Goal: Transaction & Acquisition: Purchase product/service

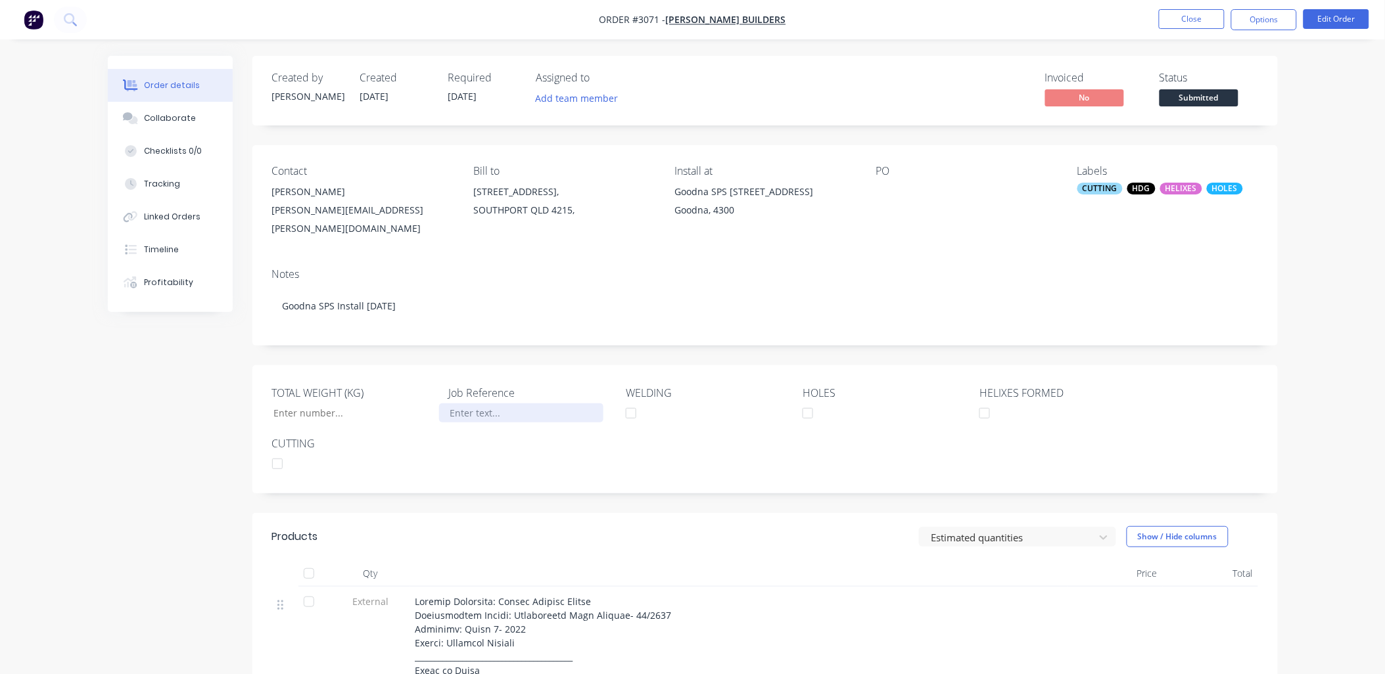
click at [480, 406] on div at bounding box center [521, 412] width 164 height 19
drag, startPoint x: 889, startPoint y: 189, endPoint x: 888, endPoint y: 181, distance: 7.3
click at [889, 187] on div at bounding box center [958, 192] width 164 height 18
click at [896, 174] on div "PO" at bounding box center [966, 171] width 180 height 12
click at [900, 187] on div at bounding box center [958, 192] width 164 height 18
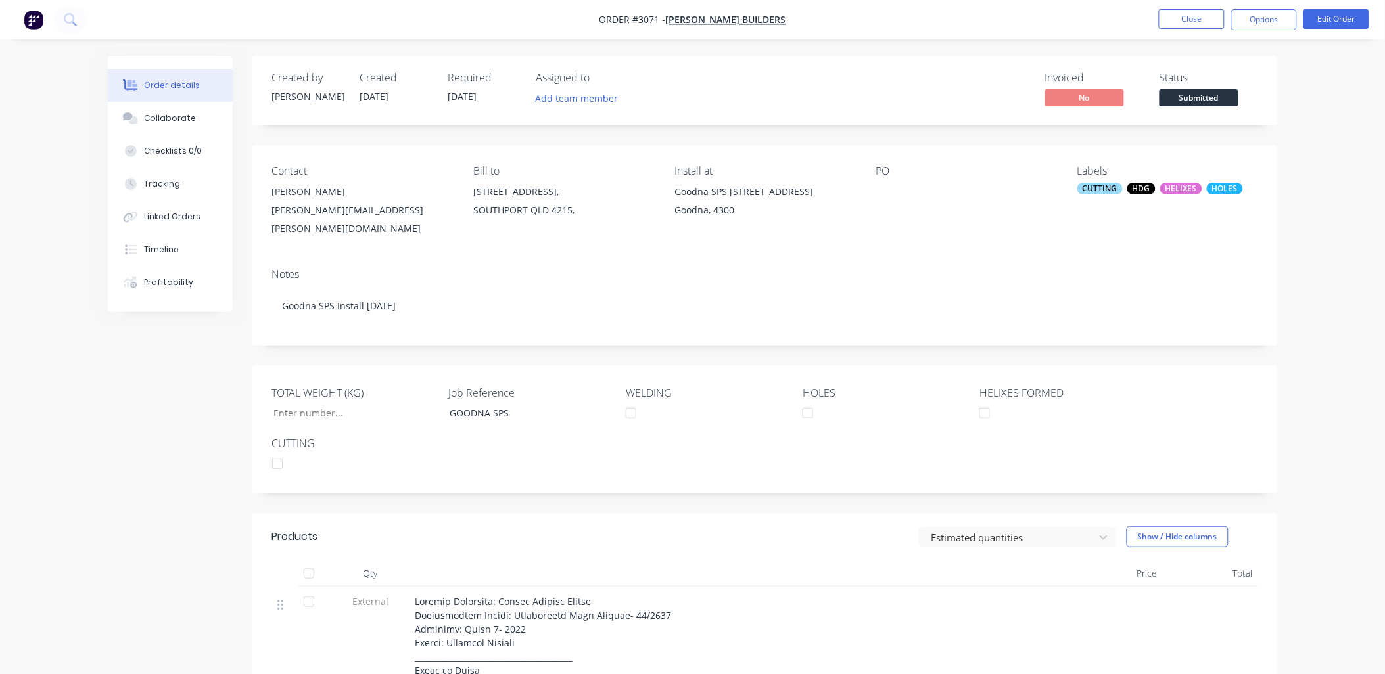
click at [900, 187] on div at bounding box center [958, 192] width 164 height 18
click at [899, 182] on div "PO" at bounding box center [966, 201] width 180 height 73
click at [1339, 24] on button "Edit Order" at bounding box center [1336, 19] width 66 height 20
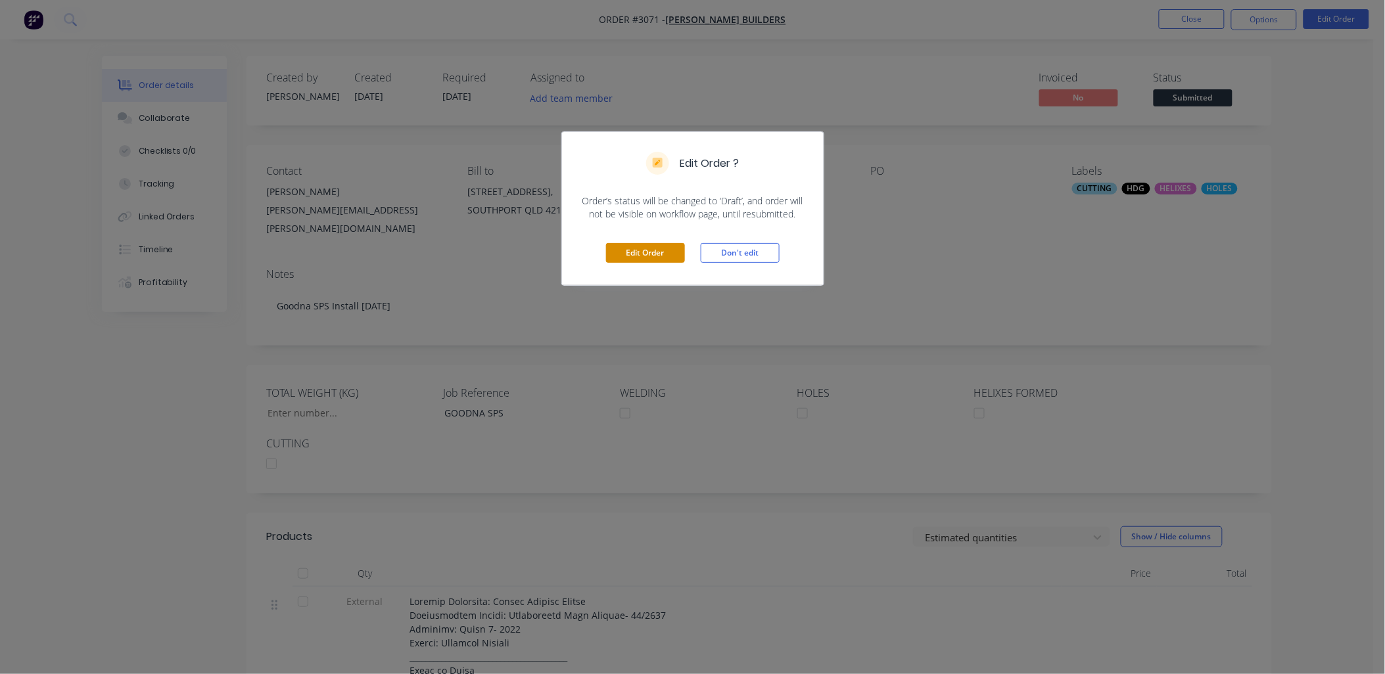
click at [658, 254] on button "Edit Order" at bounding box center [645, 253] width 79 height 20
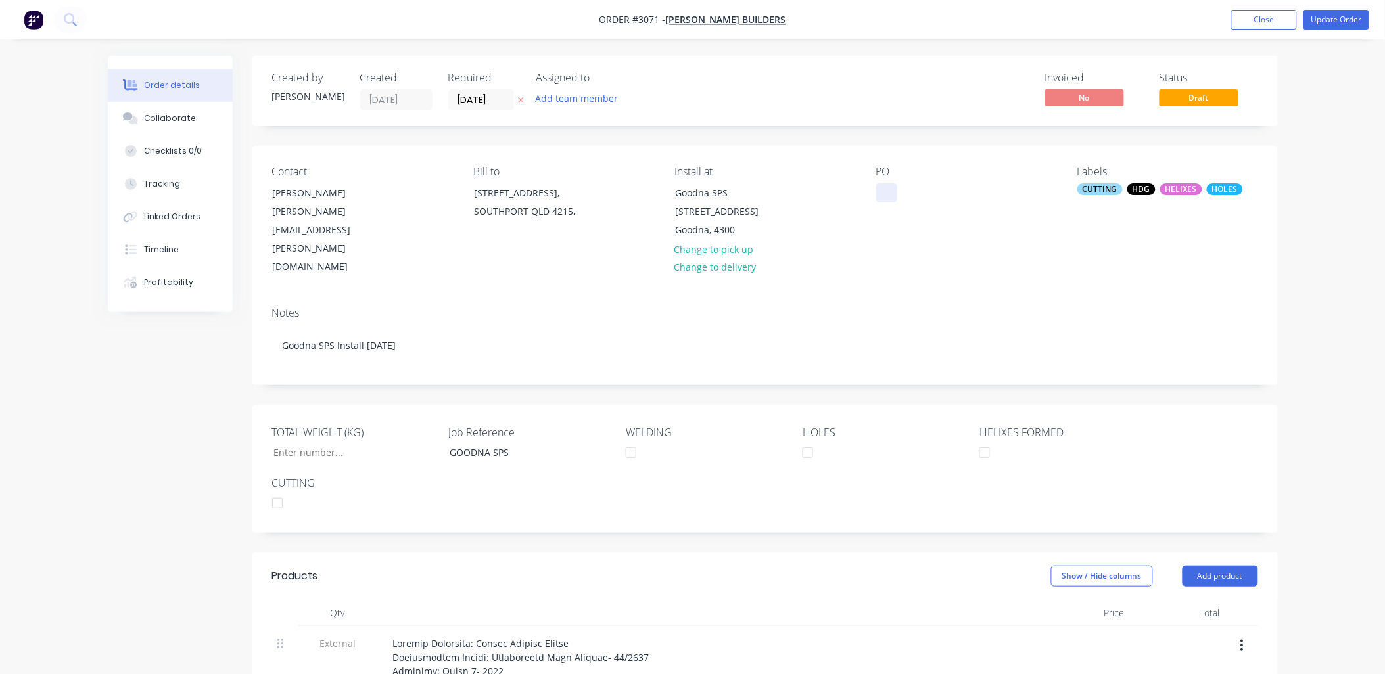
click at [879, 200] on div at bounding box center [886, 192] width 21 height 19
click at [915, 307] on div "Notes" at bounding box center [765, 313] width 986 height 12
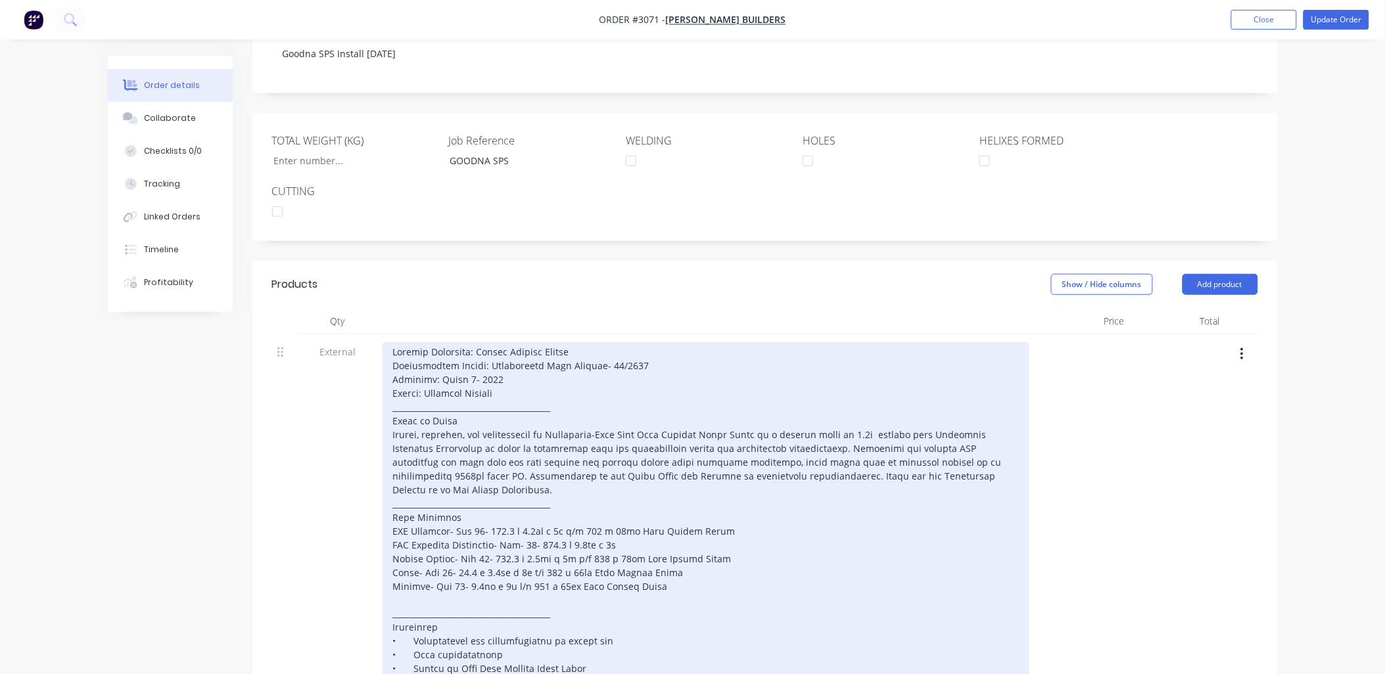
scroll to position [195, 0]
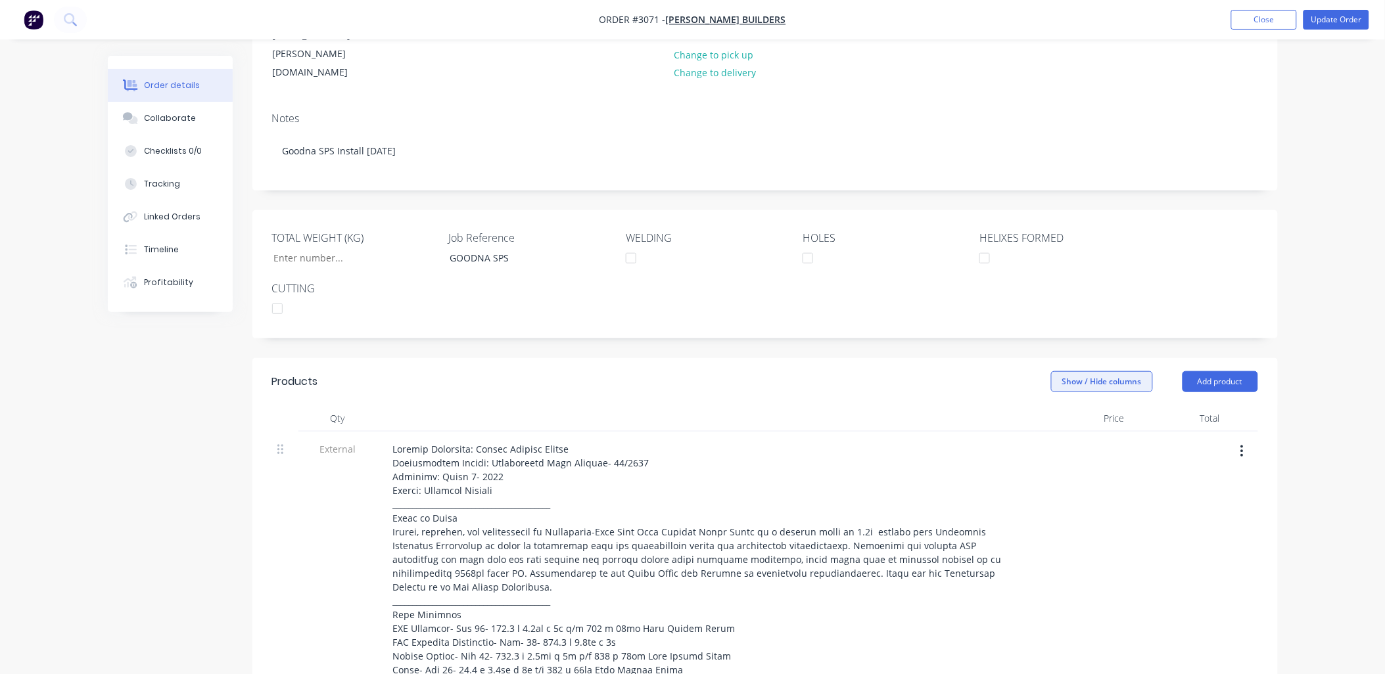
click at [1094, 371] on button "Show / Hide columns" at bounding box center [1102, 381] width 102 height 21
click at [1075, 402] on label "Markup" at bounding box center [1067, 405] width 23 height 11
click at [1056, 400] on input "Markup" at bounding box center [1056, 400] width 0 height 0
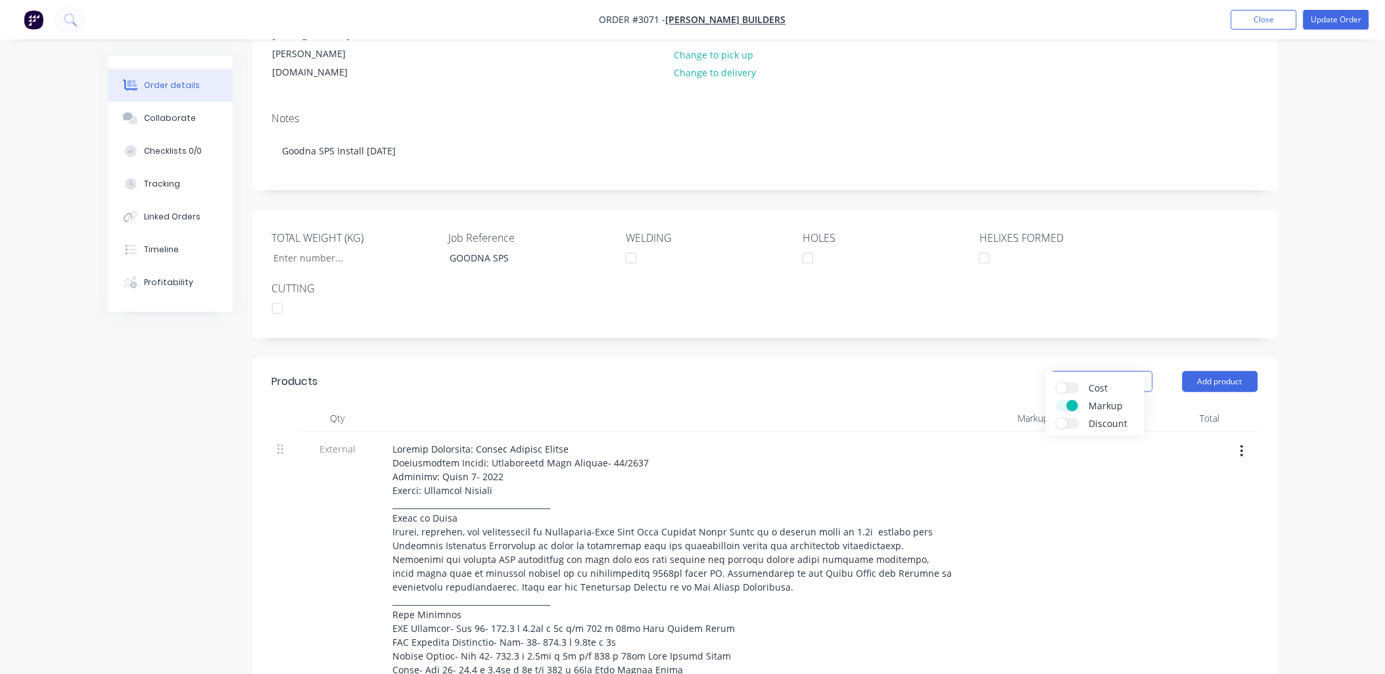
click at [1061, 405] on label "Markup" at bounding box center [1067, 405] width 23 height 11
click at [1056, 400] on input "Markup" at bounding box center [1056, 400] width 0 height 0
click at [1073, 389] on label "Cost" at bounding box center [1067, 387] width 23 height 11
click at [1056, 382] on input "Cost" at bounding box center [1056, 382] width 0 height 0
click at [1063, 389] on label "Cost" at bounding box center [1067, 387] width 23 height 11
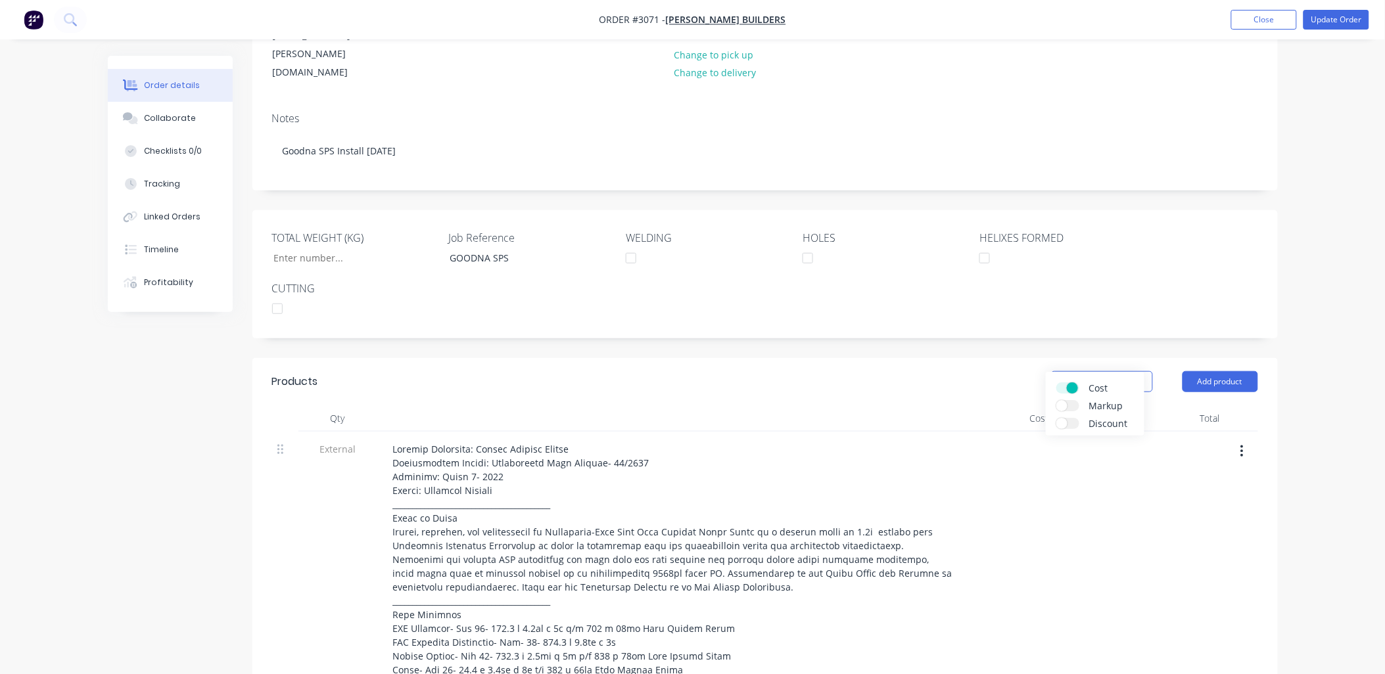
click at [1056, 382] on input "Cost" at bounding box center [1056, 382] width 0 height 0
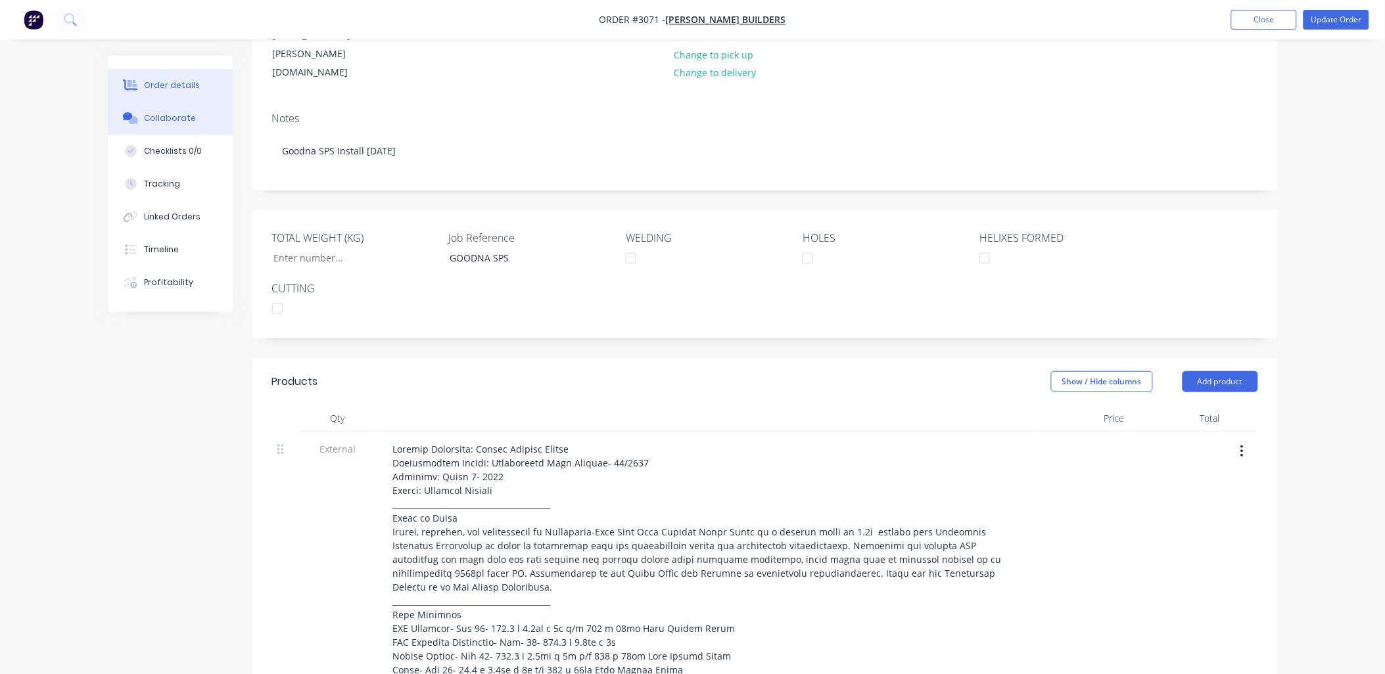
click at [164, 108] on button "Collaborate" at bounding box center [170, 118] width 125 height 33
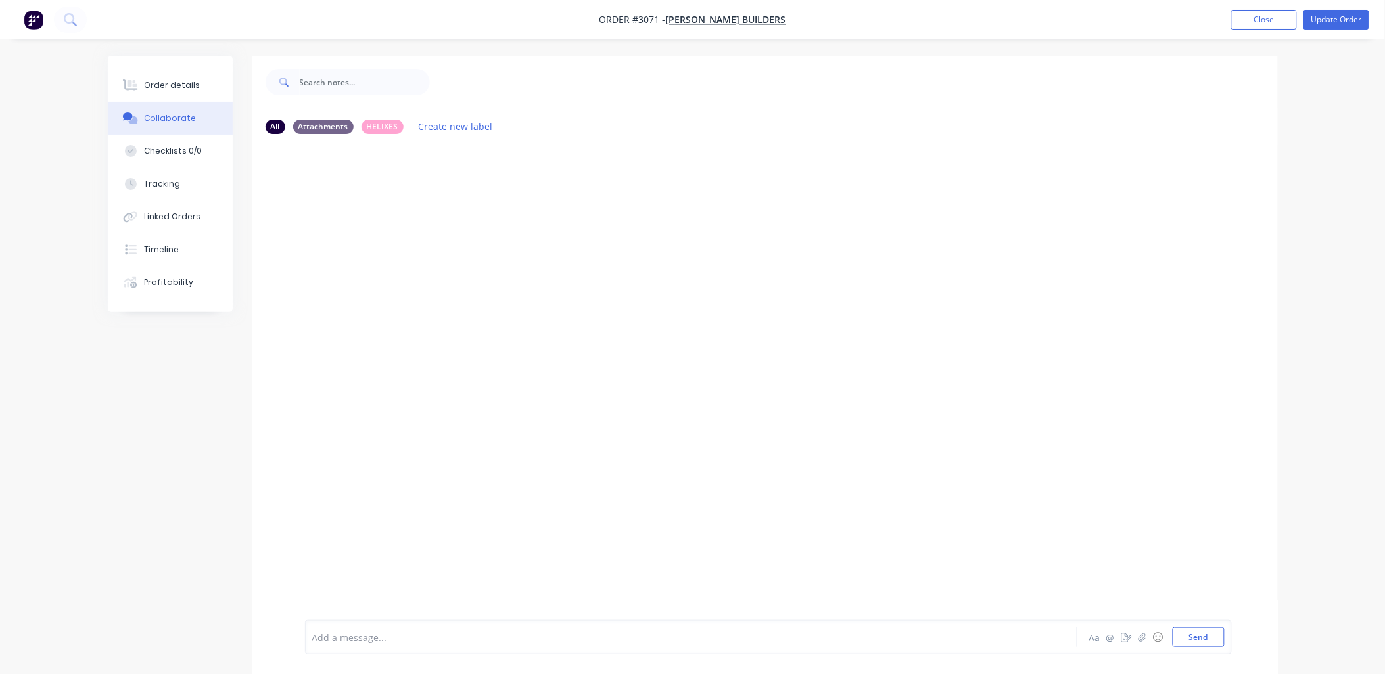
click at [430, 641] on div at bounding box center [654, 638] width 683 height 14
click at [520, 638] on div "@[PERSON_NAME]" at bounding box center [654, 638] width 683 height 14
drag, startPoint x: 430, startPoint y: 644, endPoint x: 413, endPoint y: 674, distance: 34.5
click at [429, 649] on div "@[PERSON_NAME] 80x S4 350x12 / 13x S2 300x12 Aa @ ☺ Send" at bounding box center [768, 637] width 927 height 34
drag, startPoint x: 365, startPoint y: 639, endPoint x: 357, endPoint y: 639, distance: 7.9
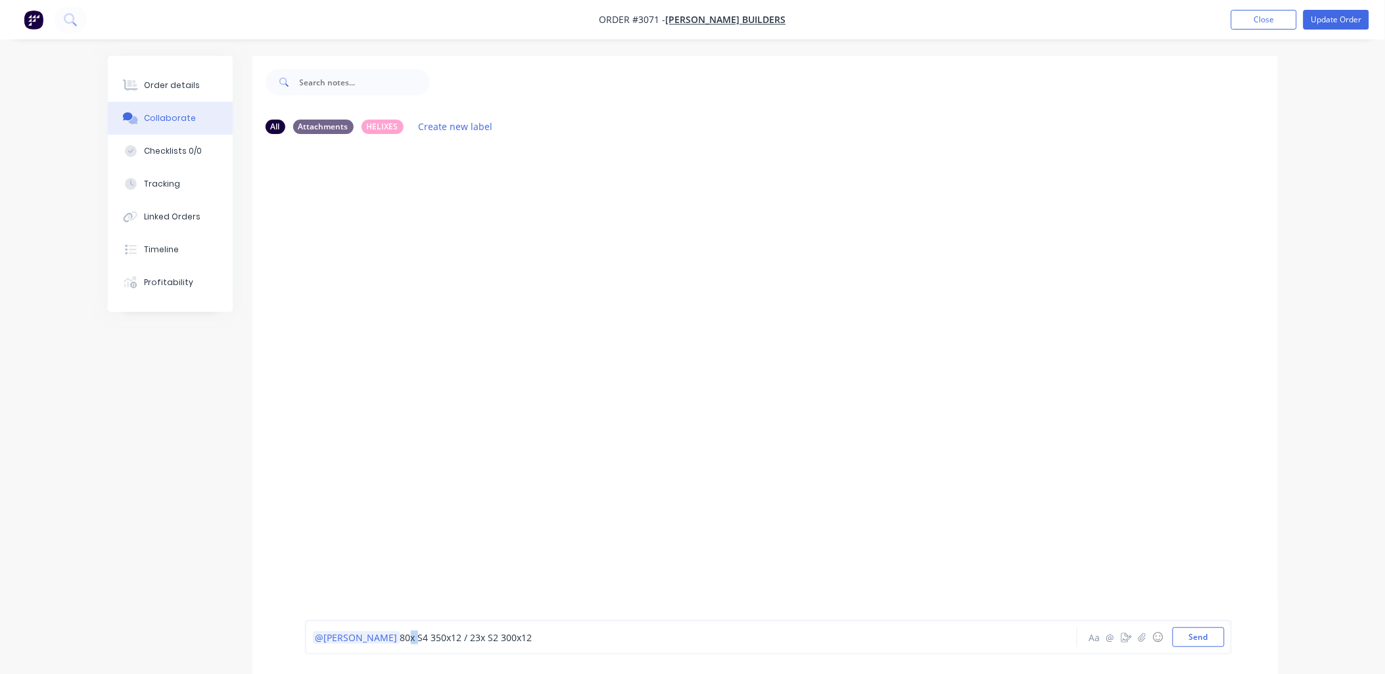
click at [400, 635] on span "80x S4 350x12 / 23x S2 300x12" at bounding box center [466, 638] width 132 height 12
click at [718, 395] on div at bounding box center [764, 383] width 1025 height 476
click at [577, 644] on div "@[PERSON_NAME] 92x S4 350x12 / 23x S2 300x12" at bounding box center [654, 638] width 683 height 14
drag, startPoint x: 723, startPoint y: 636, endPoint x: 625, endPoint y: 639, distance: 98.0
click at [625, 639] on div "@[PERSON_NAME] 92x S4 350x12 / 23x S2 300x12 Please order Full Sheet S2 (x50) /…" at bounding box center [654, 638] width 683 height 14
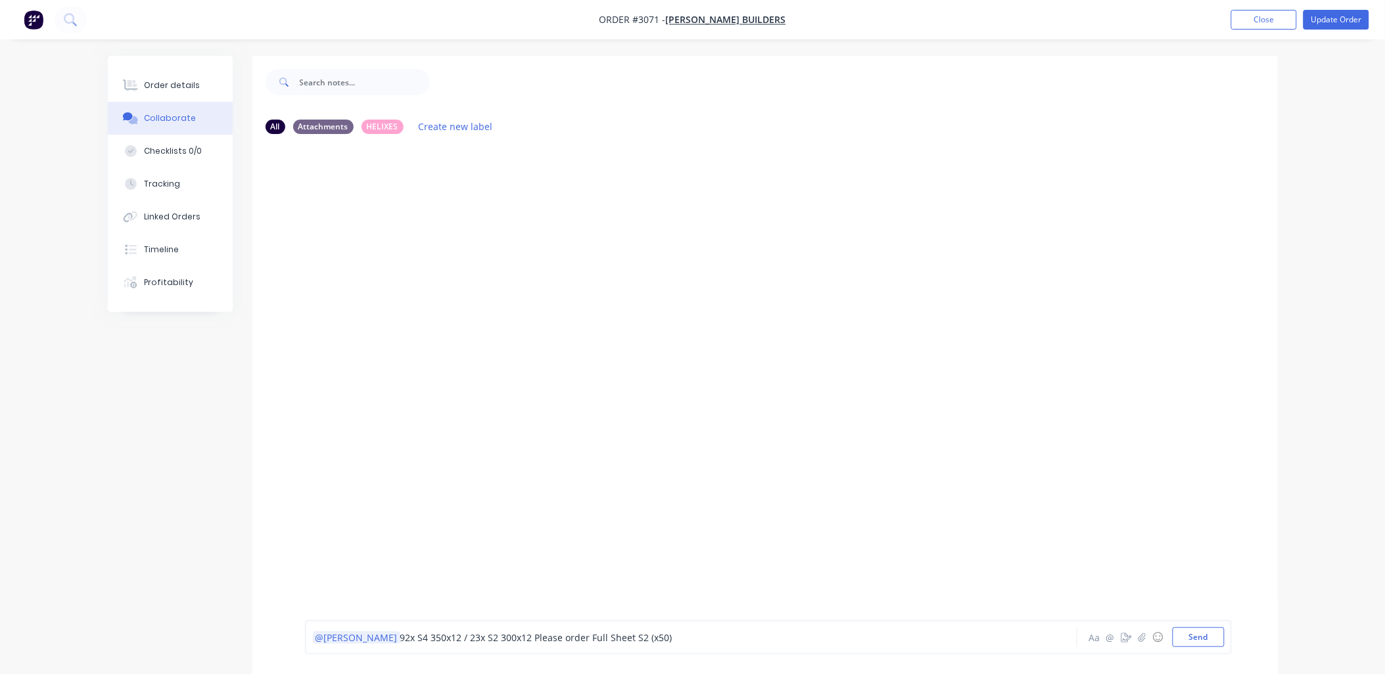
click at [417, 637] on span "92x S4 350x12 / 23x S2 300x12 Please order Full Sheet S2 (x50)" at bounding box center [536, 638] width 272 height 12
drag, startPoint x: 634, startPoint y: 638, endPoint x: 578, endPoint y: 641, distance: 56.0
click at [578, 641] on span "92x S4 350x12 / 3x Sheets S4 (x108) / 23x S2 300x12 Please order Full Sheet S2 …" at bounding box center [582, 638] width 364 height 12
click at [428, 639] on span "92x S4 350x12 / 3x Sheets S4 (x108) / 23x S2 300x12 Full Sheet S2 (x50)" at bounding box center [553, 638] width 306 height 12
click at [540, 637] on span "92x S4 350x12 / Please order 3x Sheets S4 (x108) / 23x S2 300x12 Full Sheet S2 …" at bounding box center [583, 638] width 367 height 12
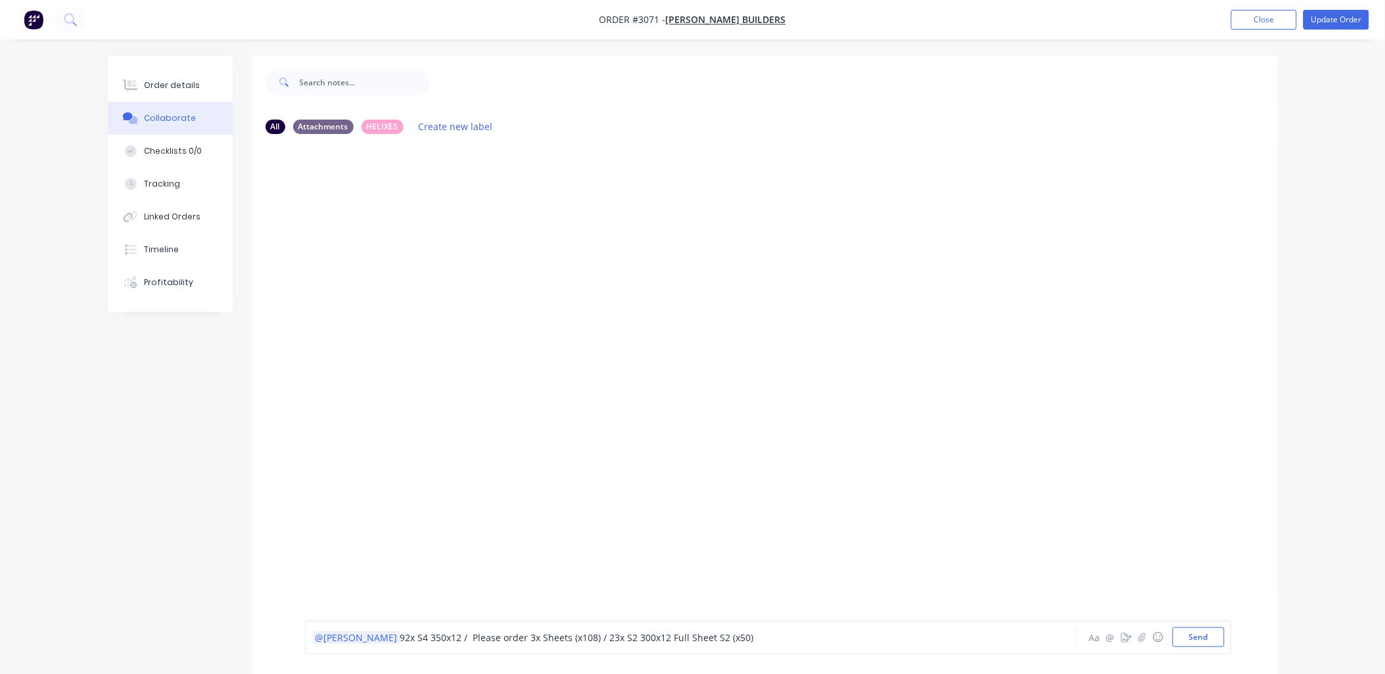
click at [430, 637] on span "92x S4 350x12 / Please order 3x Sheets (x108) / 23x S2 300x12 Full Sheet S2 (x5…" at bounding box center [577, 638] width 354 height 12
drag, startPoint x: 426, startPoint y: 639, endPoint x: 475, endPoint y: 640, distance: 49.3
click at [475, 640] on span "92x S4 350x12 - Please order 3x Sheets (x108) / 23x S2 300x12 Full Sheet S2 (x5…" at bounding box center [575, 638] width 351 height 12
drag, startPoint x: 478, startPoint y: 638, endPoint x: 429, endPoint y: 635, distance: 49.4
click at [426, 633] on span "92x S4 350x12 - Please order 3x Sheets (x108) / 23x S2 300x12 Full Sheet S2 (x5…" at bounding box center [575, 638] width 351 height 12
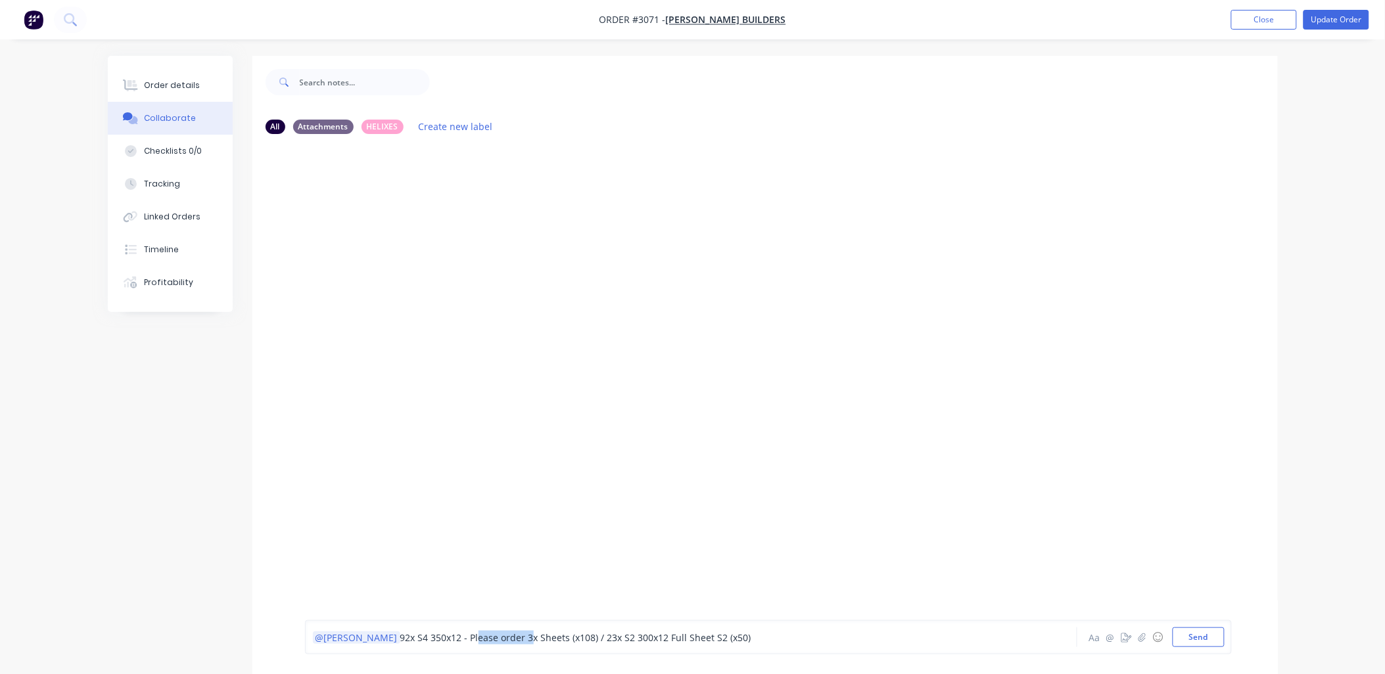
copy span "Please order"
click at [718, 639] on div "@[PERSON_NAME] 92x S4 350x12 - Please order 3x Sheets (x108) / 23x S2 300x12 Fu…" at bounding box center [654, 638] width 683 height 14
drag, startPoint x: 699, startPoint y: 633, endPoint x: 622, endPoint y: 638, distance: 77.0
click at [622, 638] on span "92x S4 350x12 - Please order 3x Sheets (x108) / 23x S2 300x12 Full Sheet S2 (x5…" at bounding box center [604, 638] width 409 height 12
click at [710, 632] on div "@[PERSON_NAME] 92x S4 350x12 - Please order 3x Sheets (x108) / 23x S2 300x12 Pl…" at bounding box center [654, 638] width 684 height 20
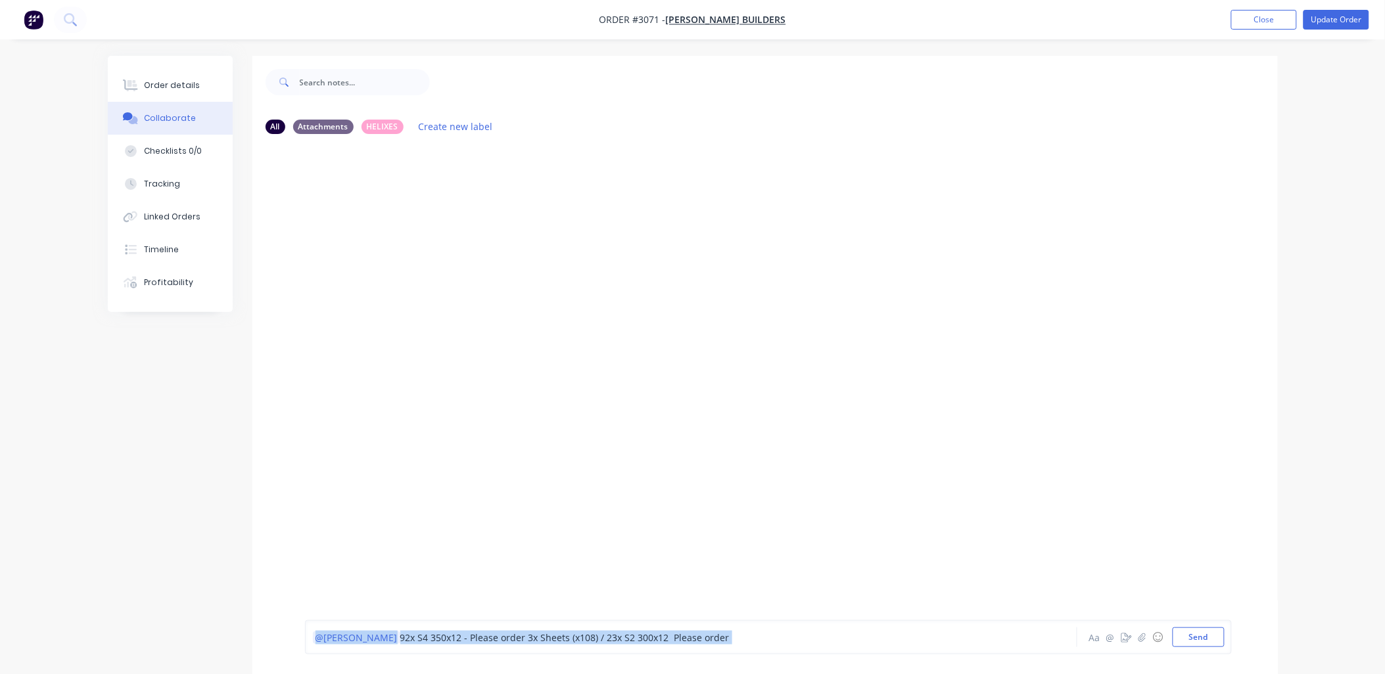
click at [698, 638] on div "@[PERSON_NAME] 92x S4 350x12 - Please order 3x Sheets (x108) / 23x S2 300x12 Pl…" at bounding box center [654, 638] width 683 height 14
drag, startPoint x: 722, startPoint y: 637, endPoint x: 681, endPoint y: 634, distance: 40.9
click at [681, 634] on span "92x S4 350x12 - Please order 3x Sheets (x108) / 23x S2 300x12 Please order Full…" at bounding box center [605, 638] width 411 height 12
click at [1198, 641] on button "Send" at bounding box center [1198, 638] width 52 height 20
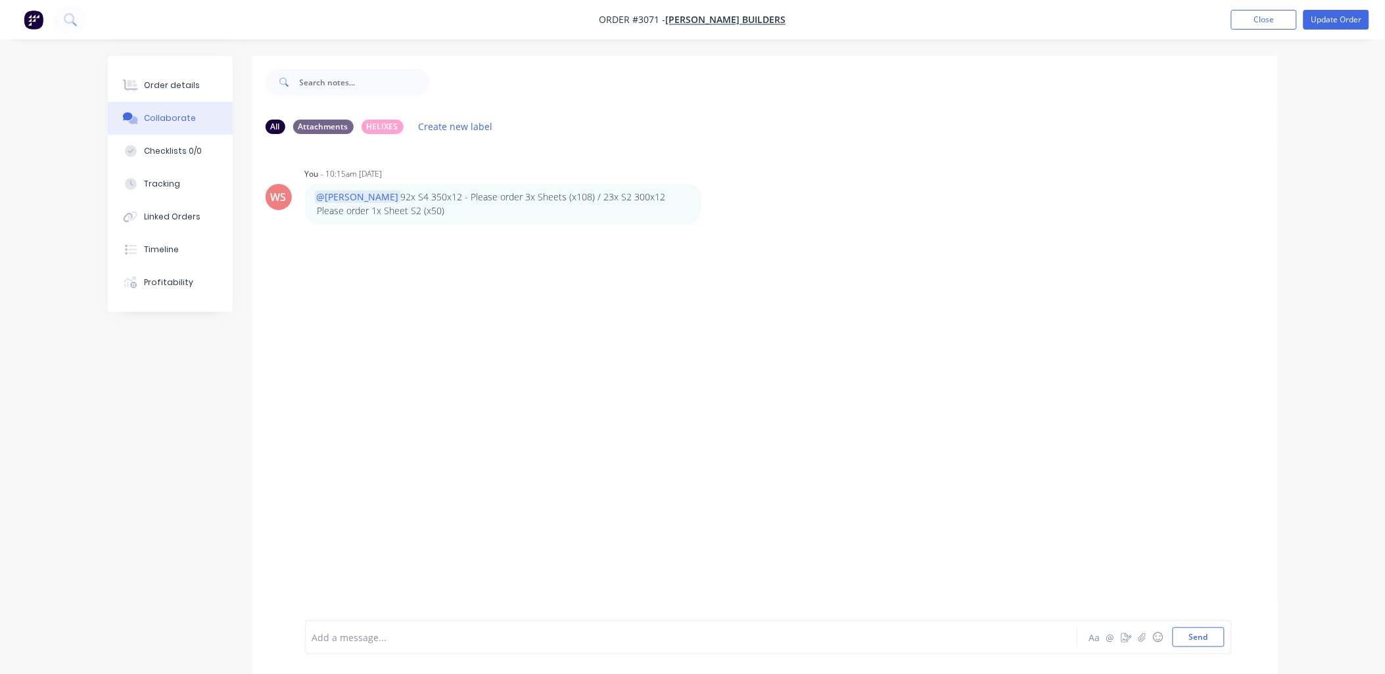
click at [585, 425] on div "WS You - 10:15am [DATE] @[PERSON_NAME] 92x S4 350x12 - Please order 3x Sheets (…" at bounding box center [764, 383] width 1025 height 476
click at [181, 87] on div "Order details" at bounding box center [172, 86] width 56 height 12
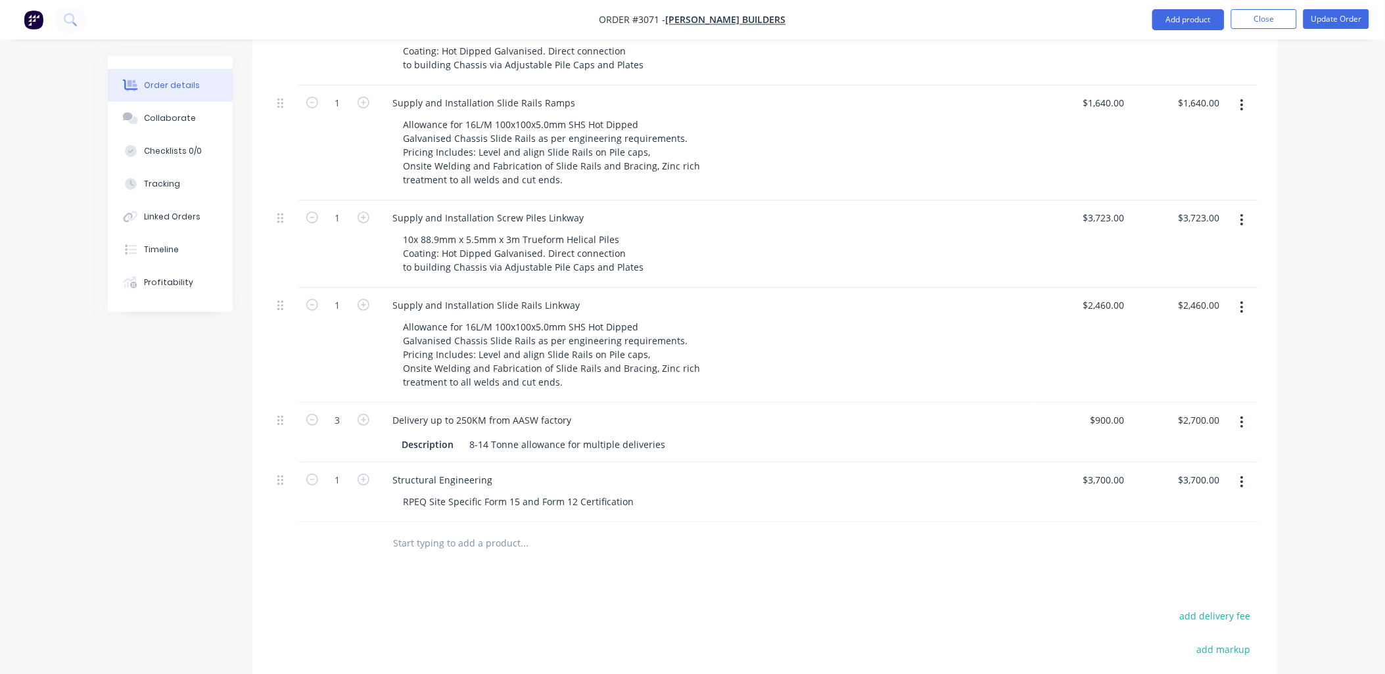
scroll to position [1752, 0]
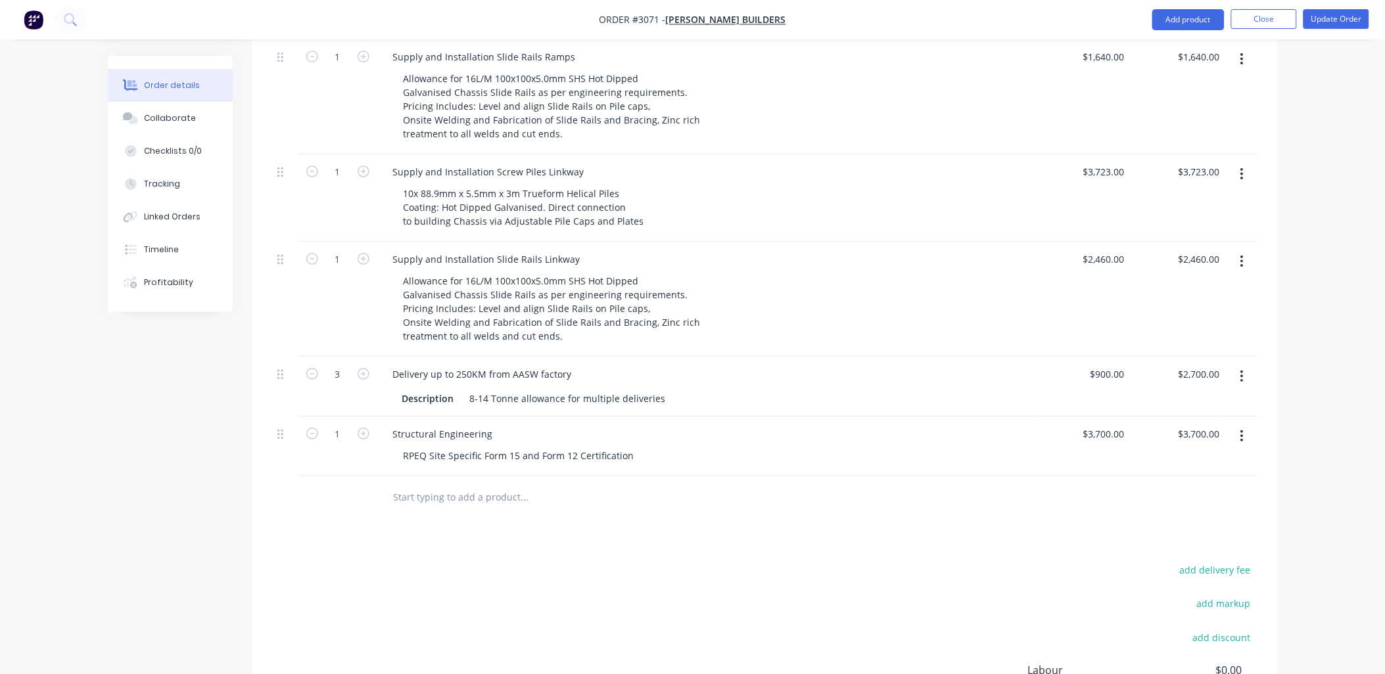
click at [528, 561] on div "add delivery fee add markup add discount Labour $0.00 Sub total $120,224.40 Tax…" at bounding box center [765, 673] width 986 height 225
click at [1334, 20] on button "Update Order" at bounding box center [1336, 19] width 66 height 20
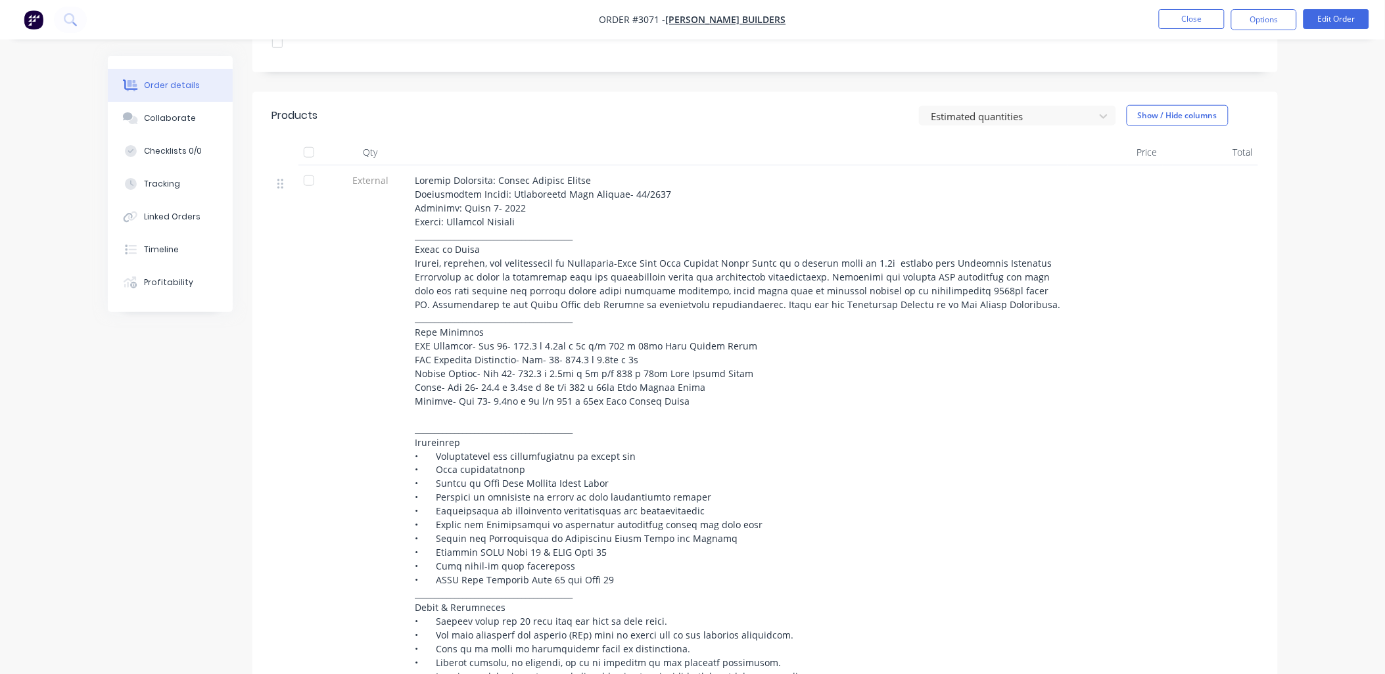
scroll to position [419, 0]
click at [1194, 16] on button "Close" at bounding box center [1192, 19] width 66 height 20
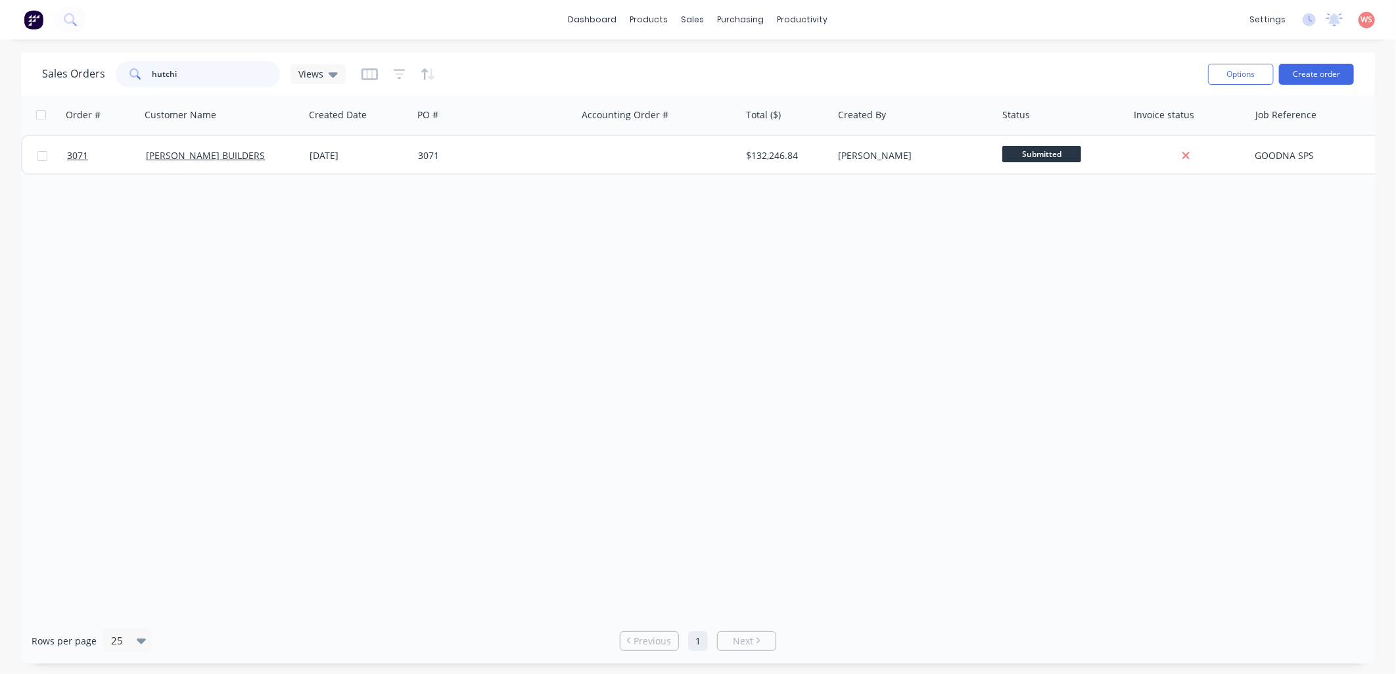
drag, startPoint x: 204, startPoint y: 72, endPoint x: 126, endPoint y: 58, distance: 79.5
click at [116, 67] on div "hutchi" at bounding box center [198, 74] width 164 height 26
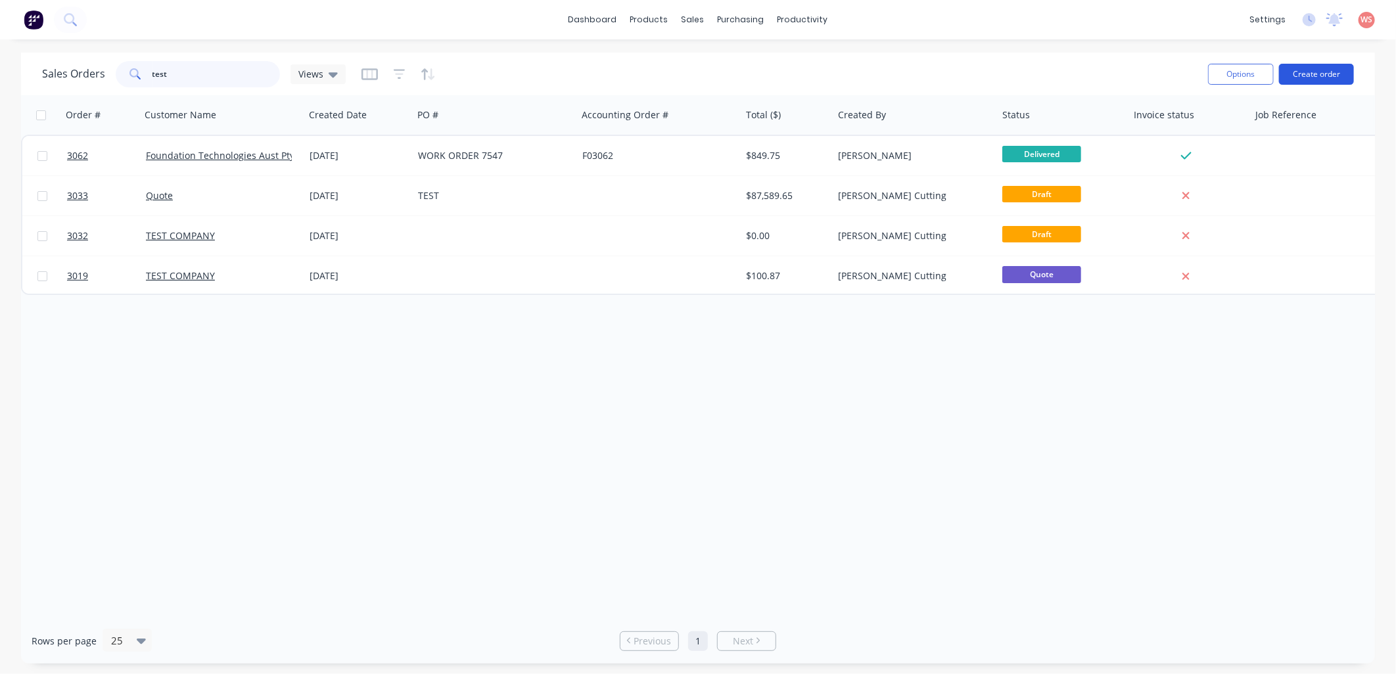
type input "test"
click at [1331, 72] on button "Create order" at bounding box center [1316, 74] width 75 height 21
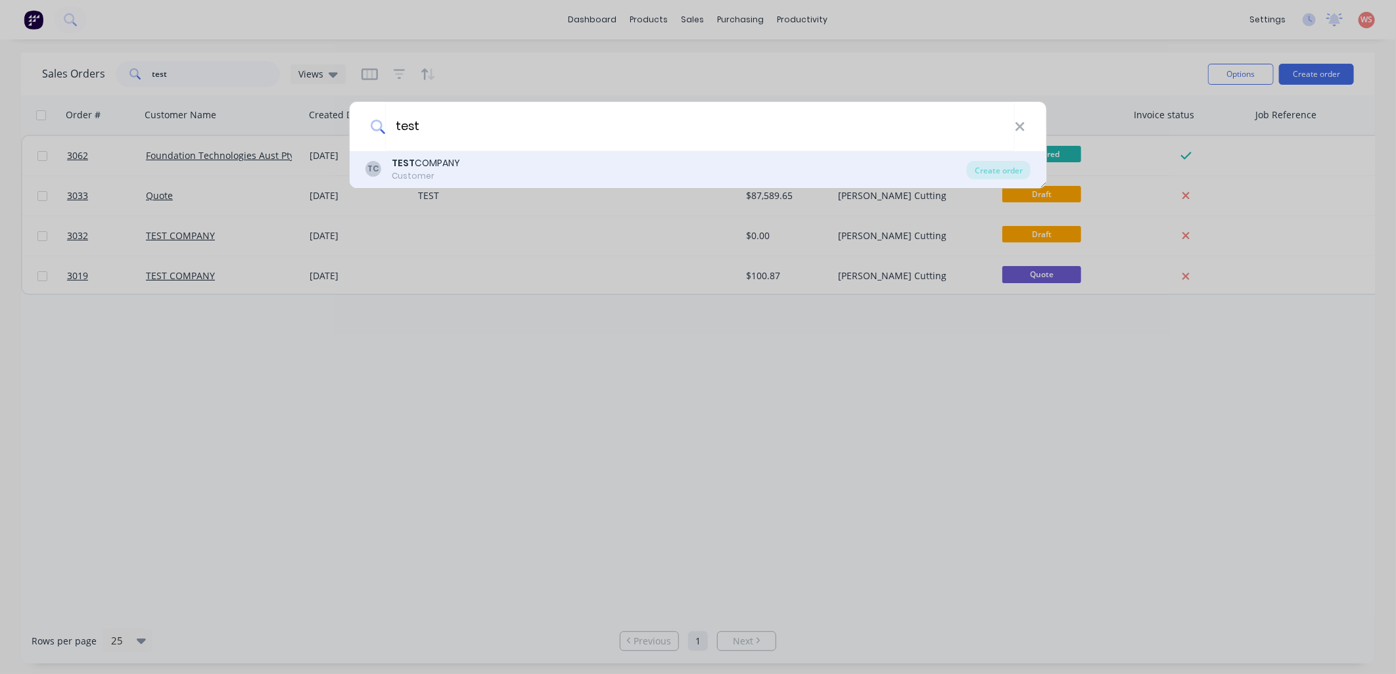
type input "test"
click at [452, 168] on div "TEST COMPANY" at bounding box center [426, 163] width 68 height 14
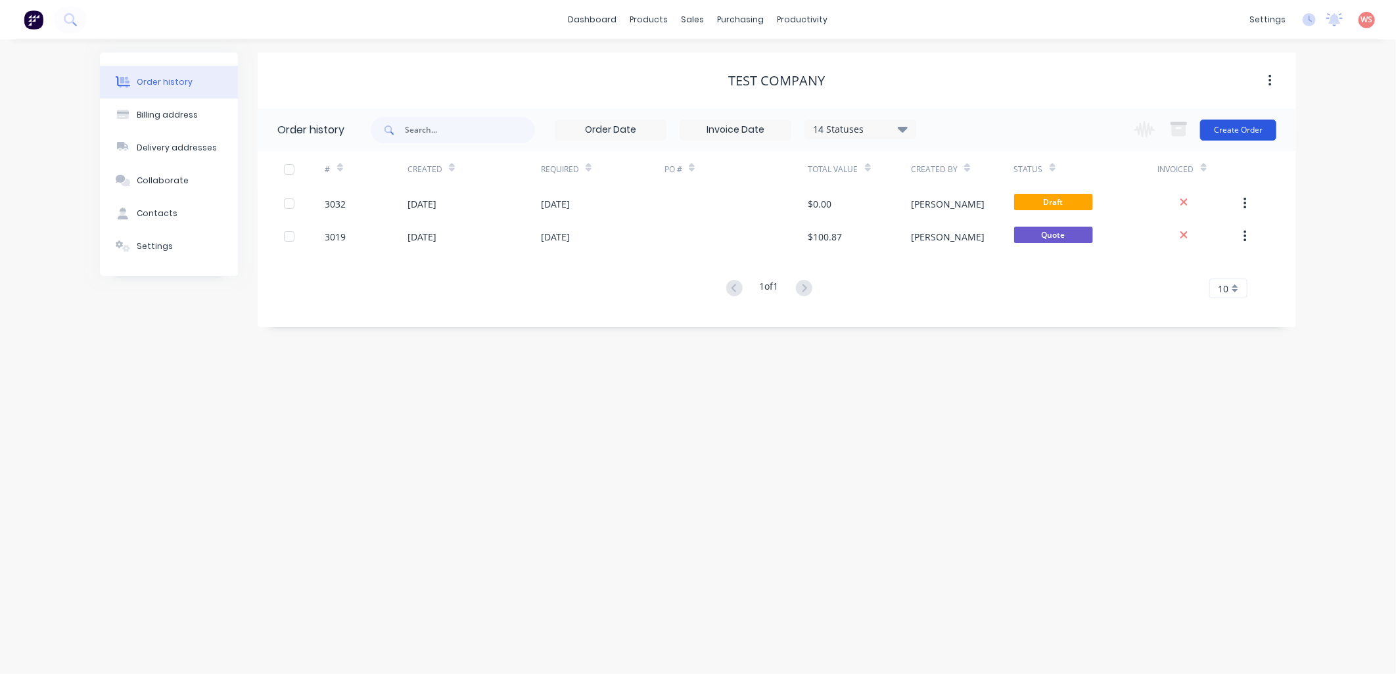
click at [1243, 138] on button "Create Order" at bounding box center [1238, 130] width 76 height 21
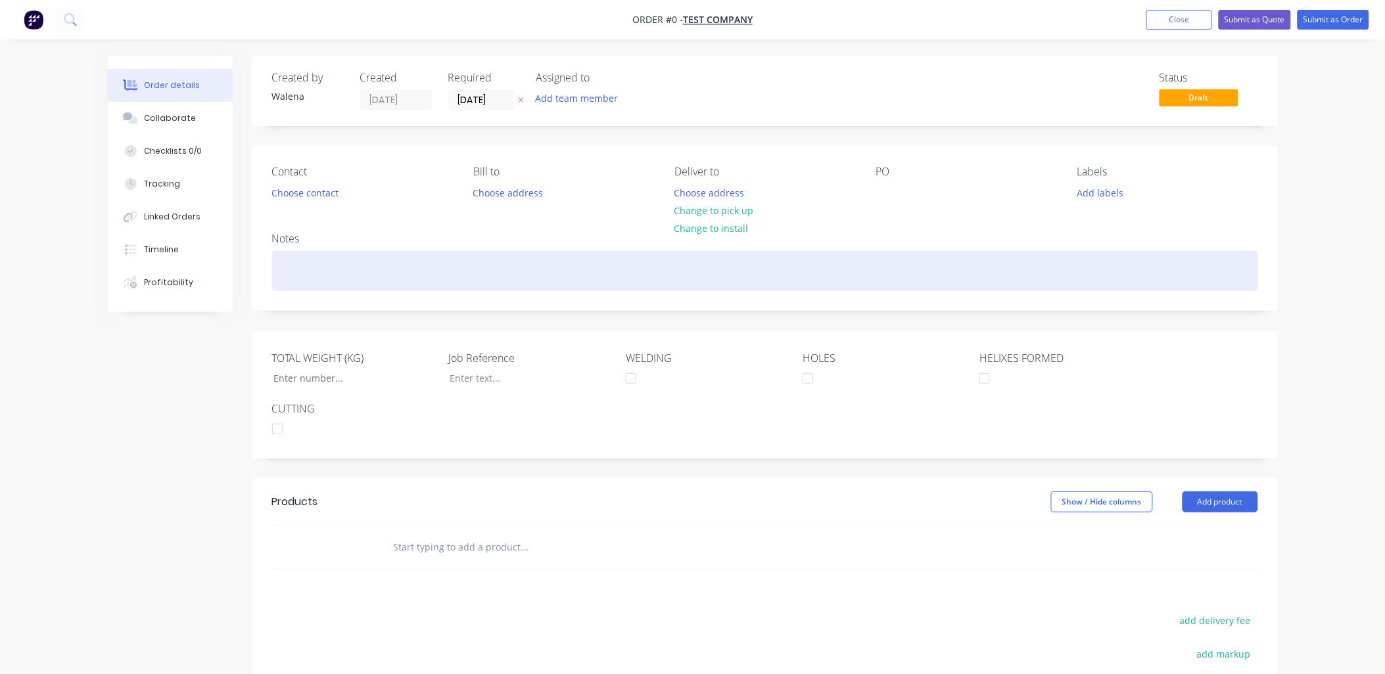
click at [290, 279] on div at bounding box center [765, 271] width 986 height 40
click at [338, 274] on div "For Hutchies 3071" at bounding box center [765, 271] width 986 height 40
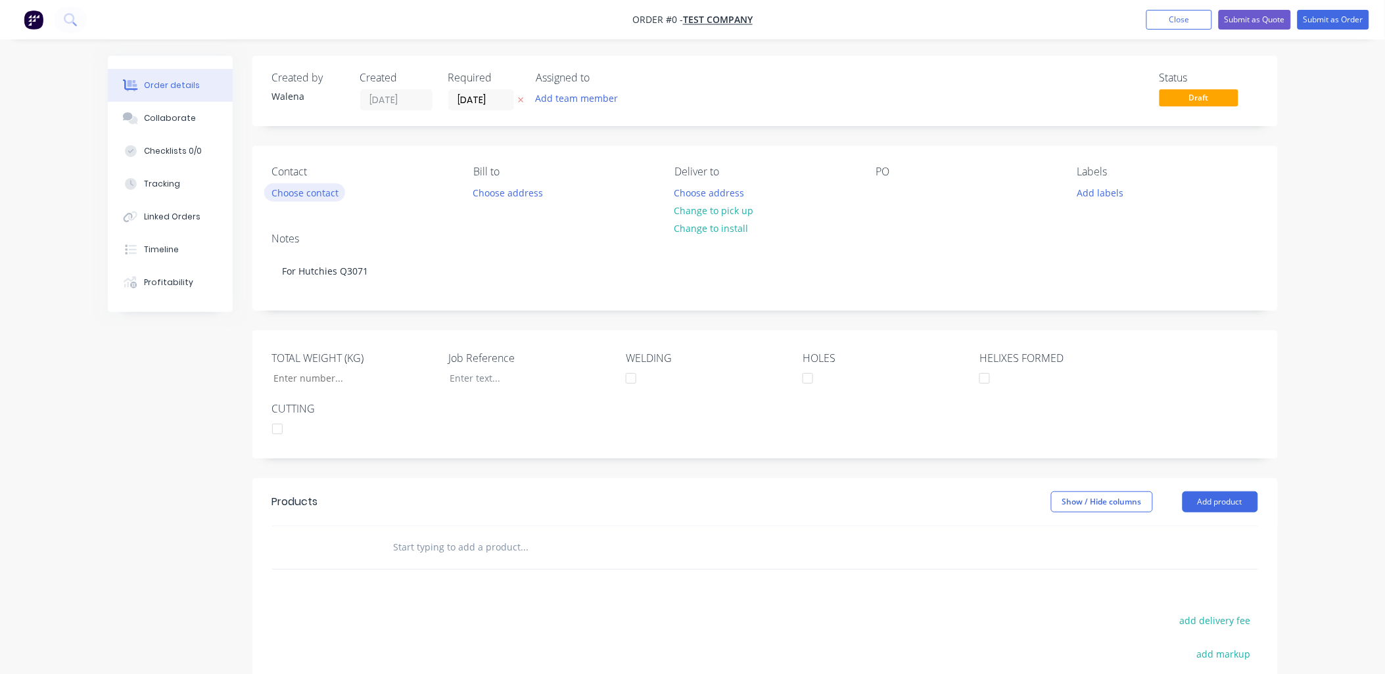
click at [327, 196] on div "Order details Collaborate Checklists 0/0 Tracking Linked Orders Timeline Profit…" at bounding box center [693, 466] width 1196 height 820
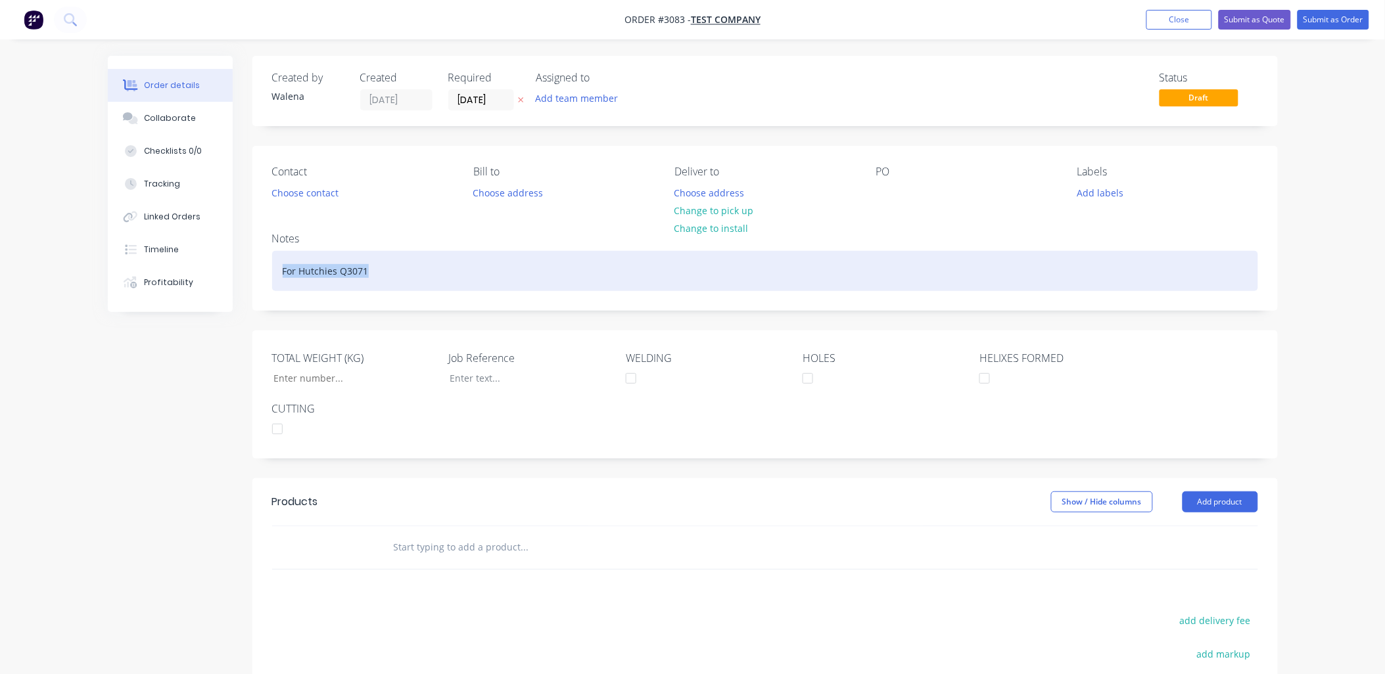
drag, startPoint x: 280, startPoint y: 271, endPoint x: 377, endPoint y: 268, distance: 97.3
click at [379, 270] on div "For Hutchies Q3071" at bounding box center [765, 271] width 986 height 40
copy div "For Hutchies Q3071"
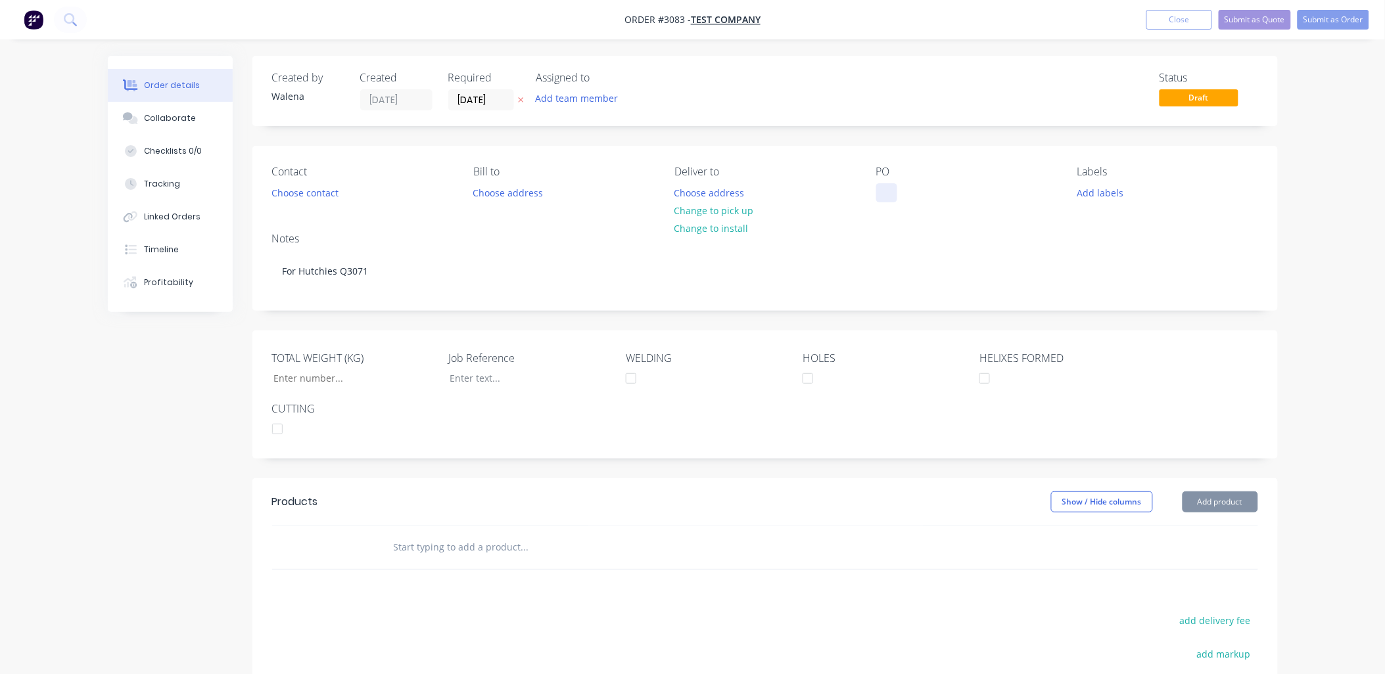
click at [883, 196] on div at bounding box center [886, 192] width 21 height 19
paste div
click at [1102, 193] on button "Add labels" at bounding box center [1100, 192] width 60 height 18
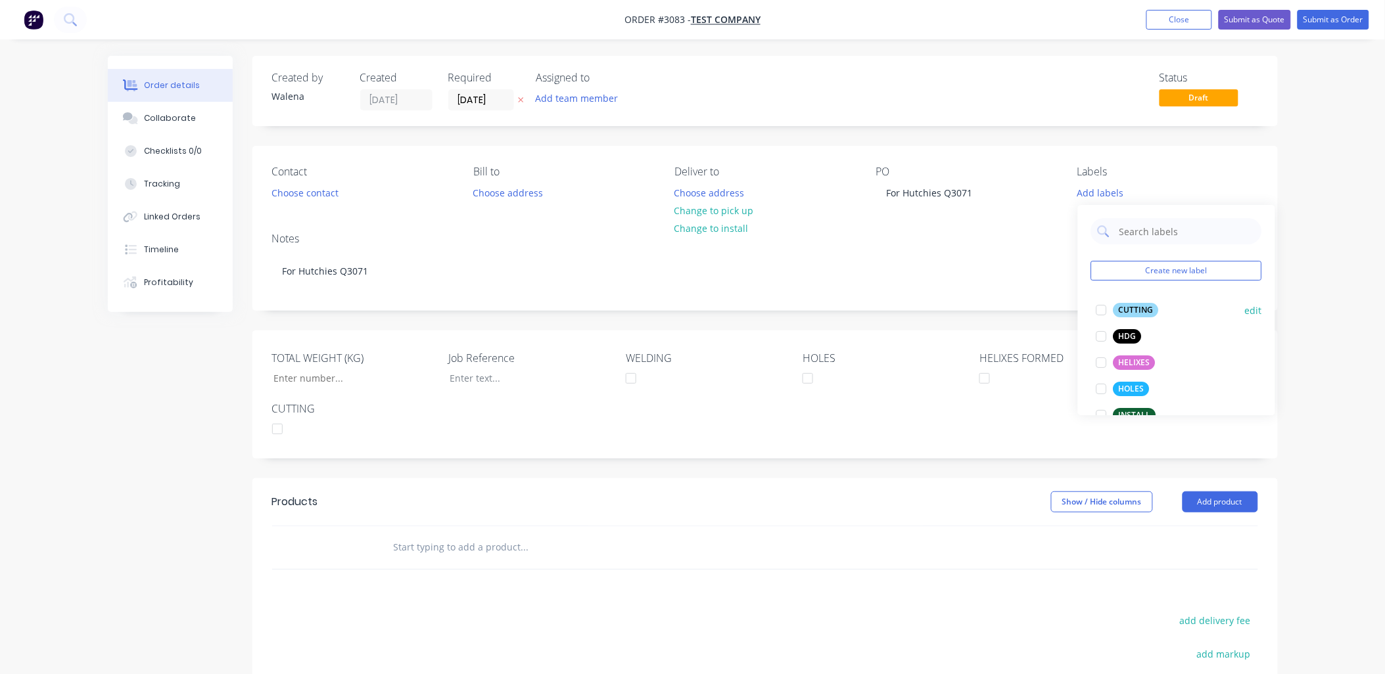
click at [1102, 314] on div at bounding box center [1101, 310] width 26 height 26
click at [1099, 329] on div at bounding box center [1101, 330] width 26 height 26
click at [1104, 359] on div at bounding box center [1101, 356] width 26 height 26
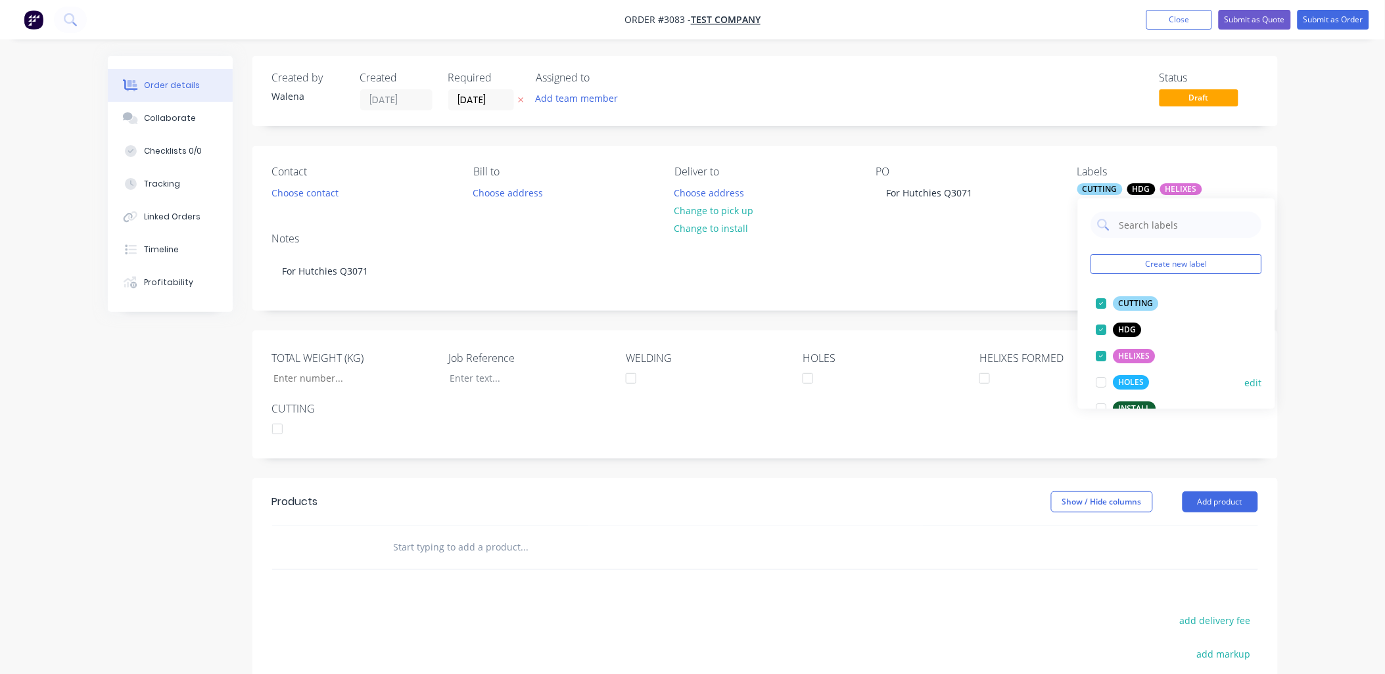
click at [1102, 380] on div at bounding box center [1101, 382] width 26 height 26
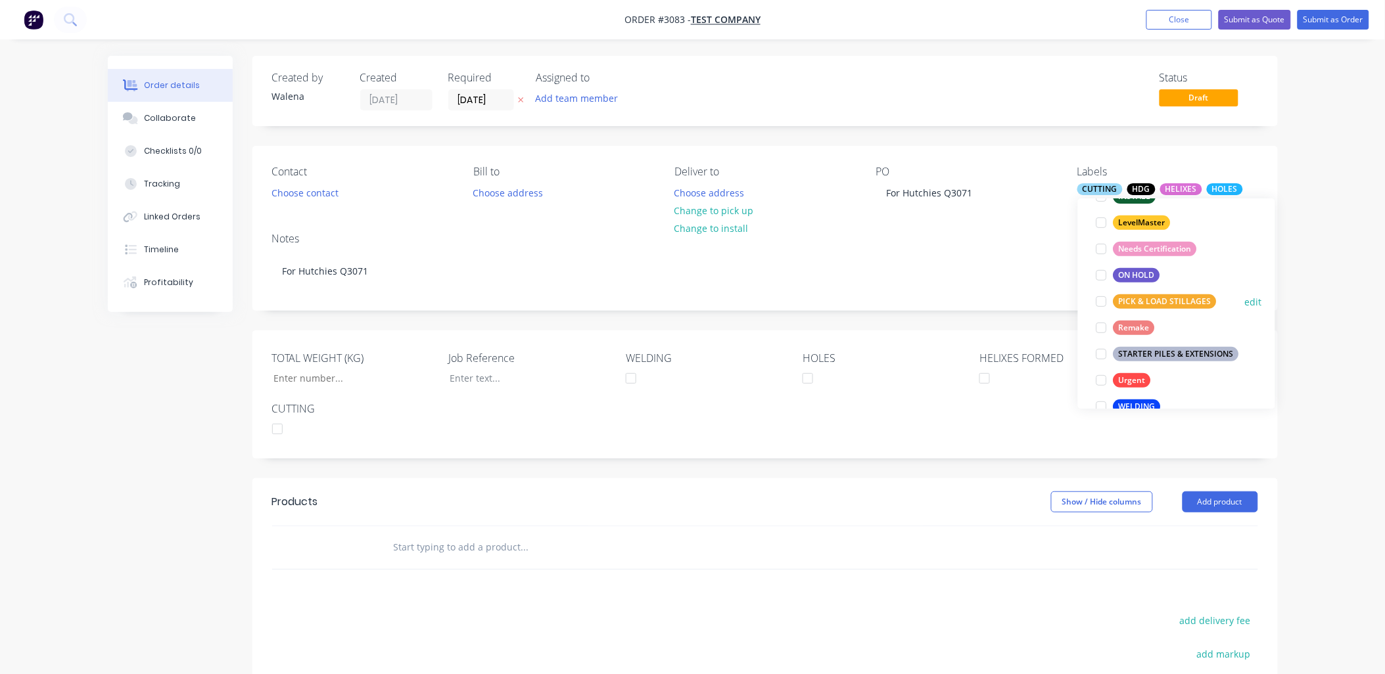
scroll to position [139, 0]
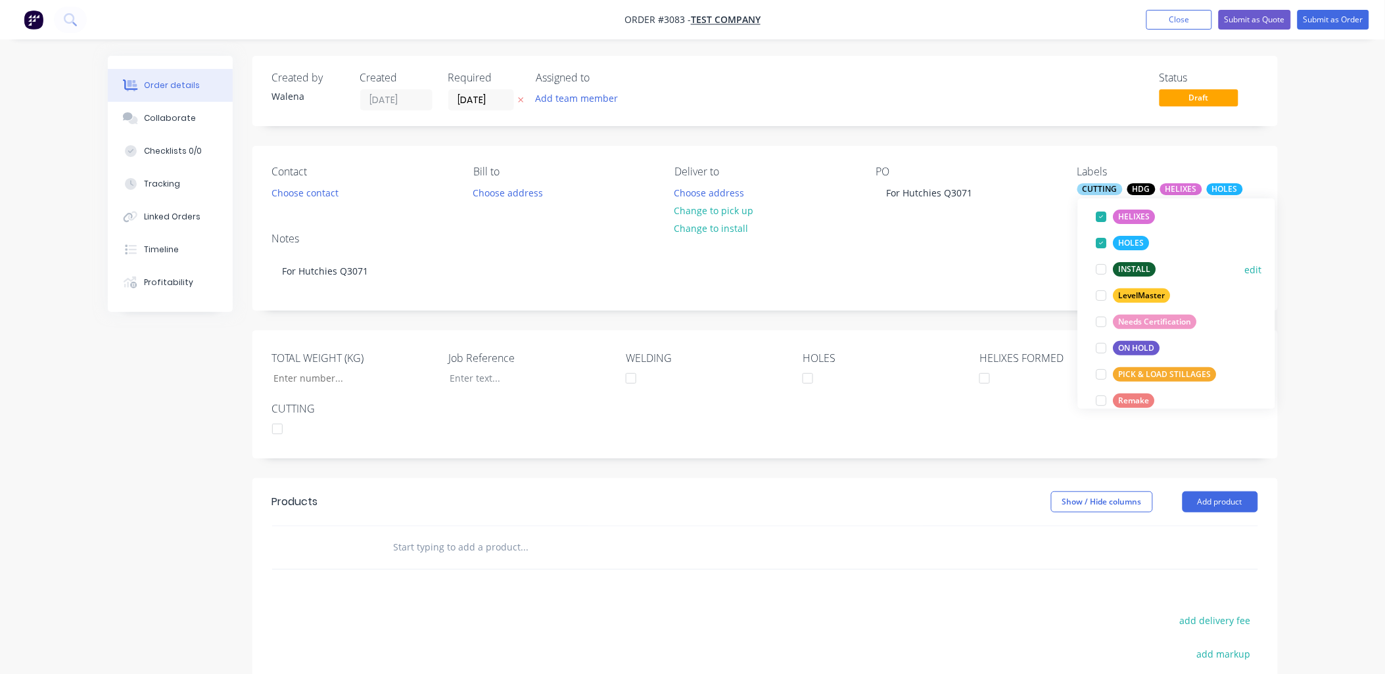
click at [1103, 267] on div at bounding box center [1101, 269] width 26 height 26
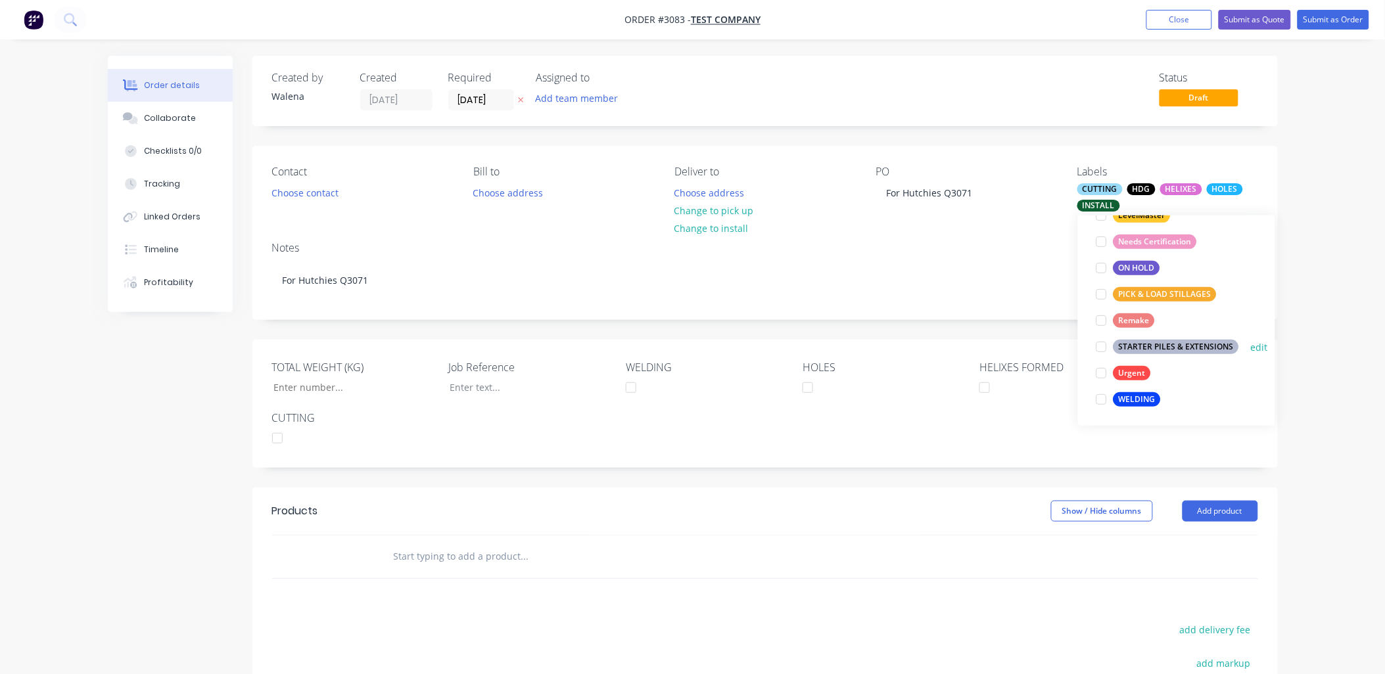
scroll to position [211, 0]
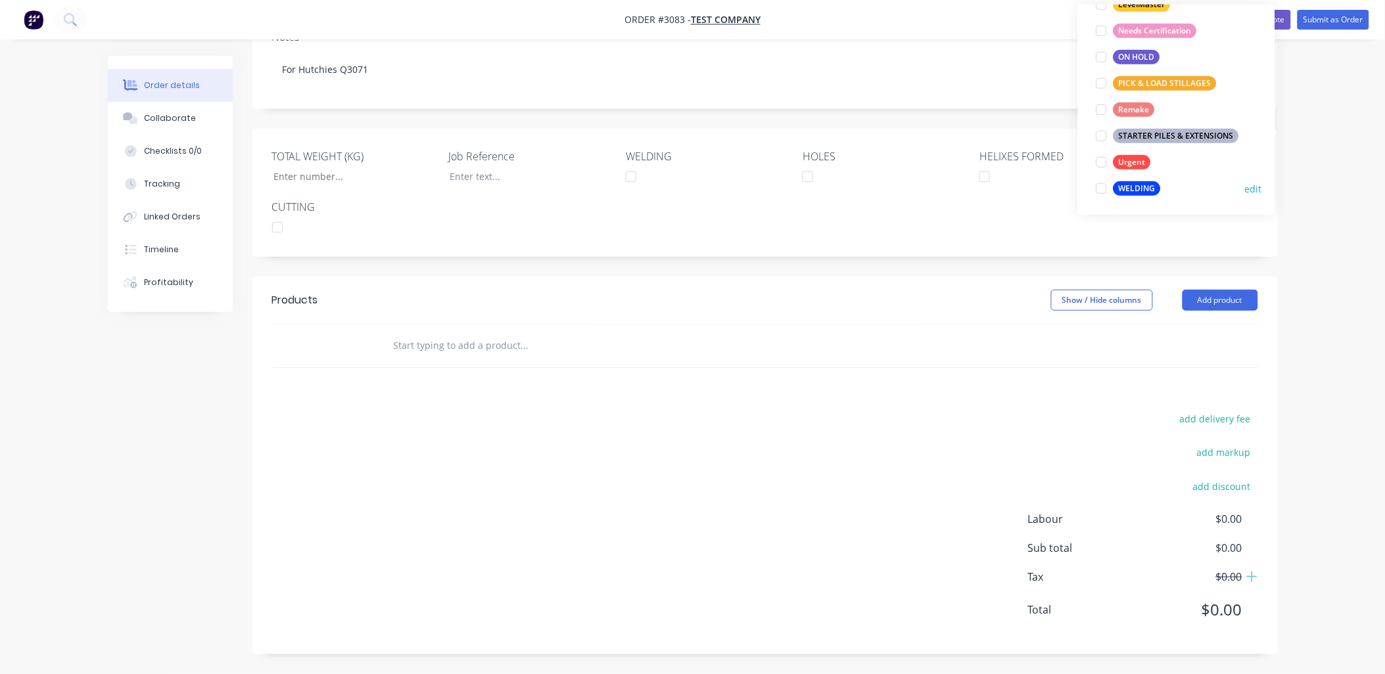
click at [1101, 187] on div at bounding box center [1101, 188] width 26 height 26
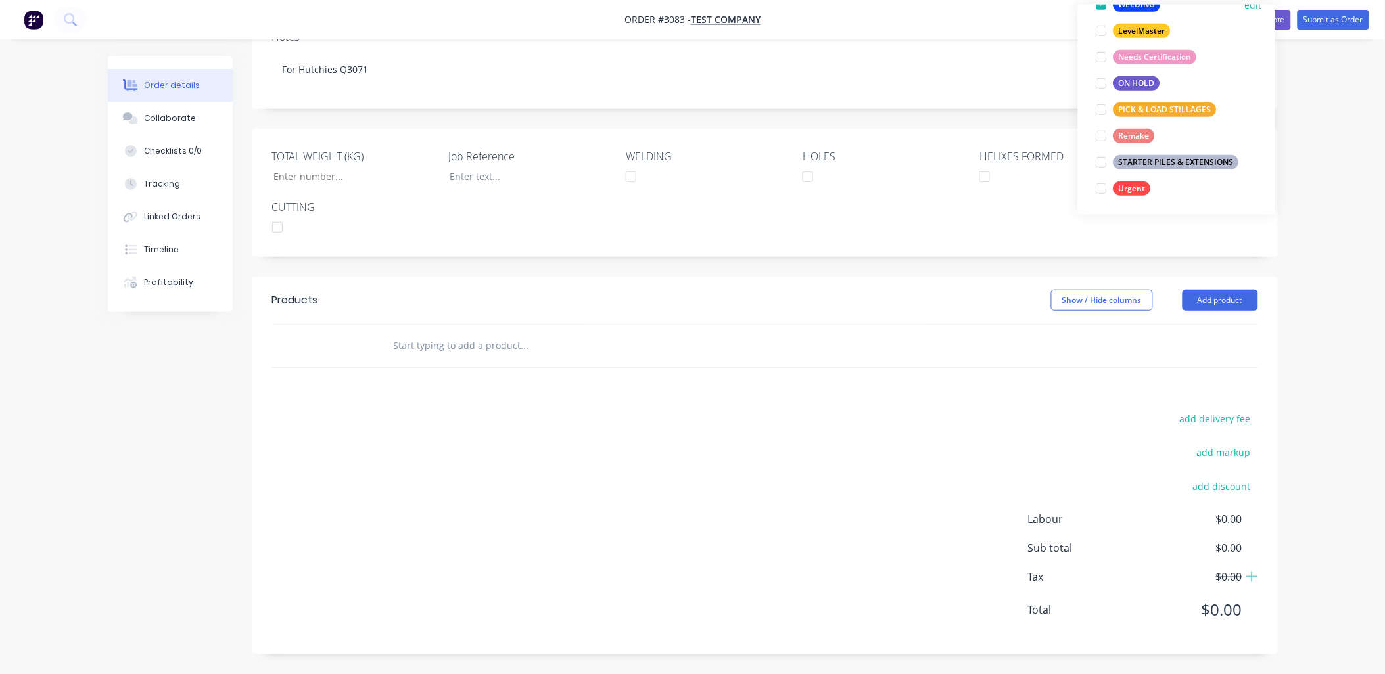
scroll to position [53, 0]
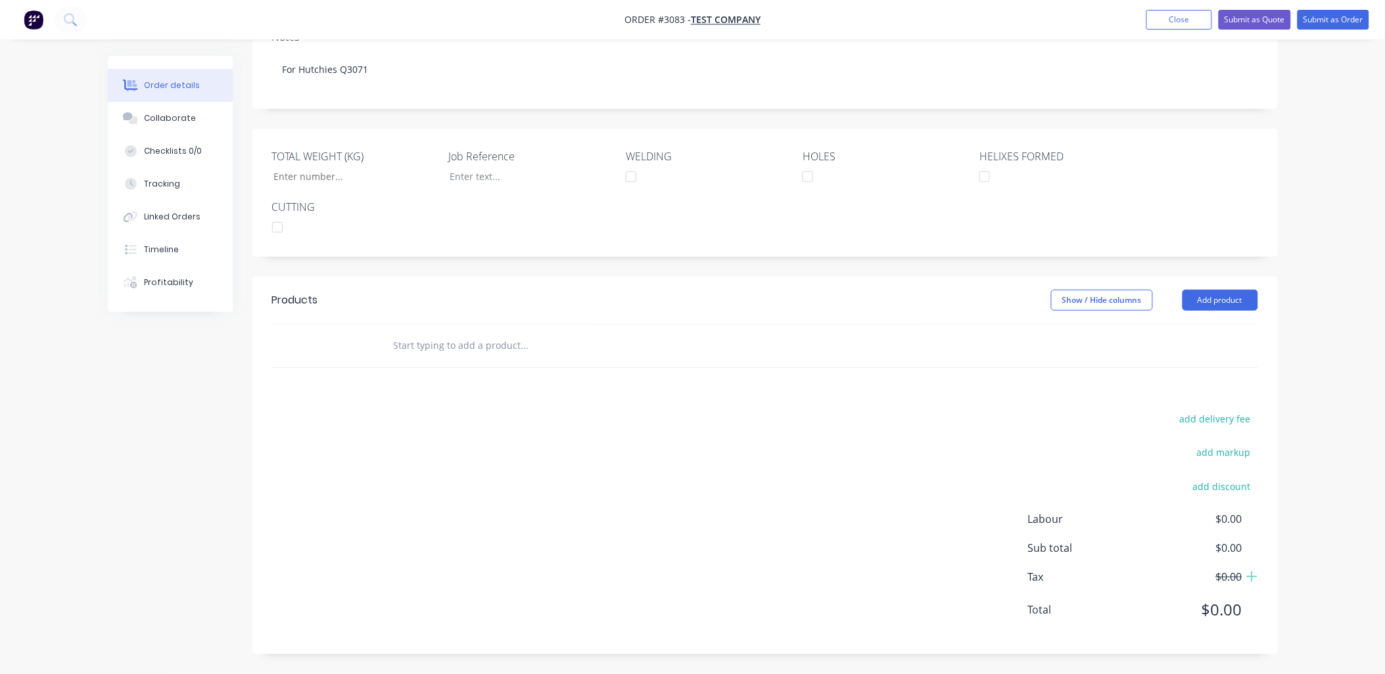
click at [618, 484] on div "add delivery fee add markup add discount Labour $0.00 Sub total $0.00 Tax $0.00…" at bounding box center [765, 522] width 986 height 225
click at [1214, 303] on button "Add product" at bounding box center [1220, 300] width 76 height 21
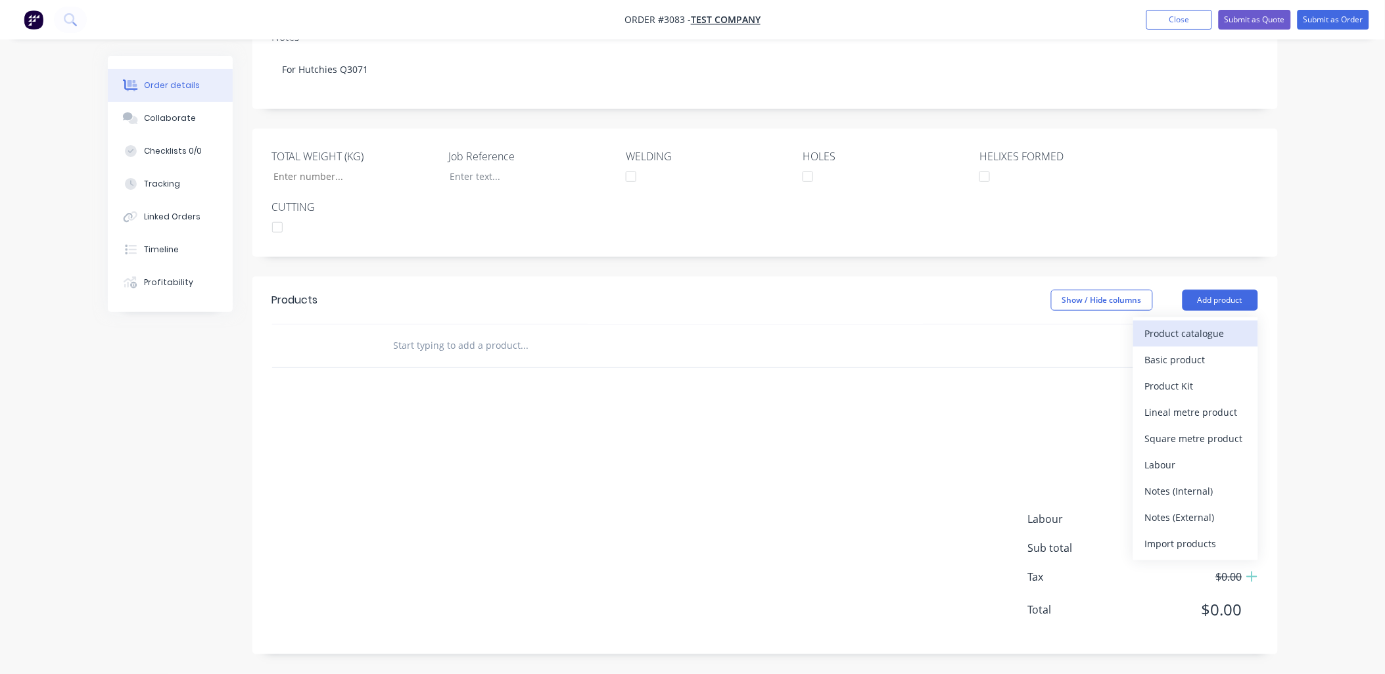
click at [1205, 333] on div "Product catalogue" at bounding box center [1195, 333] width 101 height 19
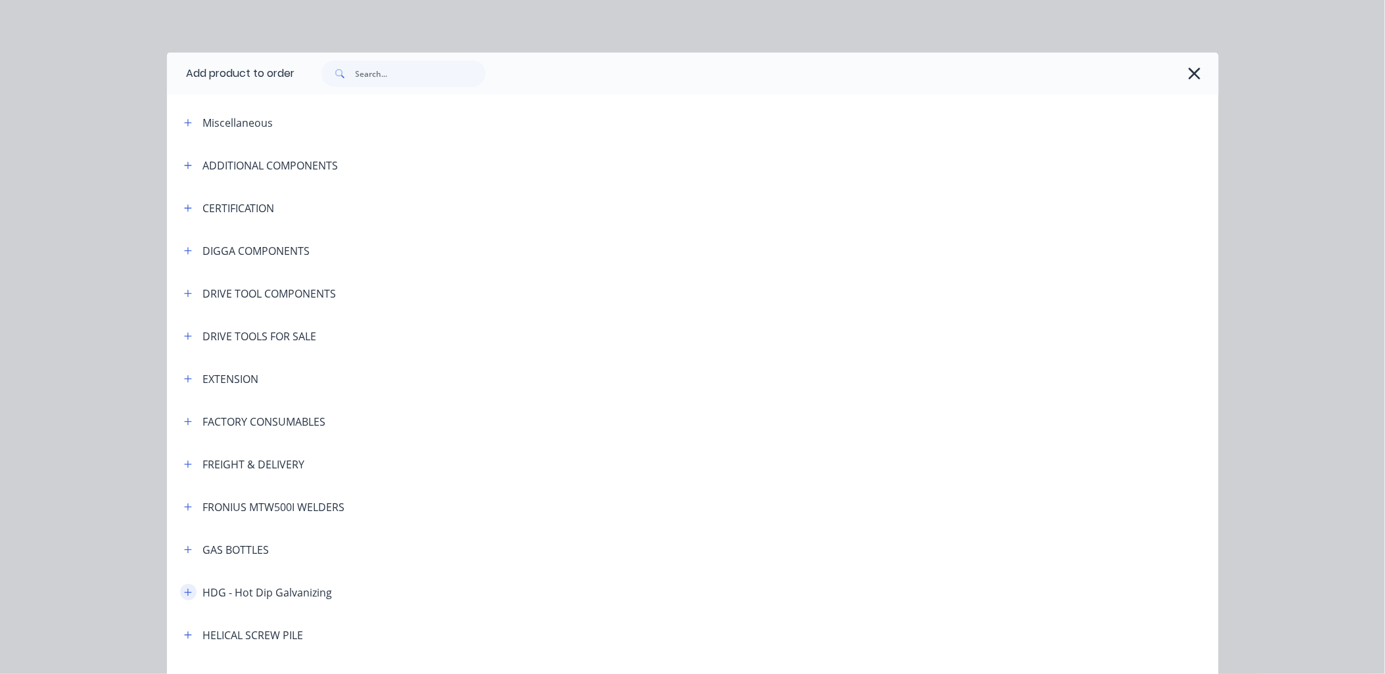
click at [183, 598] on button "button" at bounding box center [188, 592] width 16 height 16
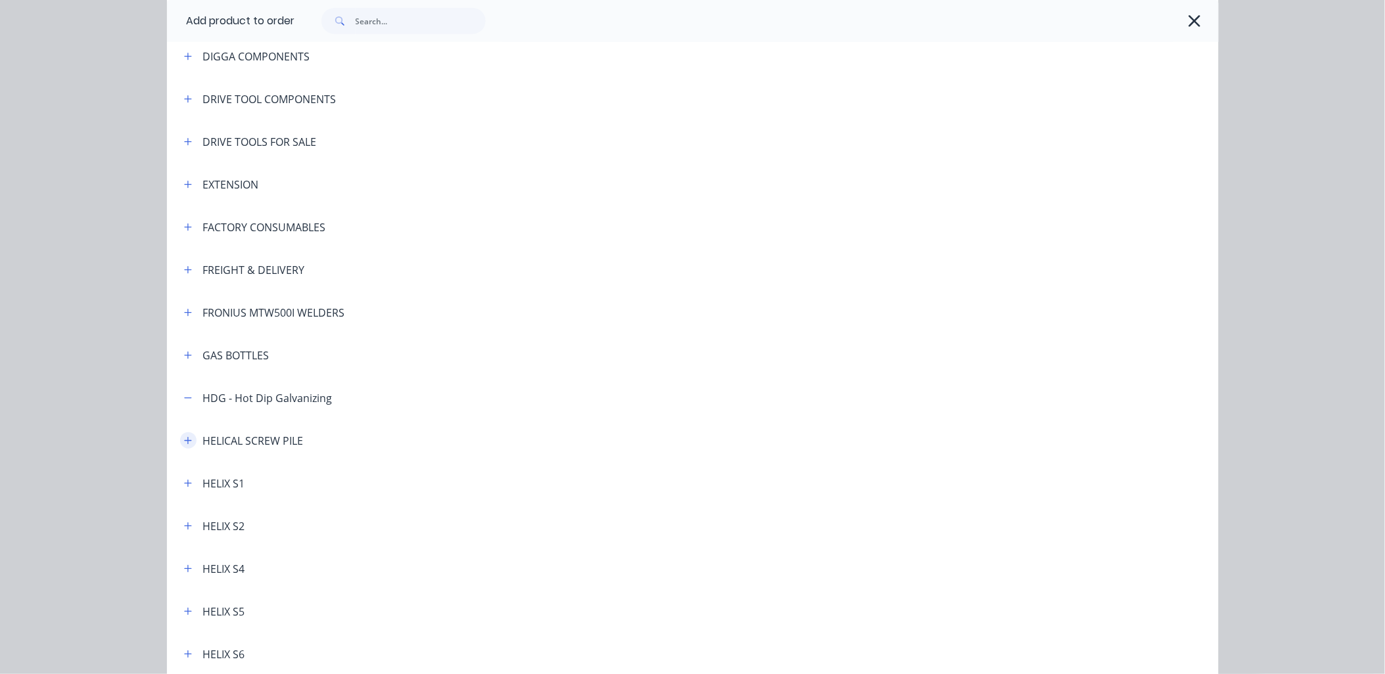
click at [184, 441] on icon "button" at bounding box center [188, 440] width 8 height 9
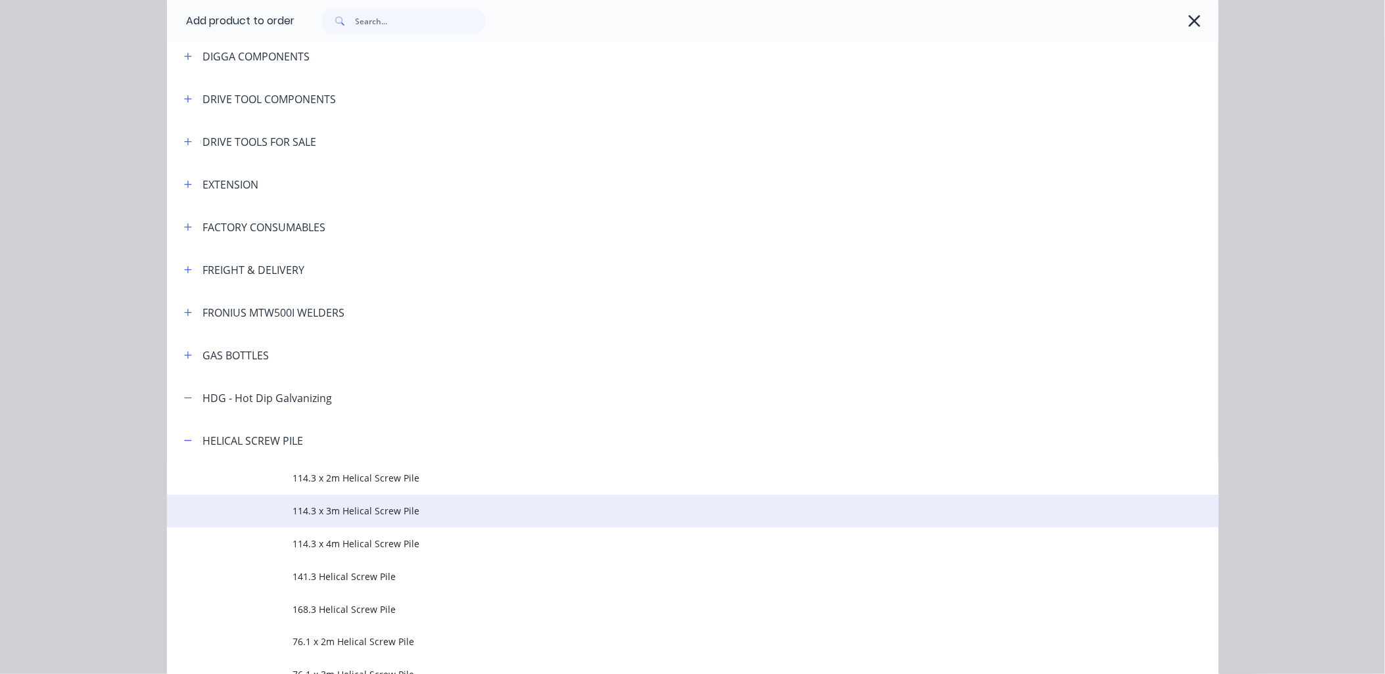
click at [379, 514] on span "114.3 x 3m Helical Screw Pile" at bounding box center [663, 511] width 740 height 14
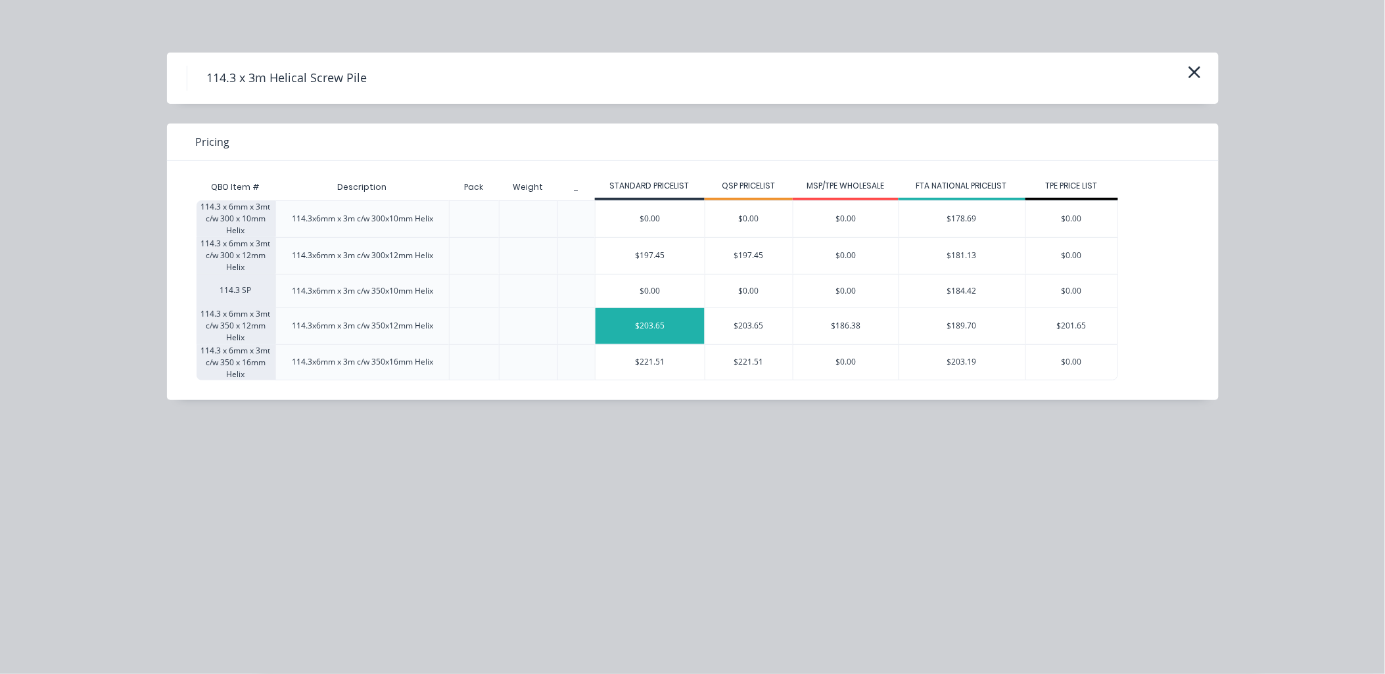
click at [644, 322] on div "$203.65" at bounding box center [649, 326] width 109 height 36
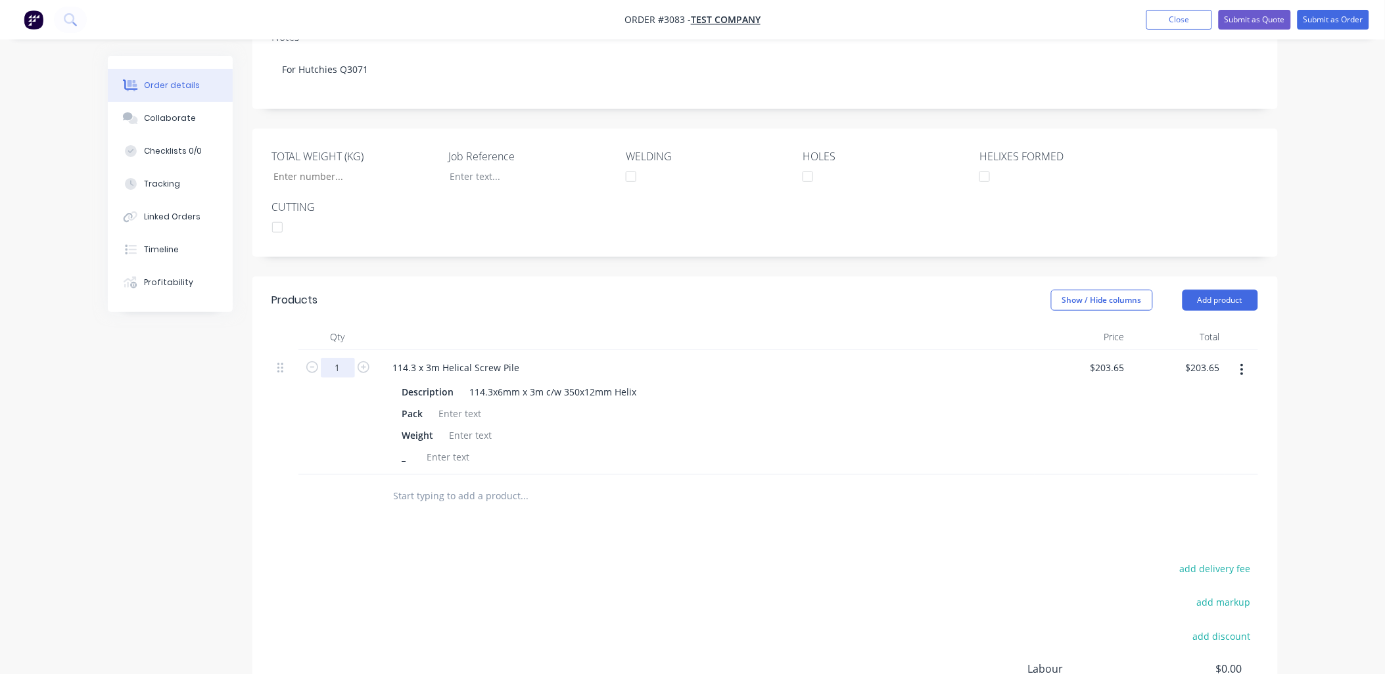
click at [348, 370] on input "1" at bounding box center [338, 368] width 34 height 20
type input "80"
click at [401, 500] on input "text" at bounding box center [524, 496] width 263 height 26
type input "$16,292.00"
click at [1207, 301] on button "Add product" at bounding box center [1220, 300] width 76 height 21
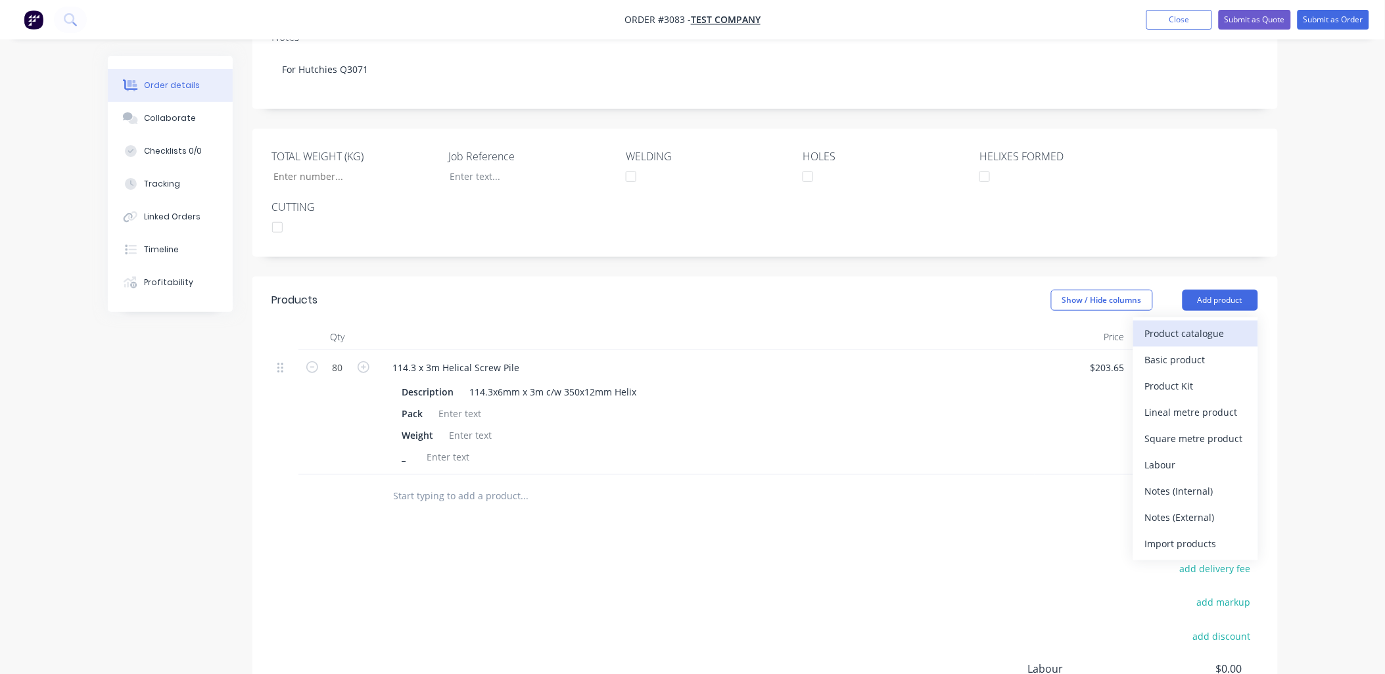
click at [1190, 330] on div "Product catalogue" at bounding box center [1195, 333] width 101 height 19
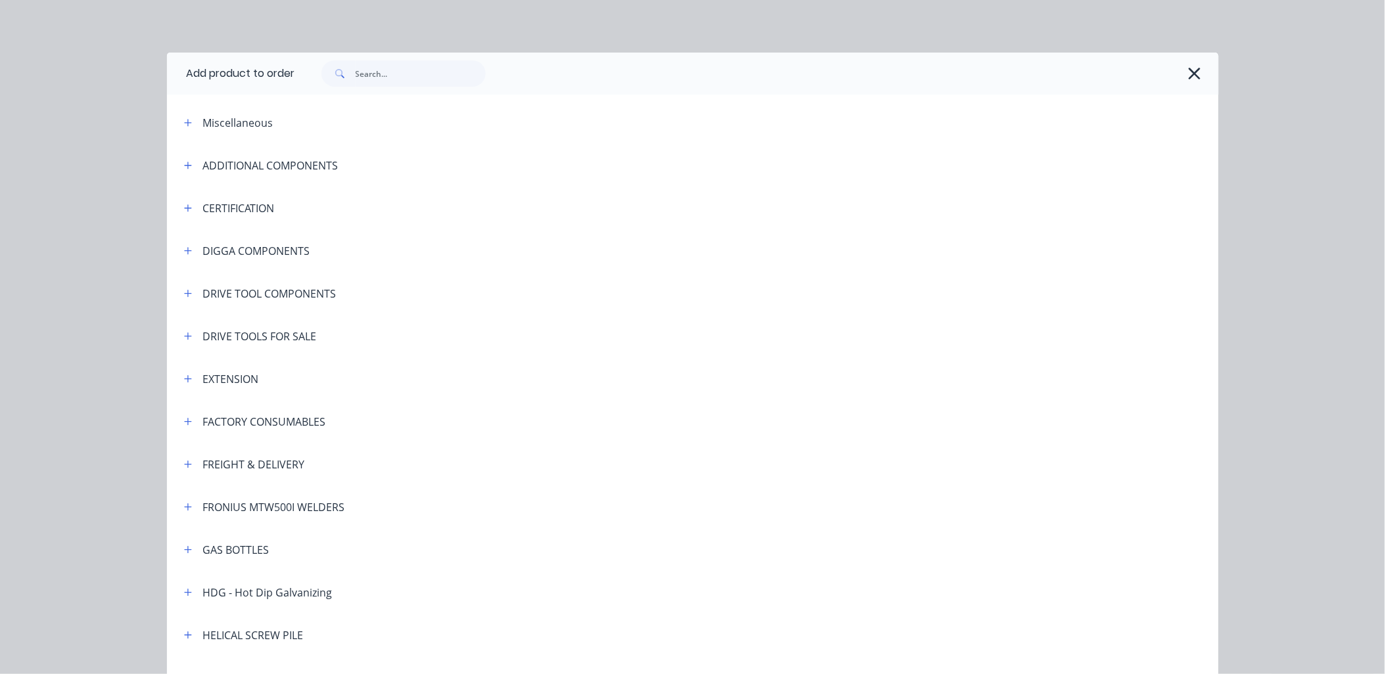
scroll to position [97, 0]
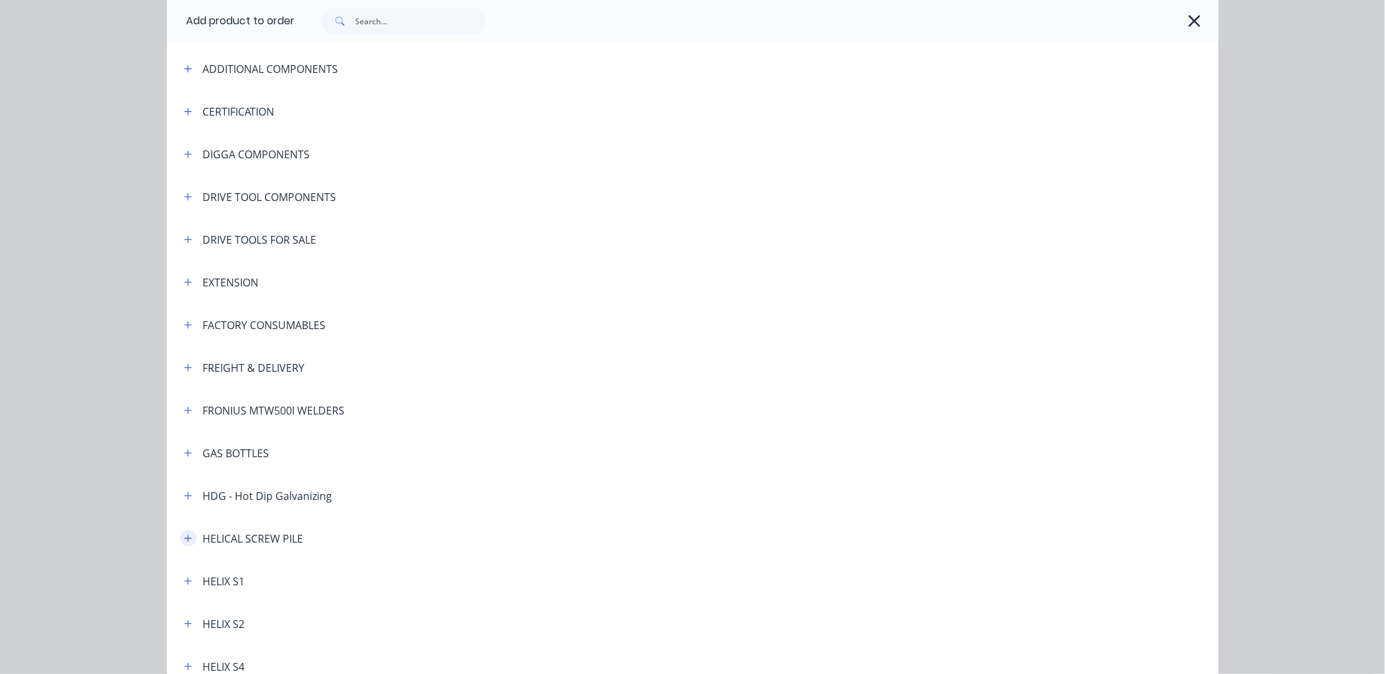
click at [185, 540] on icon "button" at bounding box center [188, 538] width 8 height 9
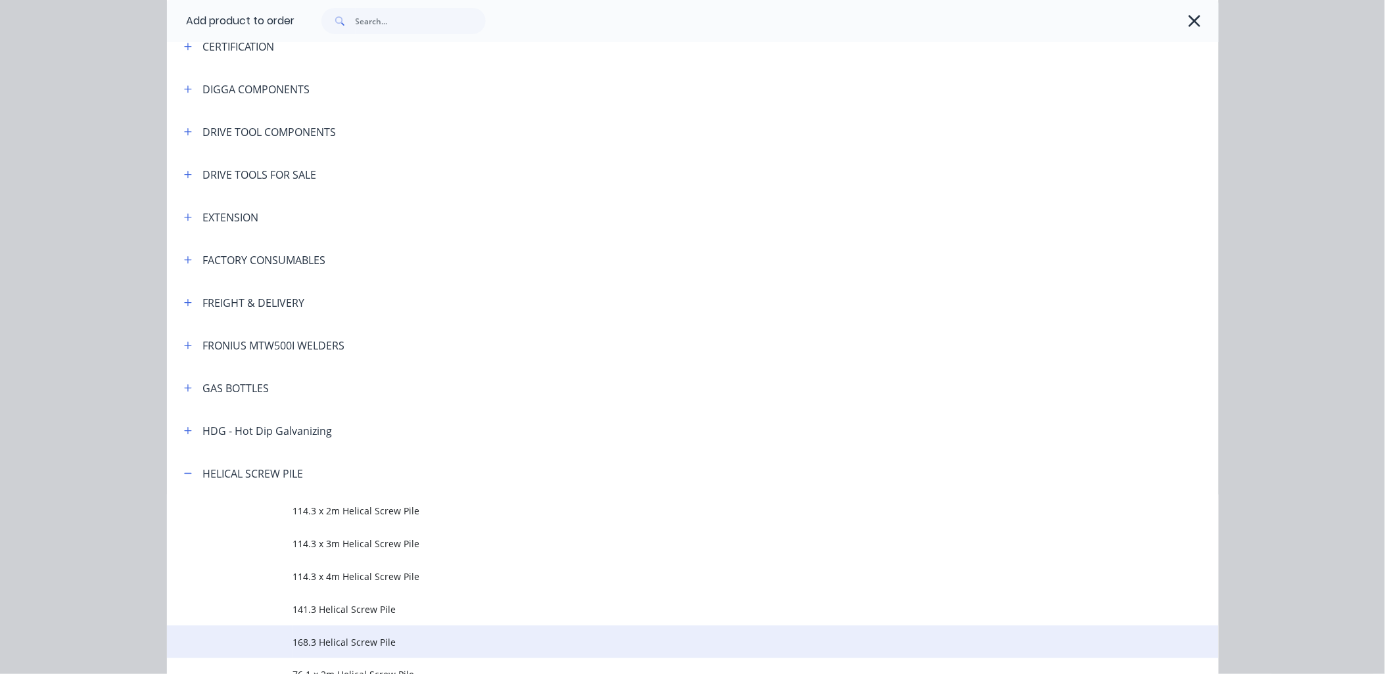
scroll to position [195, 0]
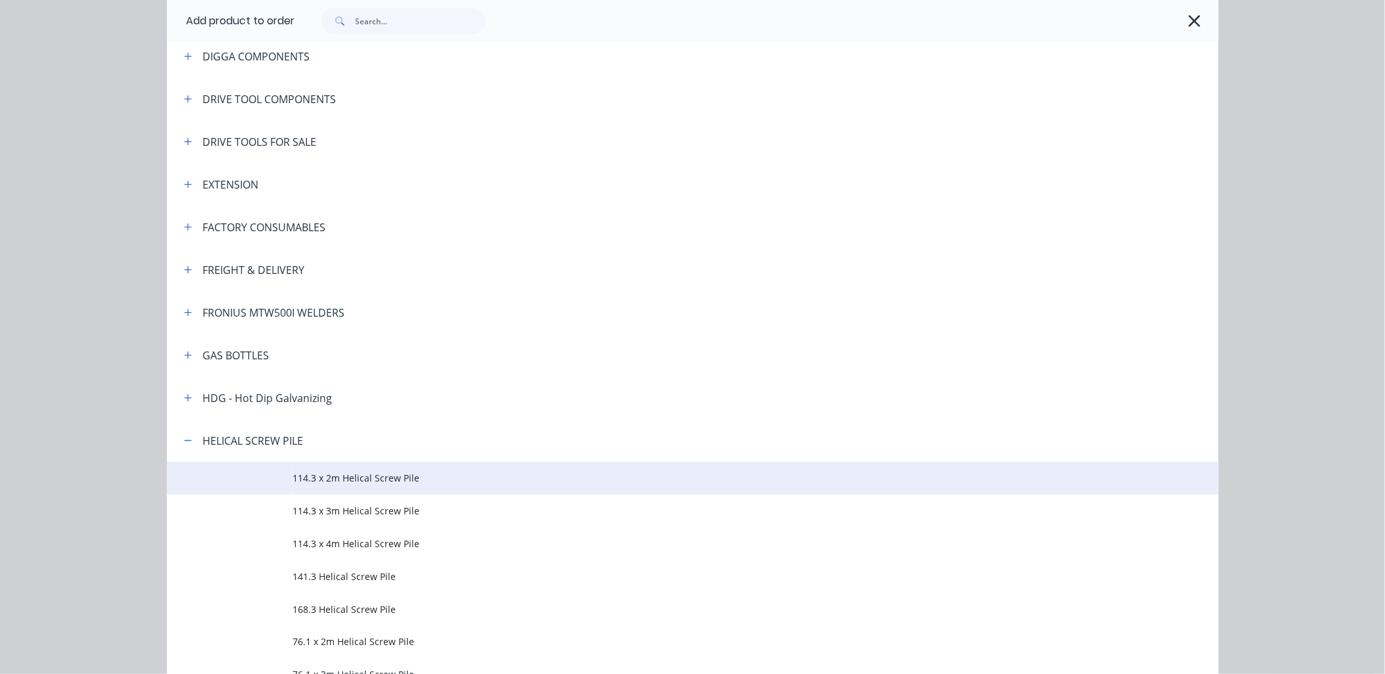
click at [308, 480] on span "114.3 x 2m Helical Screw Pile" at bounding box center [663, 478] width 740 height 14
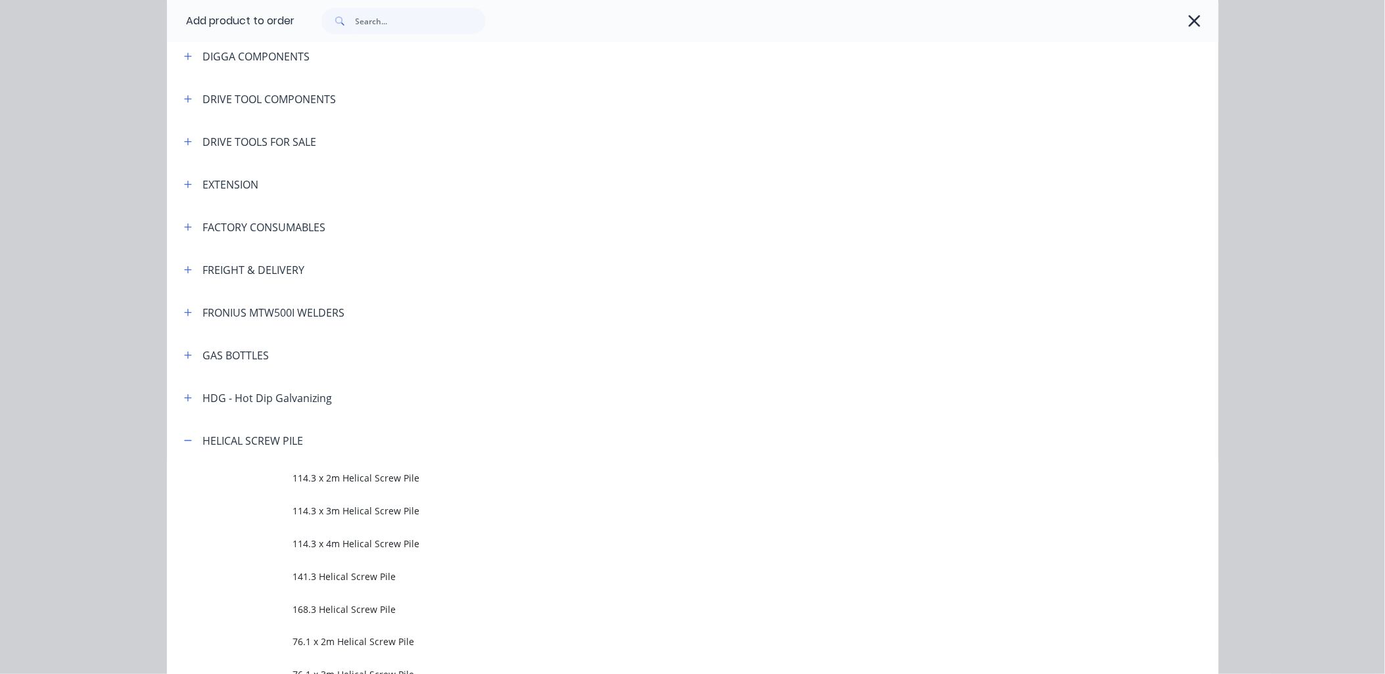
scroll to position [0, 0]
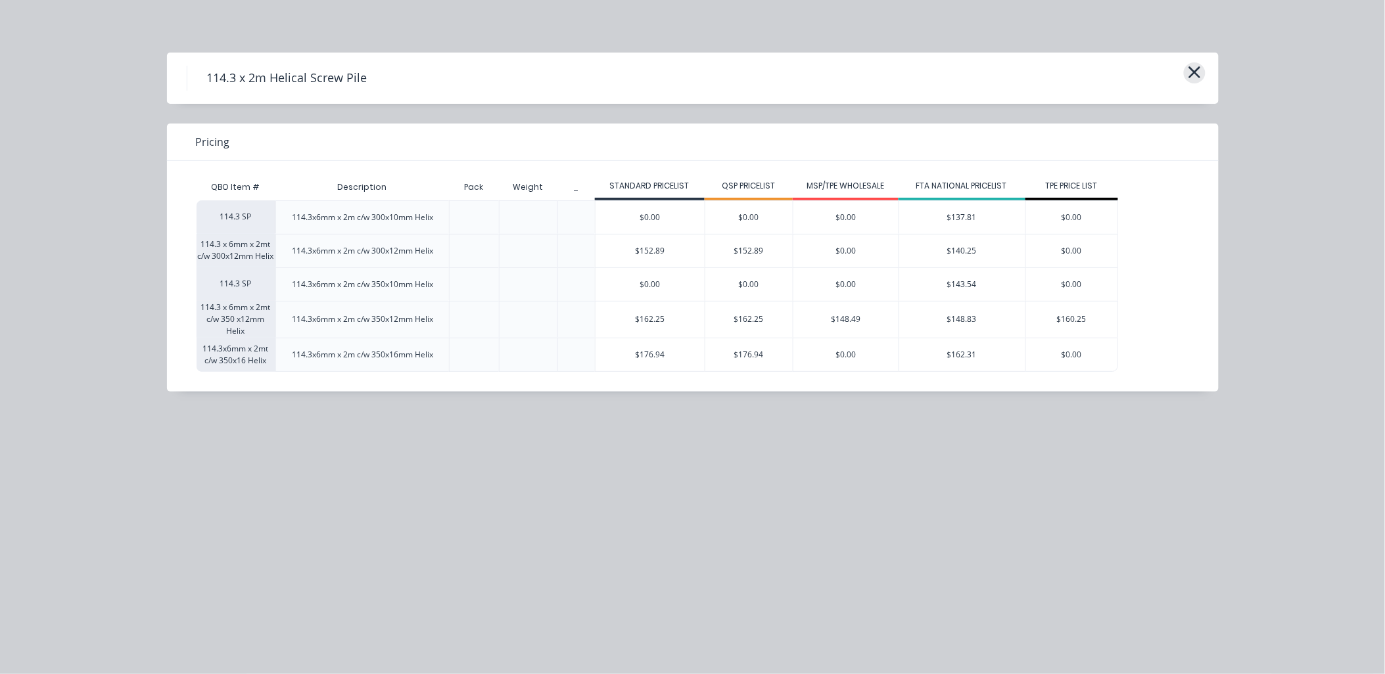
click at [1191, 77] on icon "button" at bounding box center [1194, 72] width 14 height 18
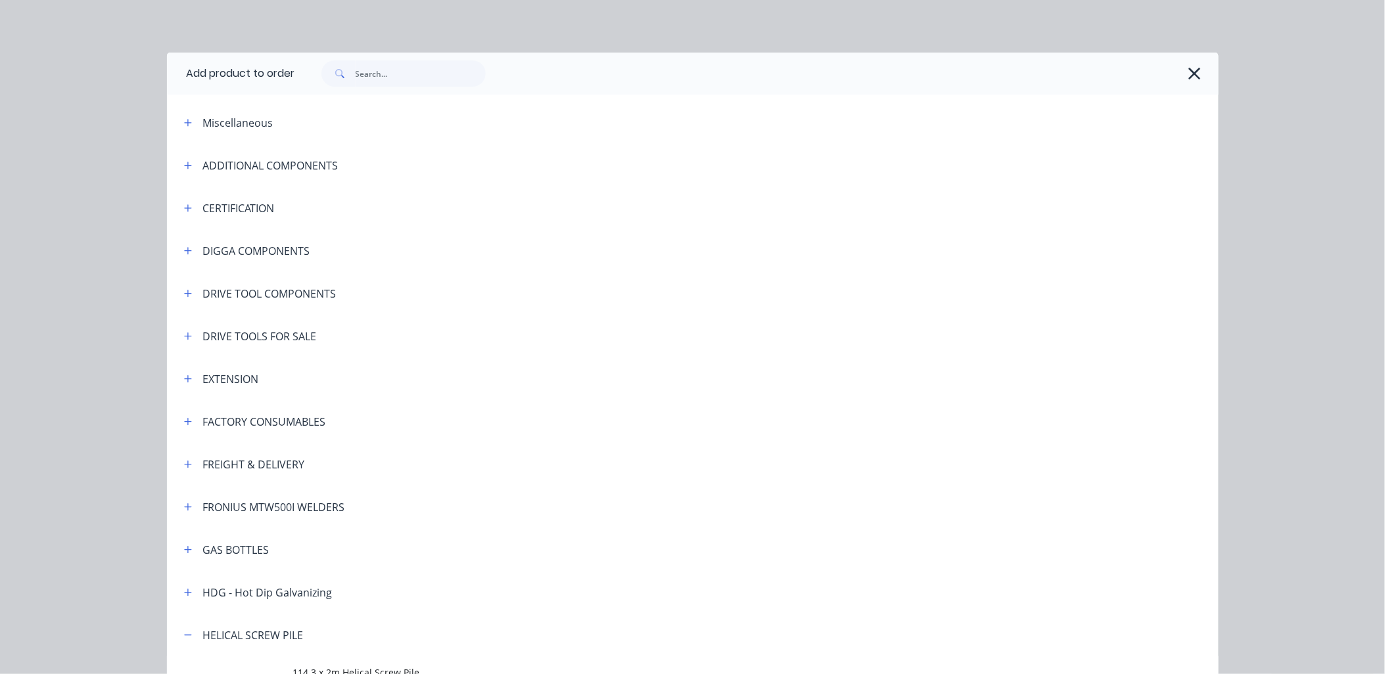
scroll to position [614, 0]
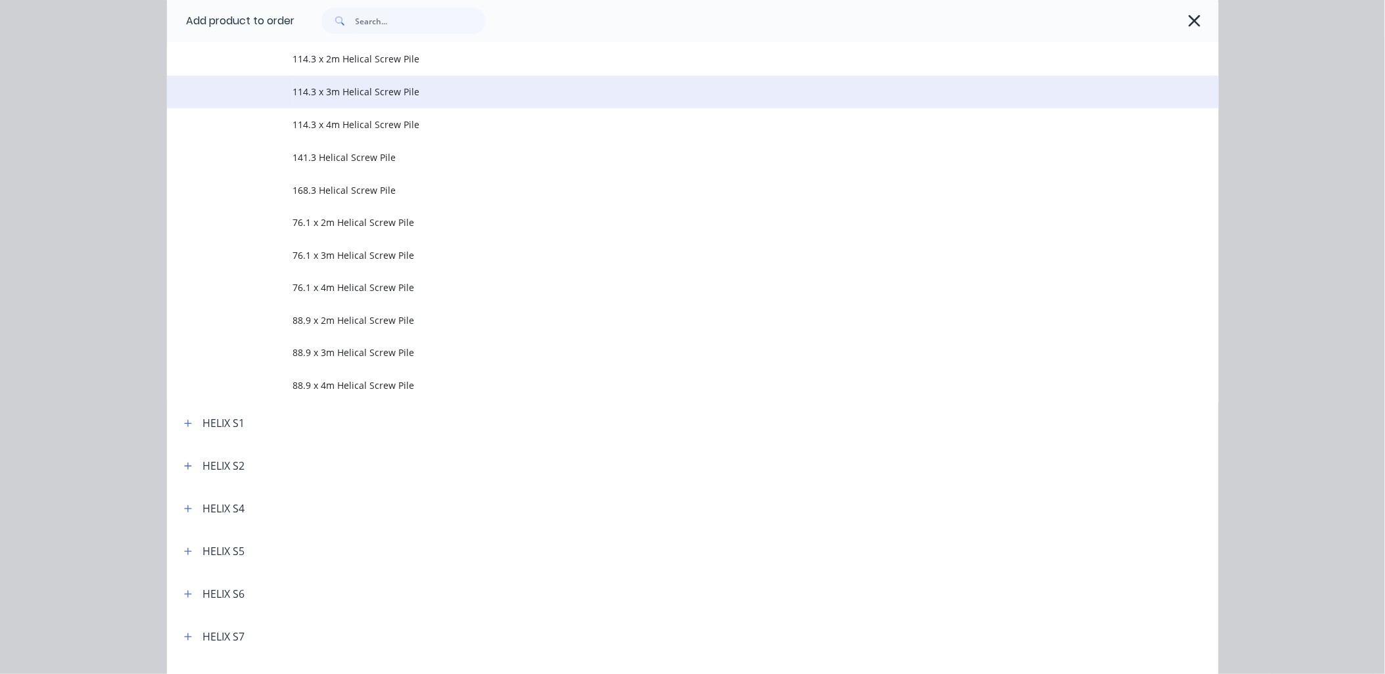
click at [410, 89] on span "114.3 x 3m Helical Screw Pile" at bounding box center [663, 92] width 740 height 14
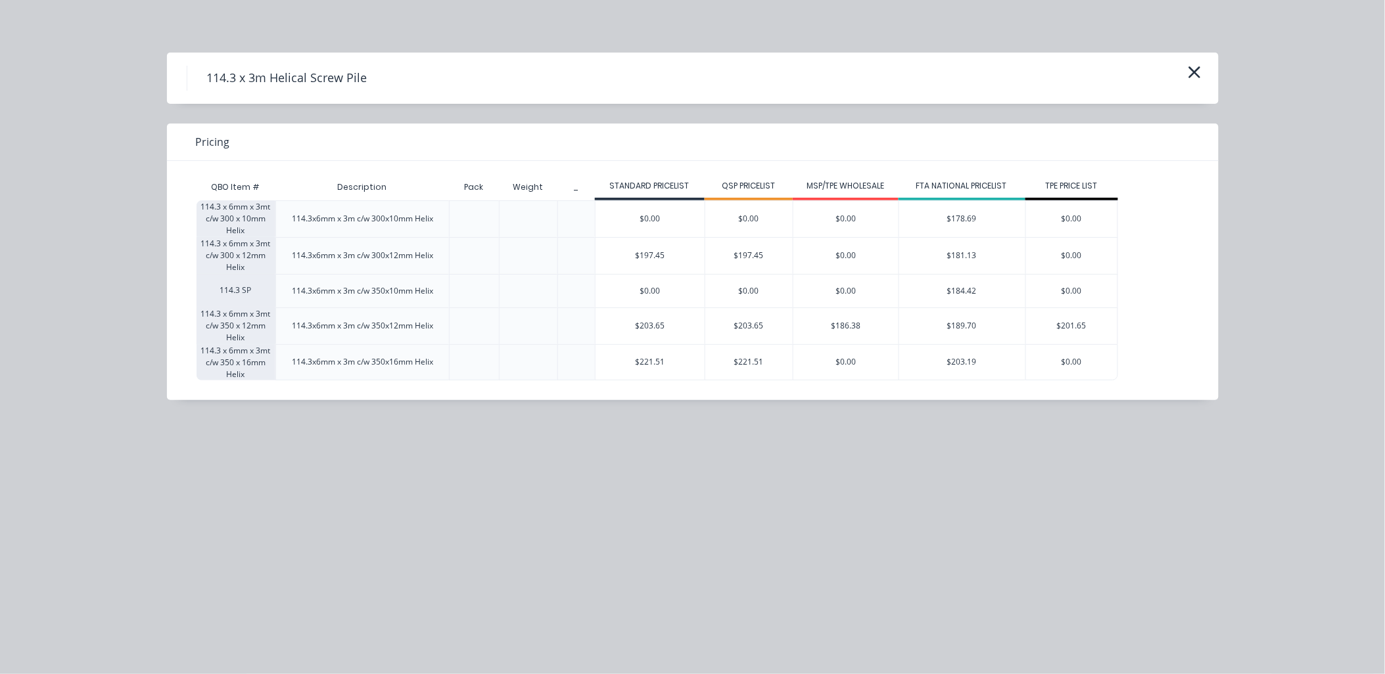
click at [1177, 97] on div "114.3 x 3m Helical Screw Pile" at bounding box center [692, 78] width 1051 height 51
click at [1197, 72] on icon "button" at bounding box center [1194, 72] width 14 height 18
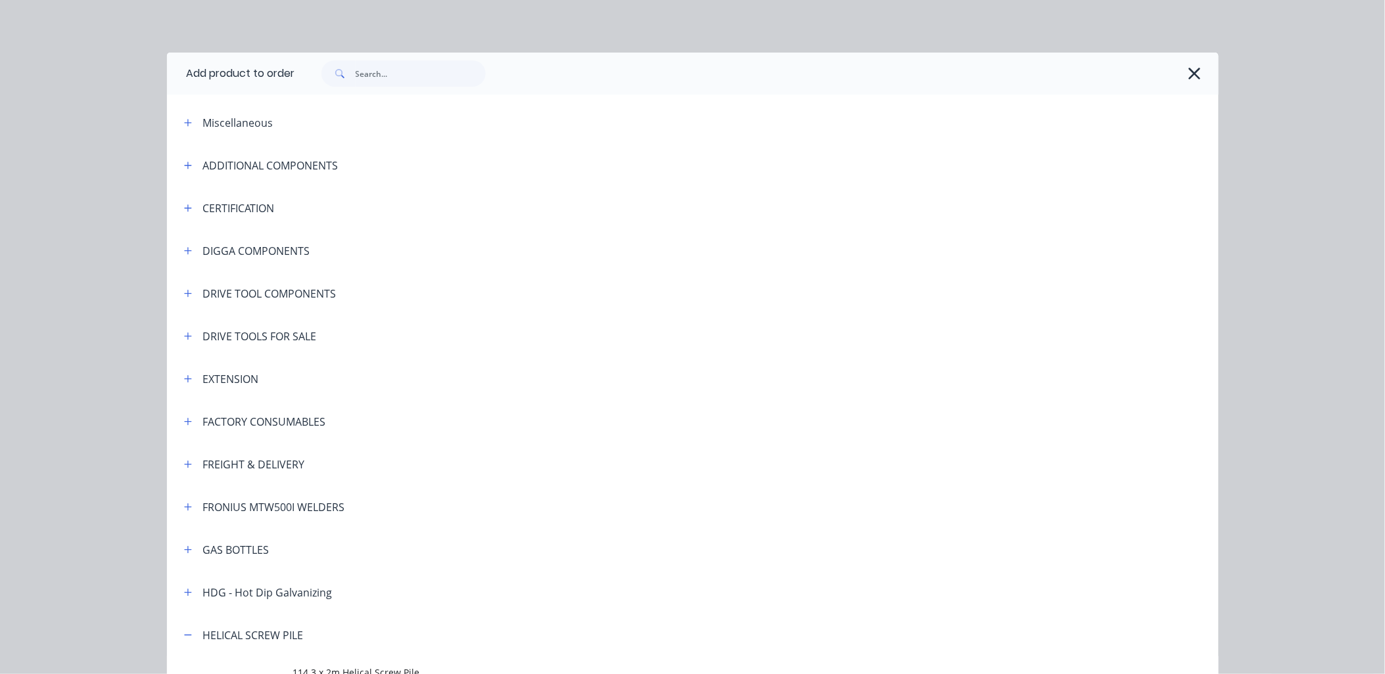
scroll to position [614, 0]
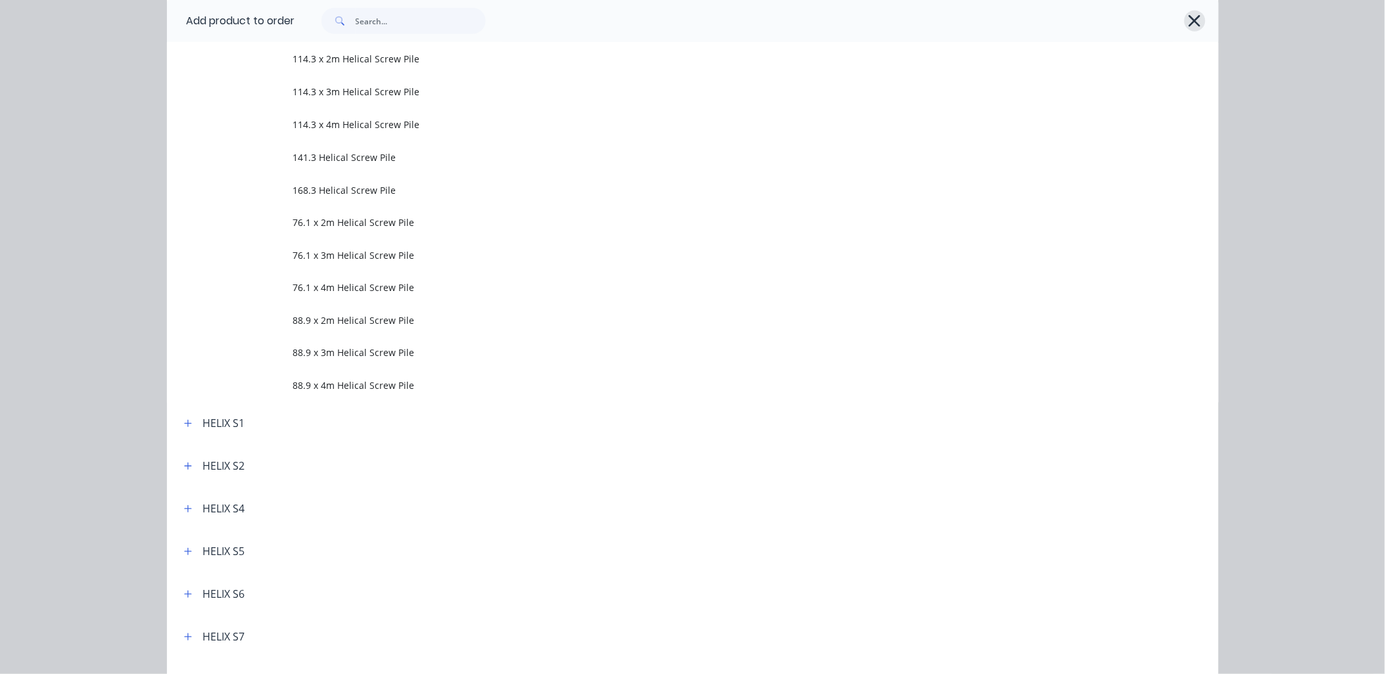
click at [1189, 22] on icon "button" at bounding box center [1195, 21] width 12 height 12
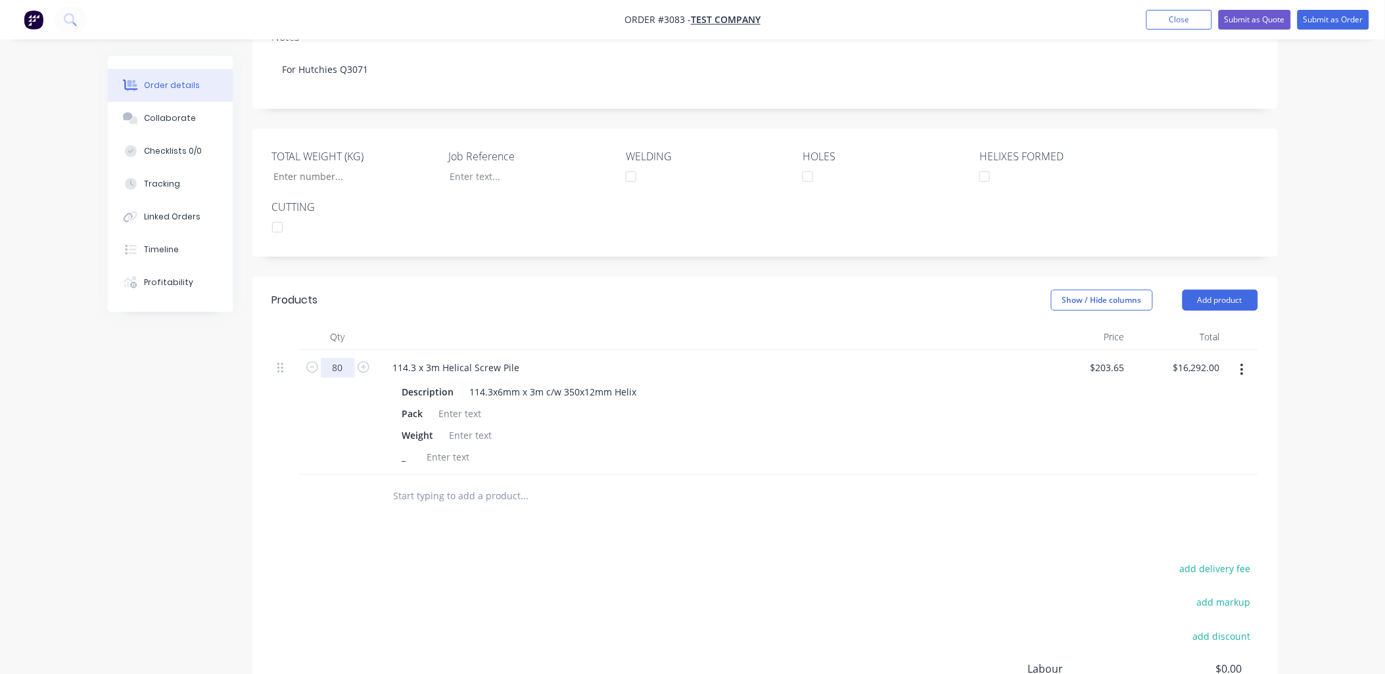
click at [346, 365] on input "80" at bounding box center [338, 368] width 34 height 20
type input "92"
click at [1228, 315] on header "Products Show / Hide columns Add product" at bounding box center [764, 300] width 1025 height 47
type input "$18,735.80"
click at [1236, 304] on button "Add product" at bounding box center [1220, 300] width 76 height 21
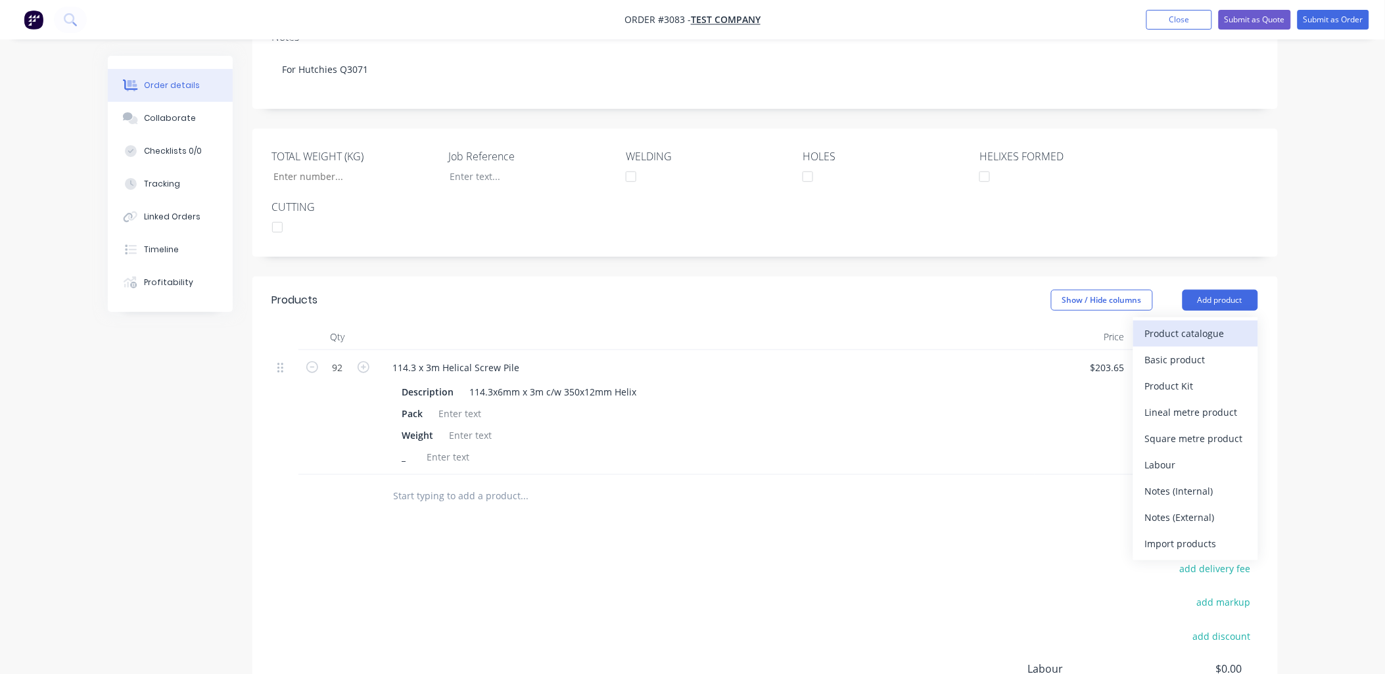
click at [1220, 333] on div "Product catalogue" at bounding box center [1195, 333] width 101 height 19
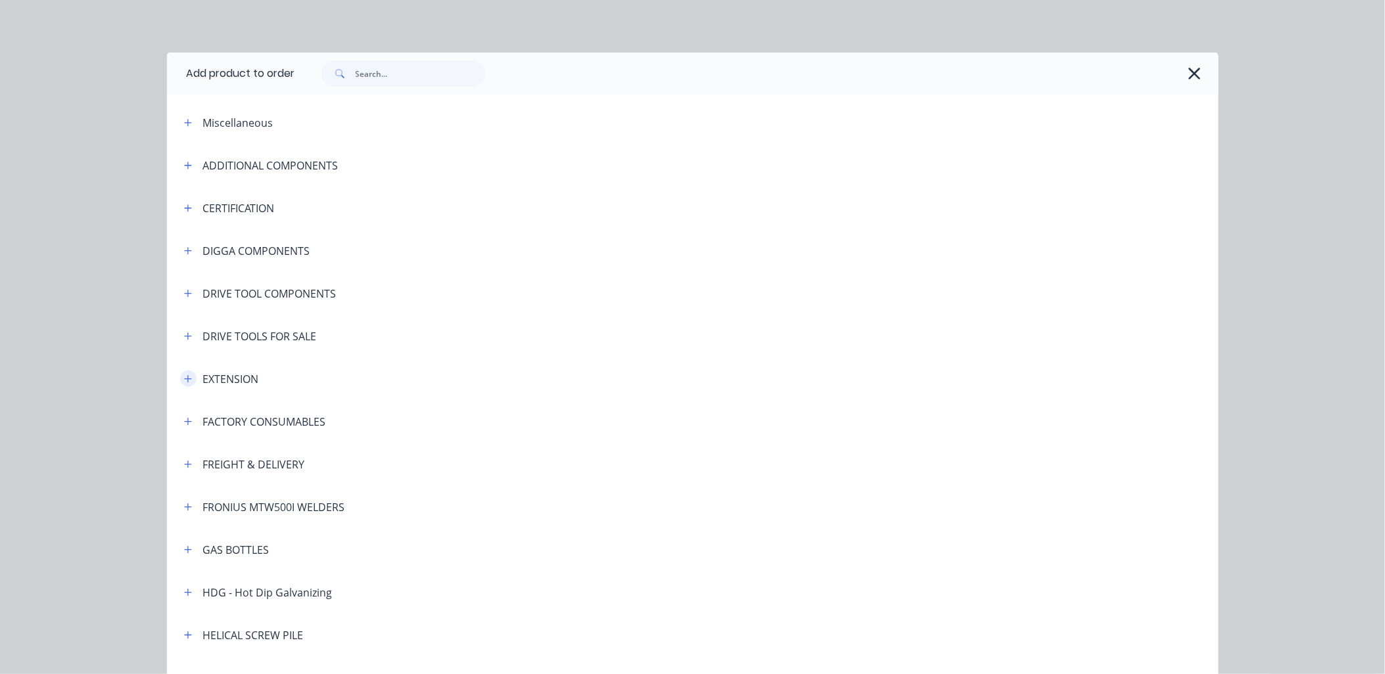
click at [186, 382] on icon "button" at bounding box center [188, 379] width 8 height 9
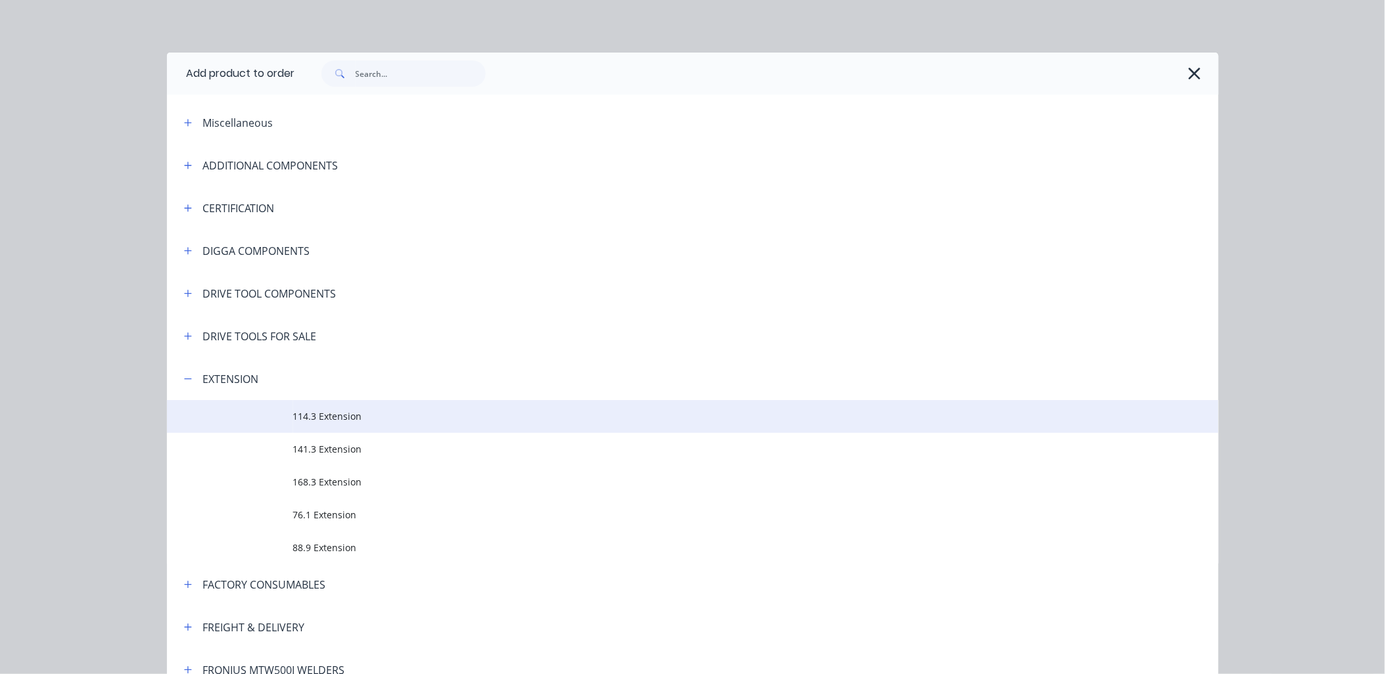
click at [323, 416] on span "114.3 Extension" at bounding box center [663, 416] width 740 height 14
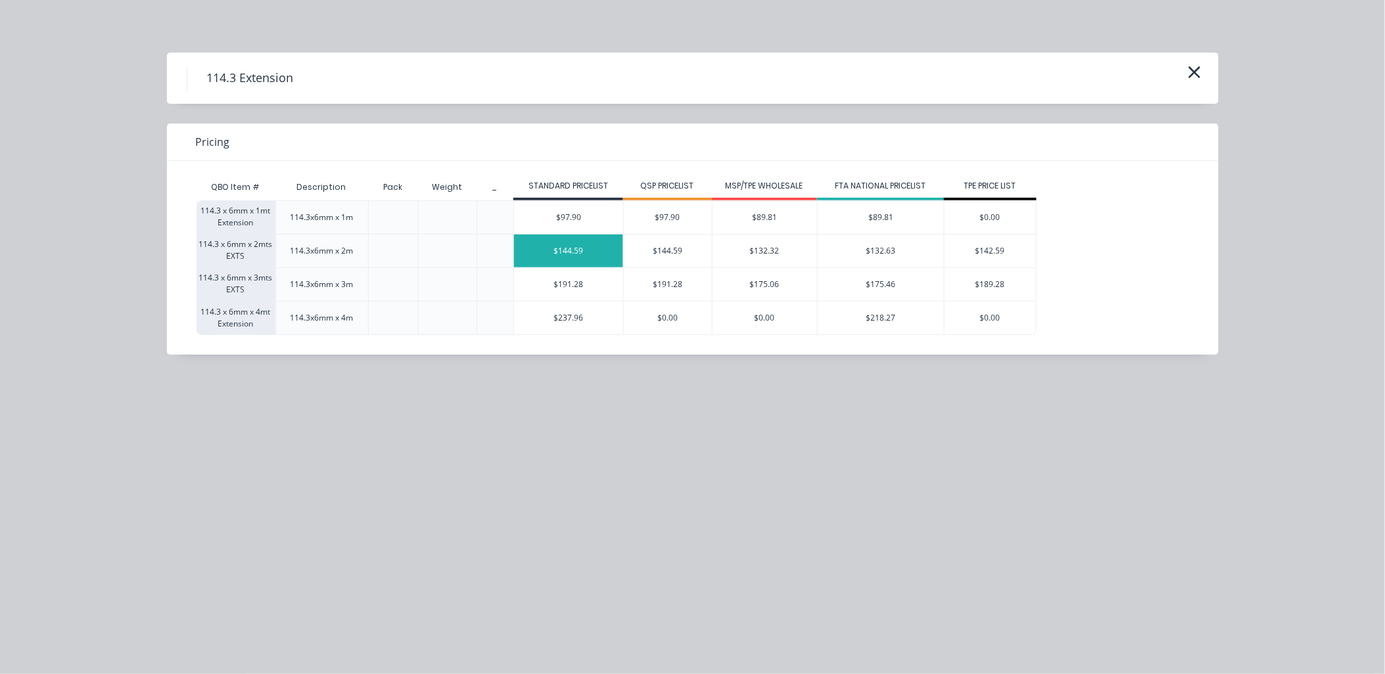
click at [570, 258] on div "$144.59" at bounding box center [568, 251] width 109 height 33
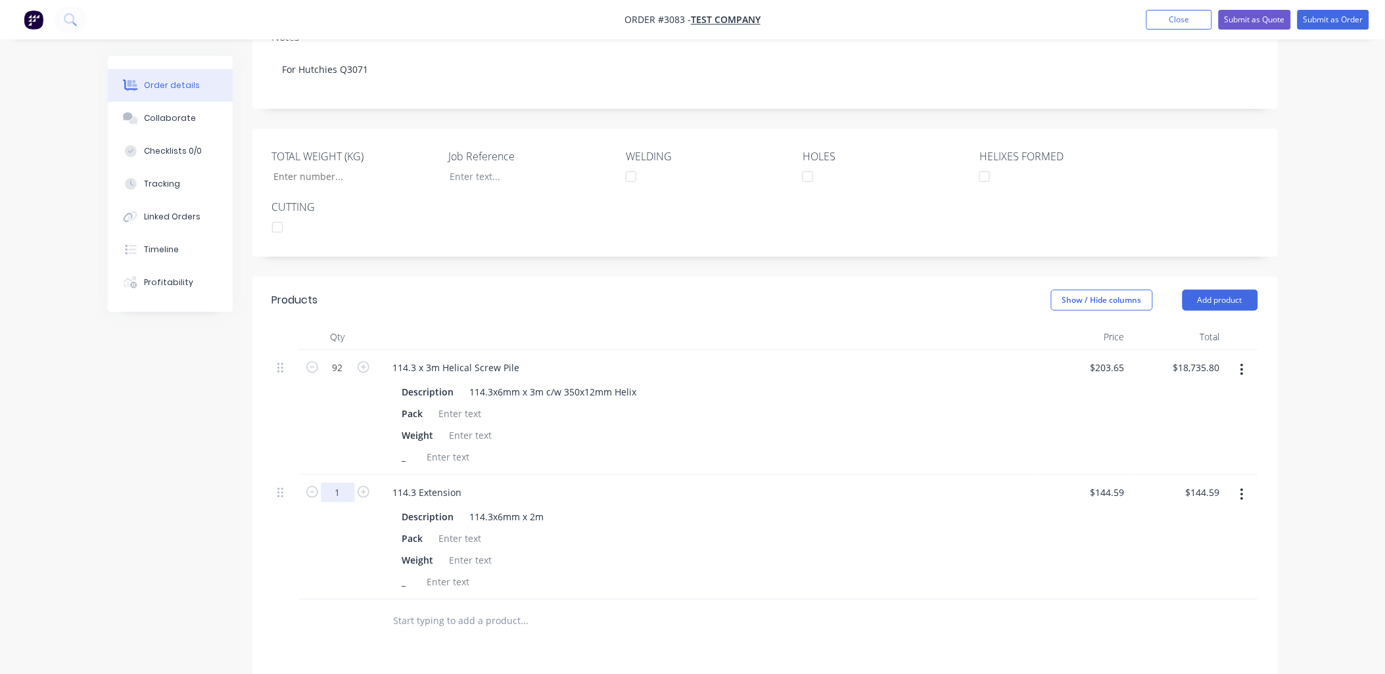
click at [321, 490] on input "1" at bounding box center [338, 493] width 34 height 20
type input "32"
type input "$4,626.88"
click at [782, 624] on div at bounding box center [613, 621] width 463 height 26
click at [1225, 299] on button "Add product" at bounding box center [1220, 300] width 76 height 21
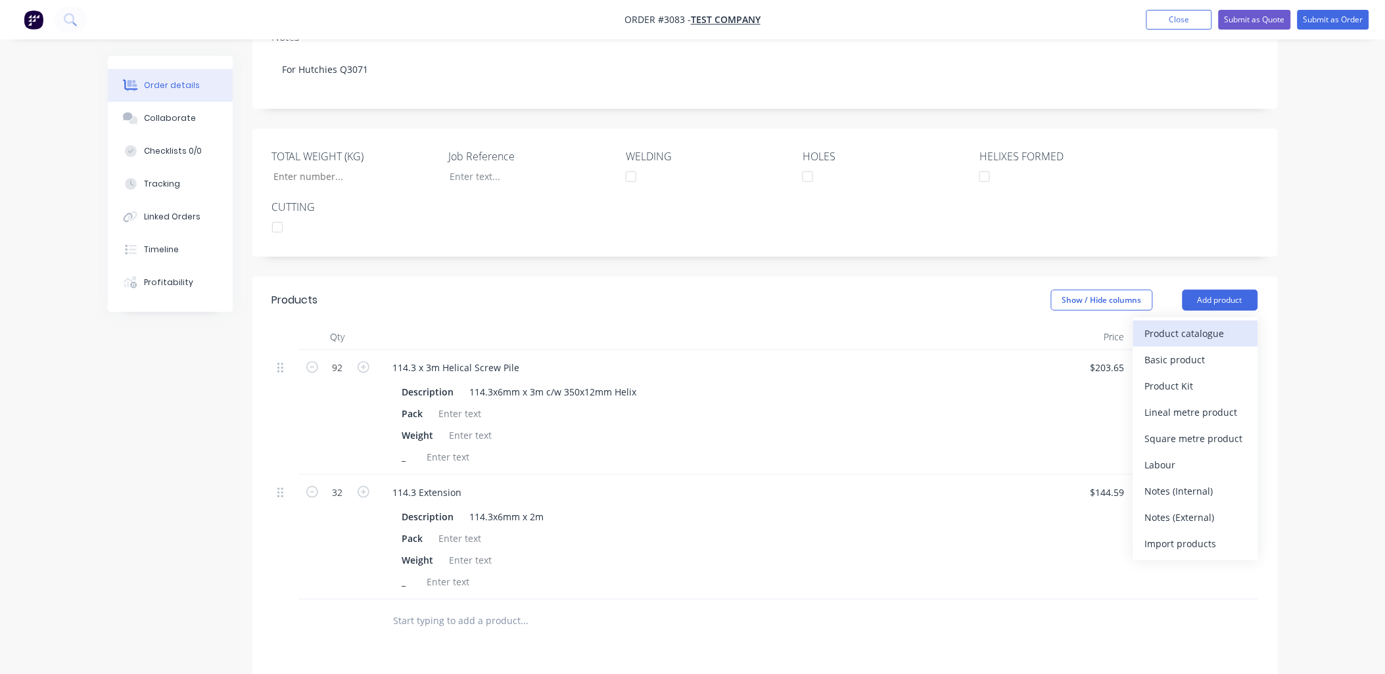
click at [1191, 333] on div "Product catalogue" at bounding box center [1195, 333] width 101 height 19
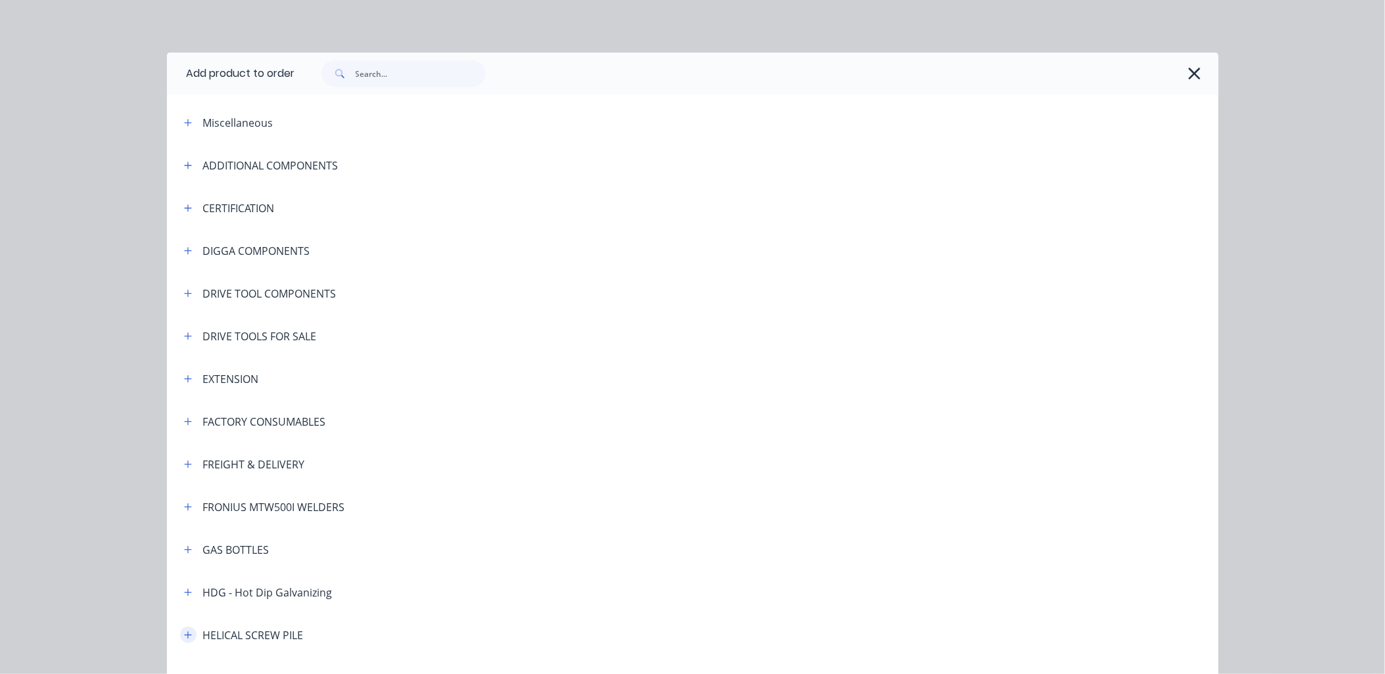
click at [184, 636] on icon "button" at bounding box center [188, 635] width 8 height 9
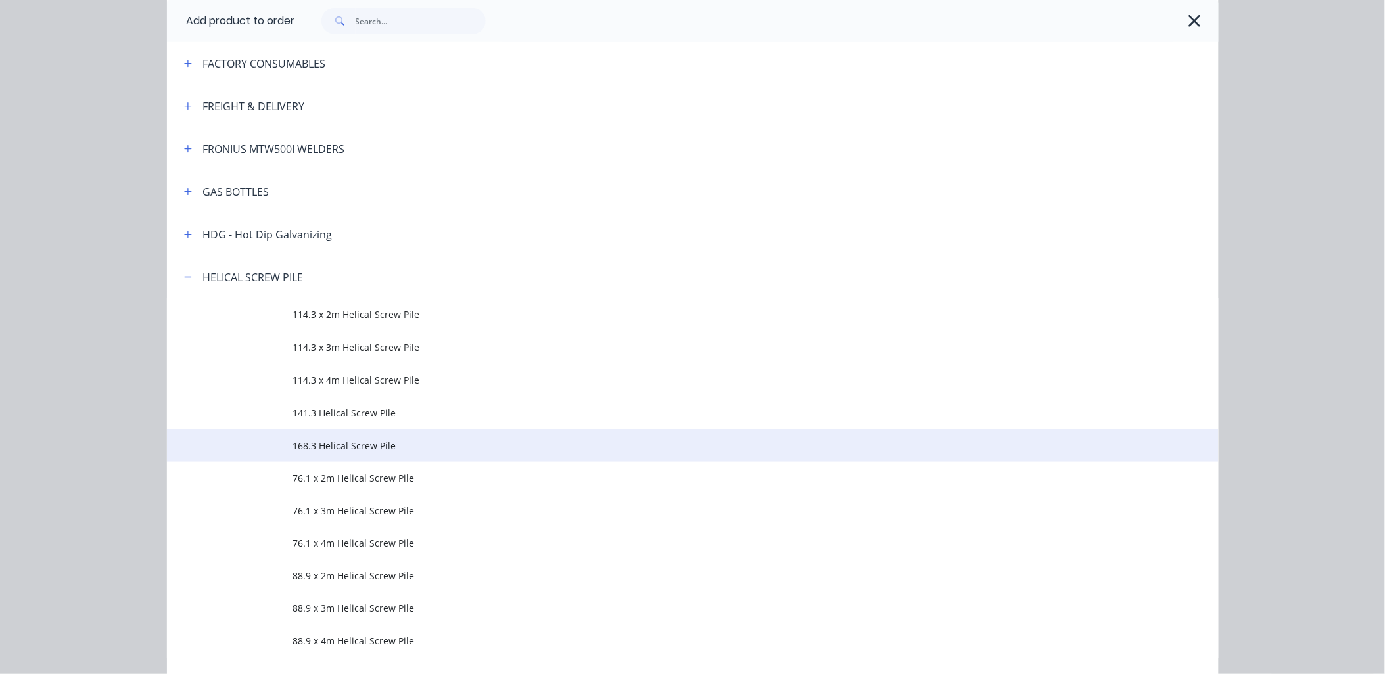
scroll to position [389, 0]
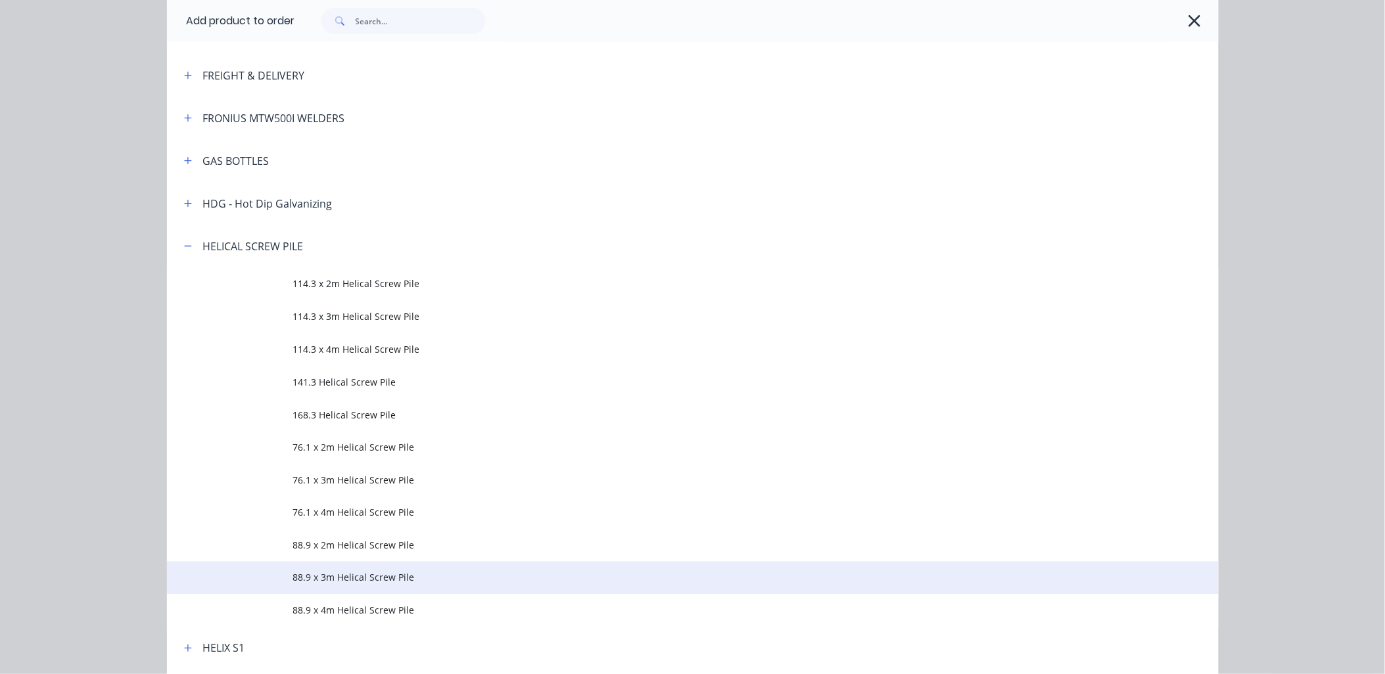
click at [330, 573] on span "88.9 x 3m Helical Screw Pile" at bounding box center [663, 578] width 740 height 14
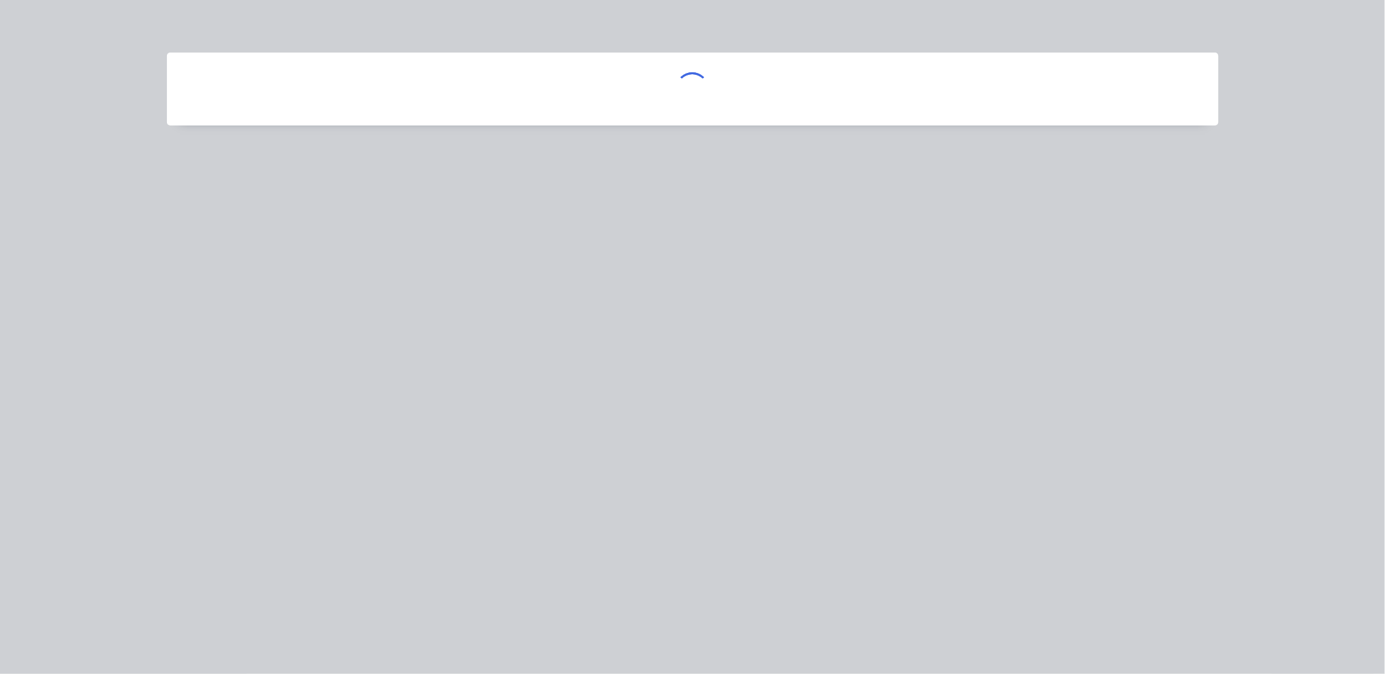
scroll to position [0, 0]
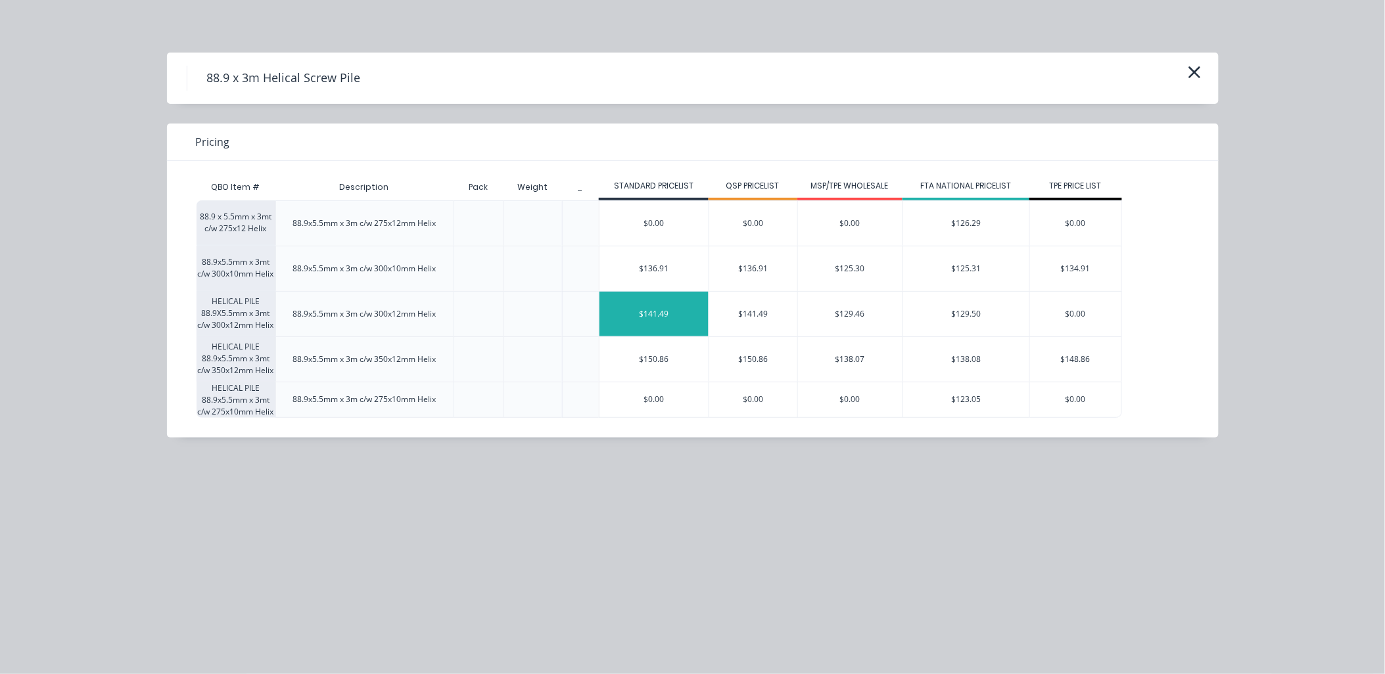
click at [654, 317] on div "$141.49" at bounding box center [653, 314] width 109 height 45
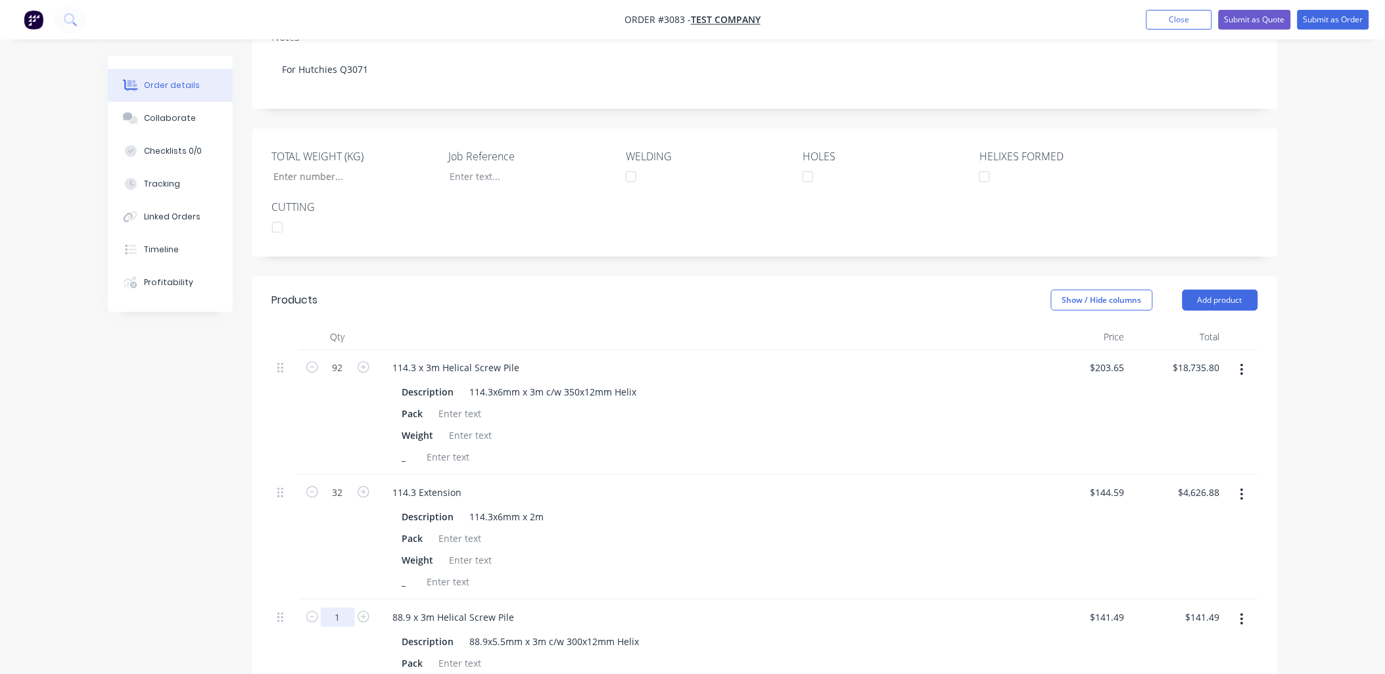
click at [346, 622] on input "1" at bounding box center [338, 618] width 34 height 20
type input "13"
type input "$1,839.37"
click at [823, 361] on div "114.3 x 3m Helical Screw Pile" at bounding box center [705, 367] width 647 height 19
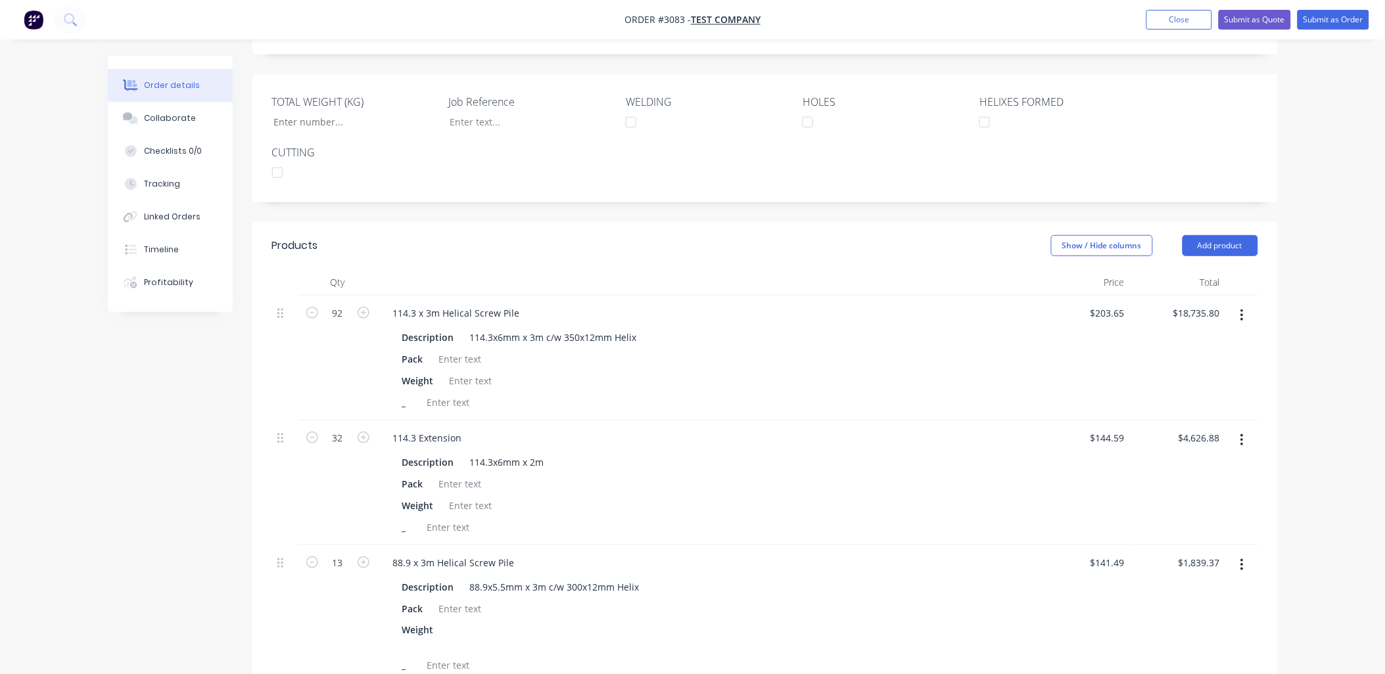
scroll to position [308, 0]
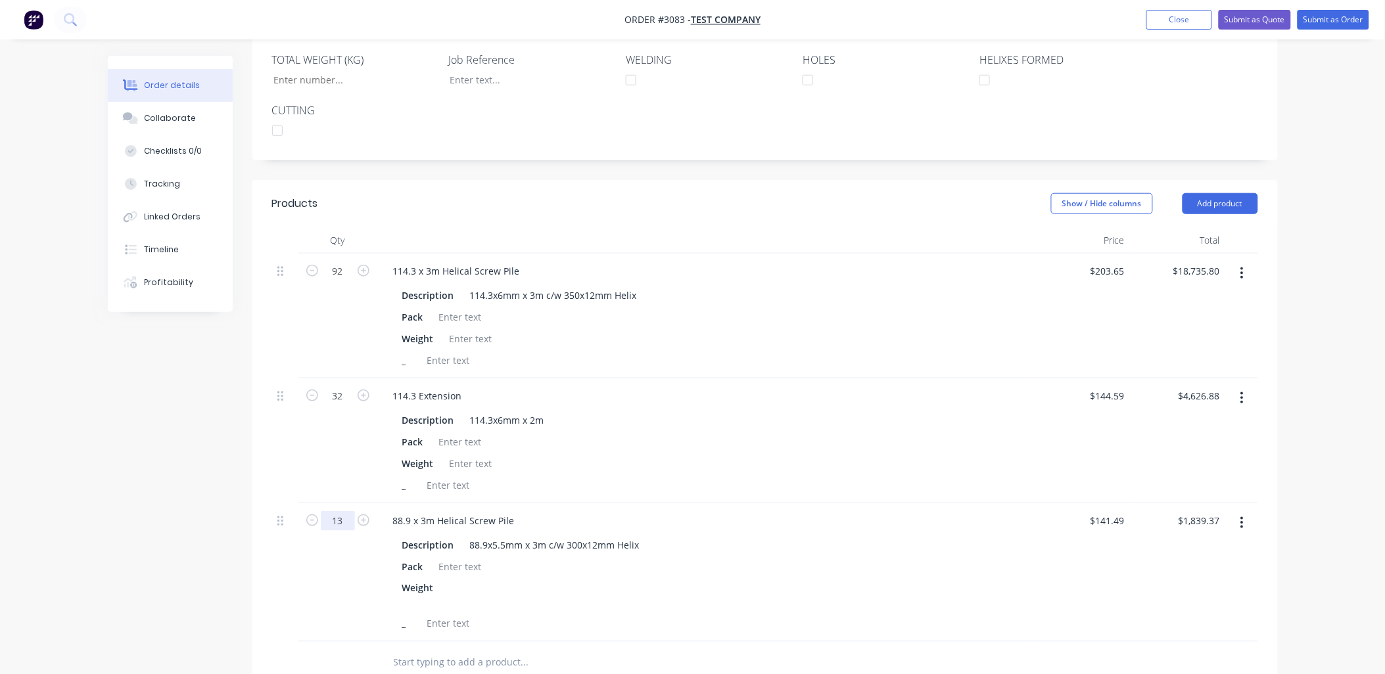
click at [336, 518] on input "13" at bounding box center [338, 521] width 34 height 20
type input "23"
type input "$3,254.27"
click at [699, 471] on div "Weight" at bounding box center [703, 463] width 612 height 19
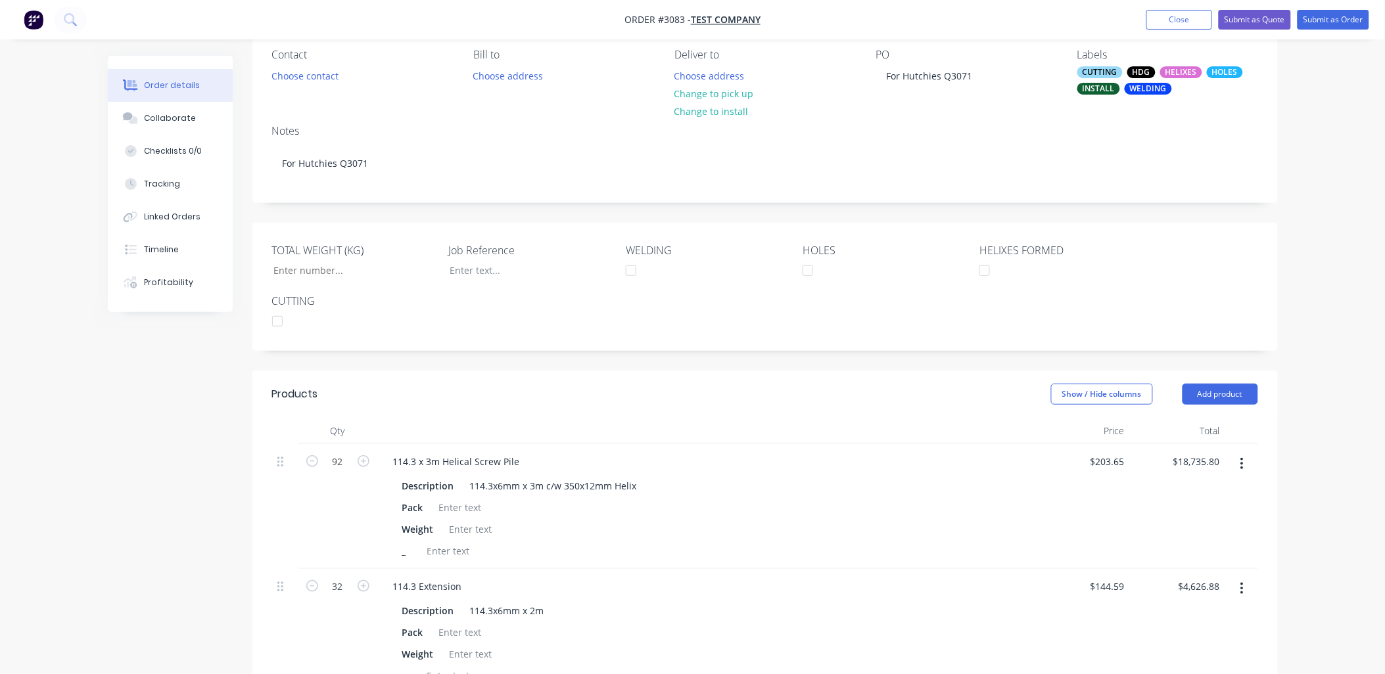
scroll to position [114, 0]
click at [1240, 400] on button "Add product" at bounding box center [1220, 397] width 76 height 21
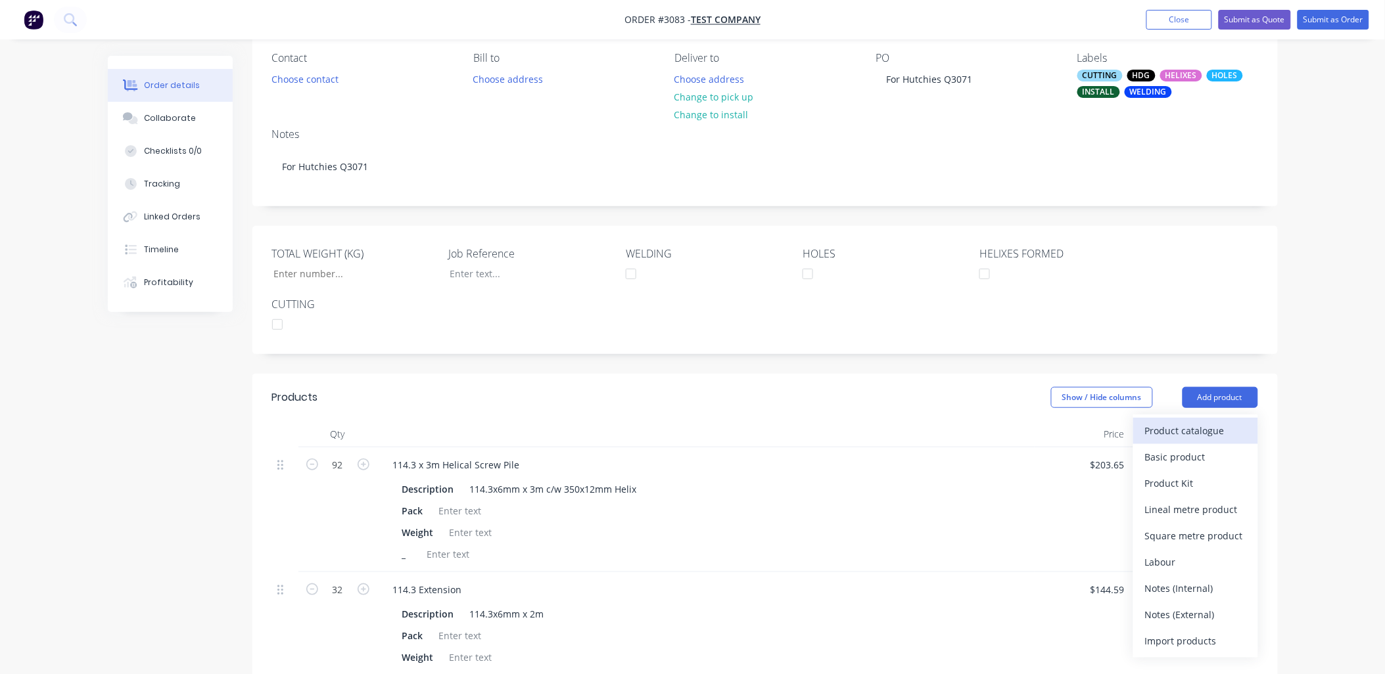
click at [1214, 428] on div "Product catalogue" at bounding box center [1195, 430] width 101 height 19
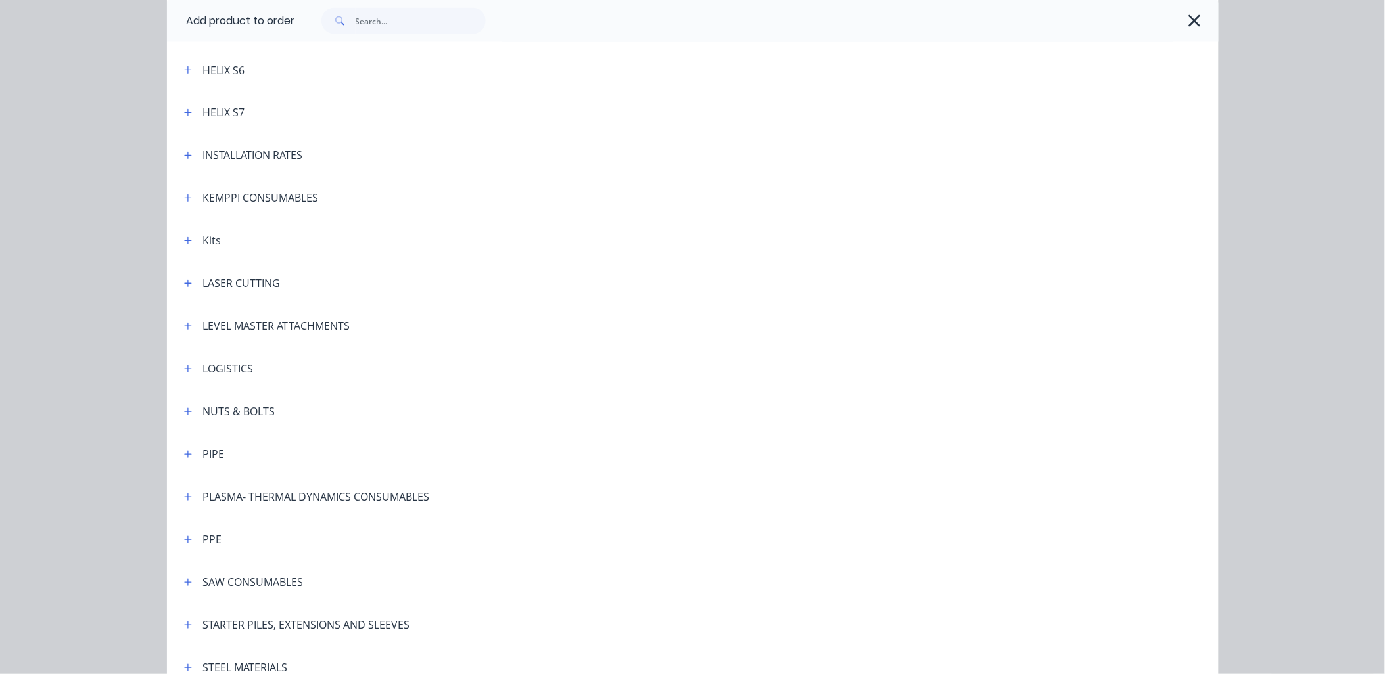
scroll to position [876, 0]
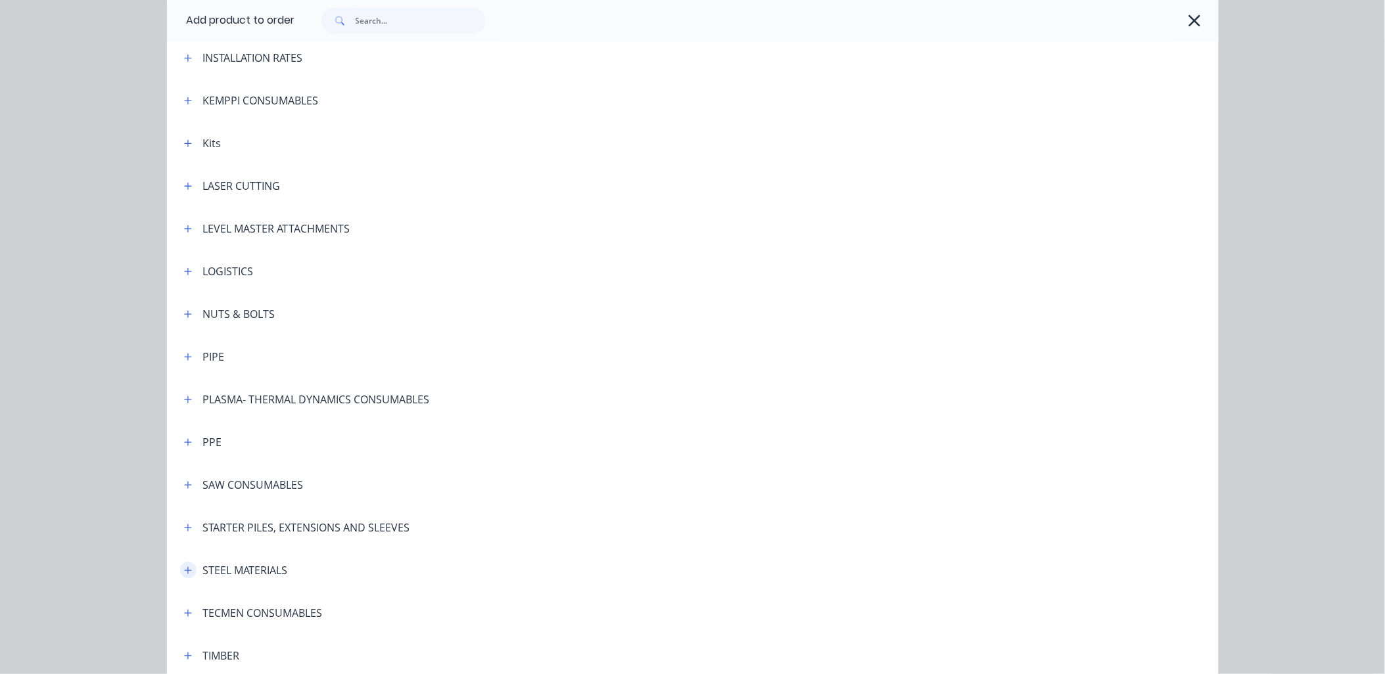
click at [187, 572] on button "button" at bounding box center [188, 571] width 16 height 16
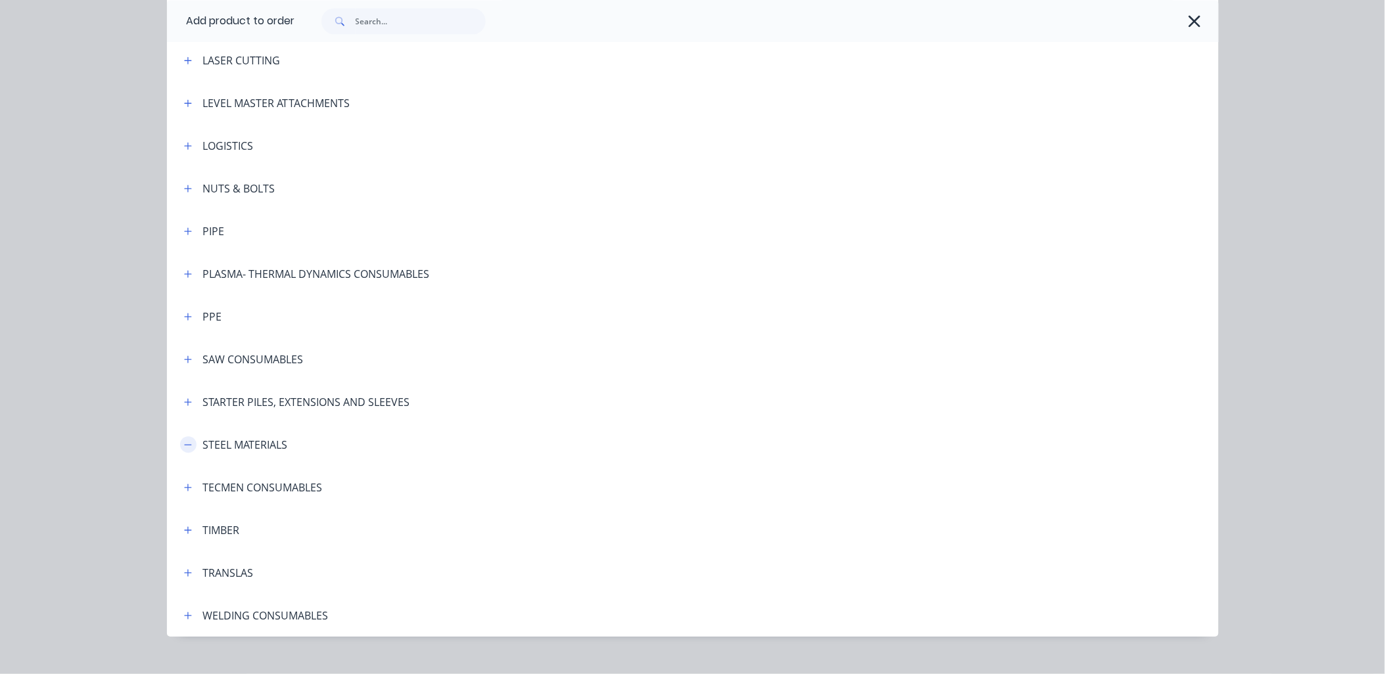
scroll to position [1022, 0]
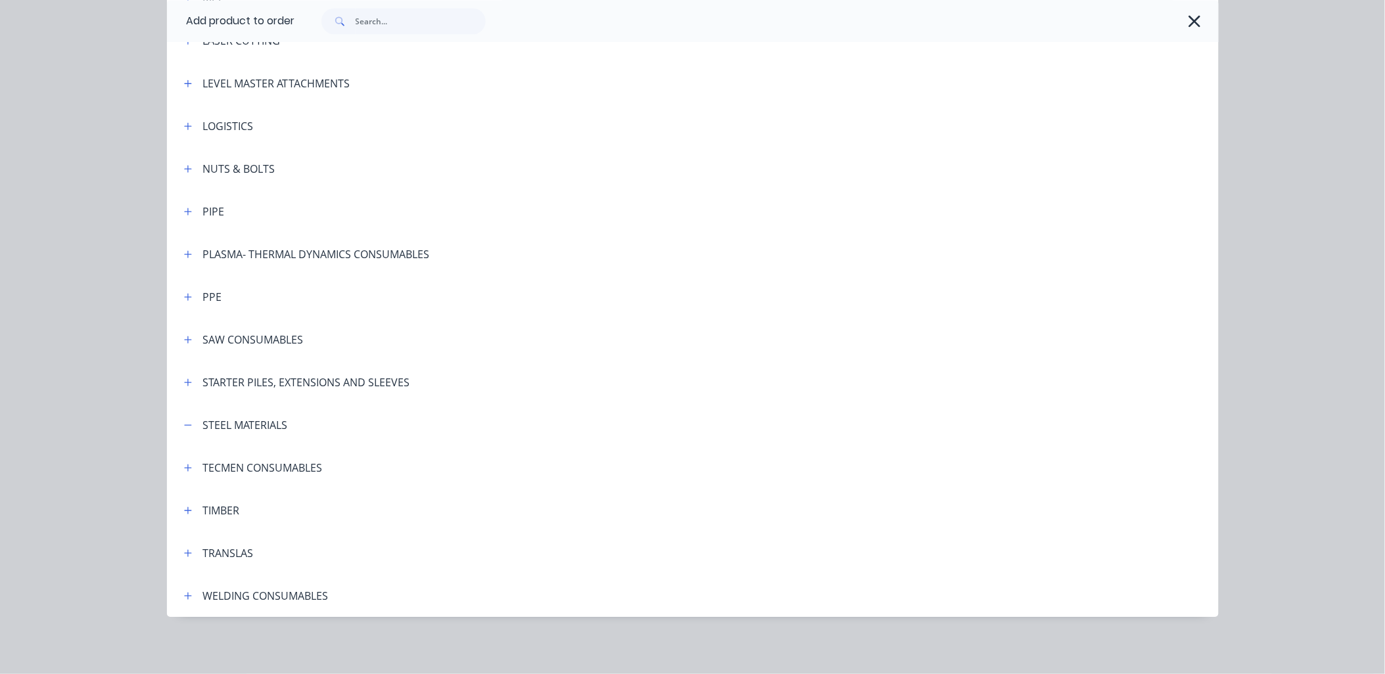
click at [266, 428] on div "STEEL MATERIALS" at bounding box center [245, 425] width 85 height 16
click at [184, 426] on icon "button" at bounding box center [188, 425] width 8 height 9
click at [258, 438] on header "STEEL MATERIALS" at bounding box center [692, 424] width 1051 height 43
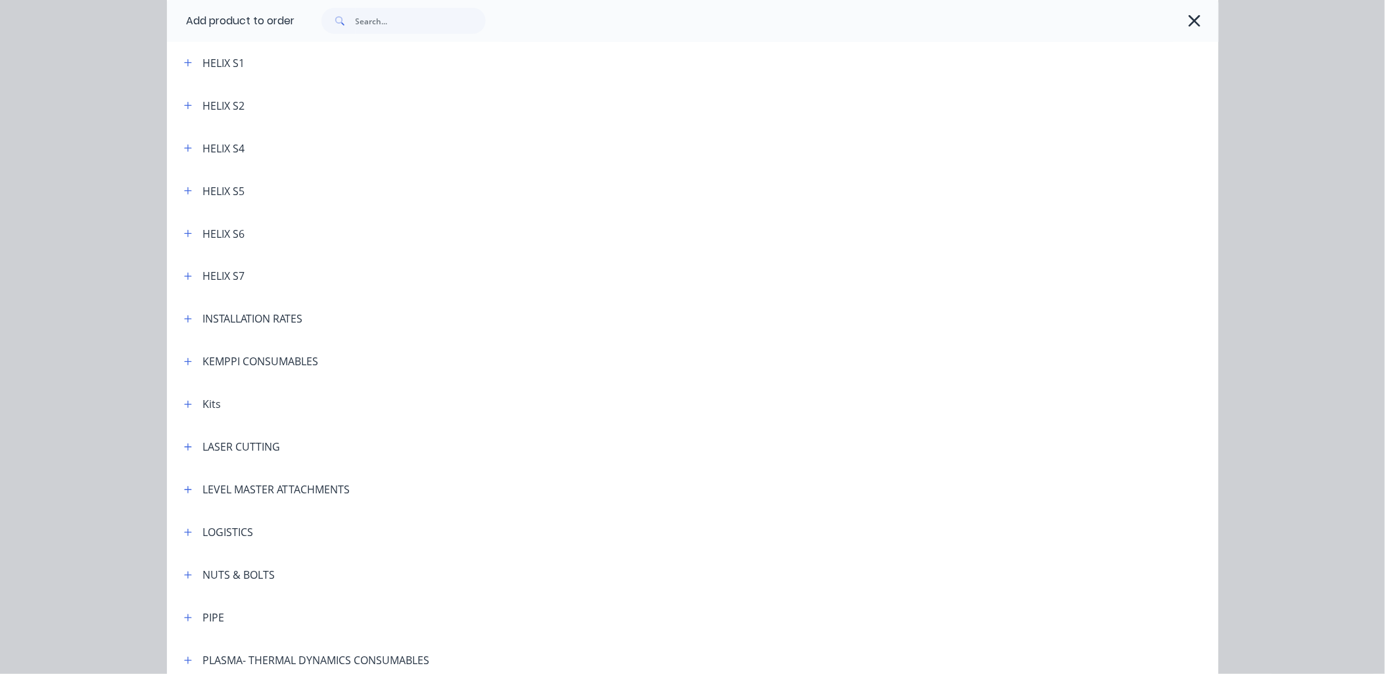
scroll to position [438, 0]
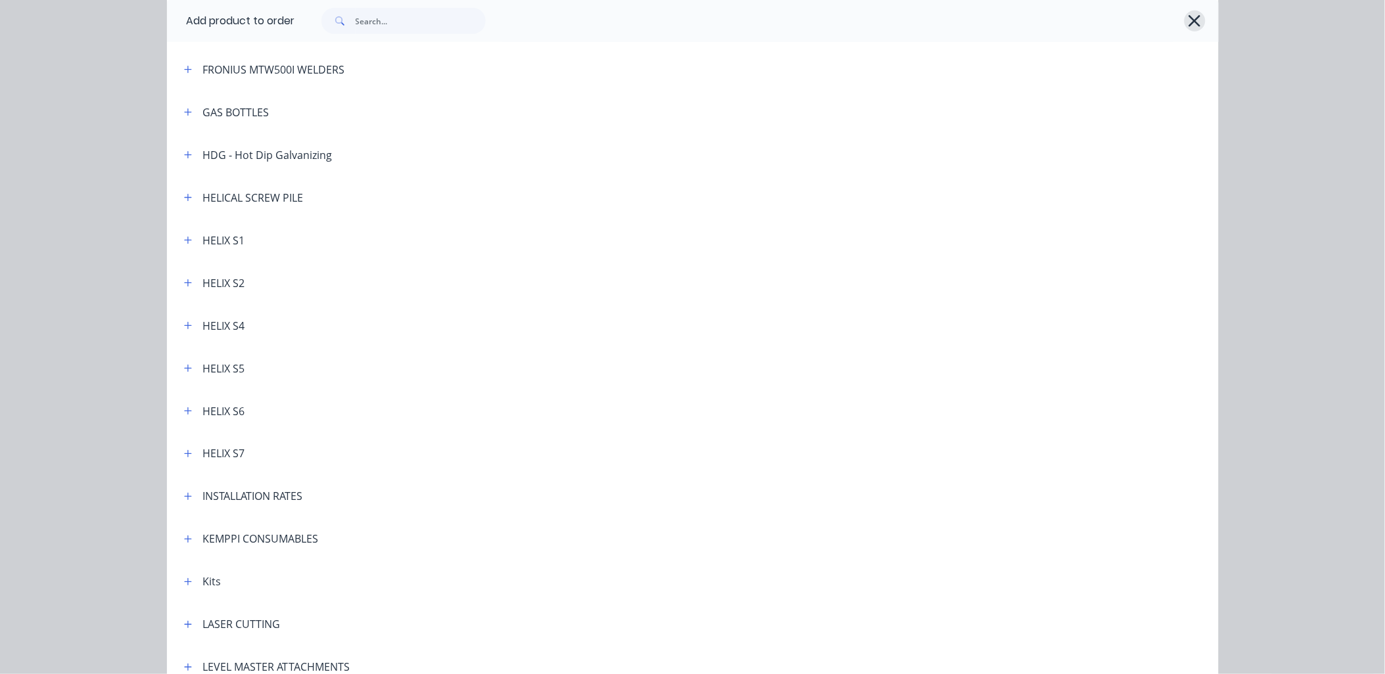
click at [1194, 22] on icon "button" at bounding box center [1194, 21] width 14 height 18
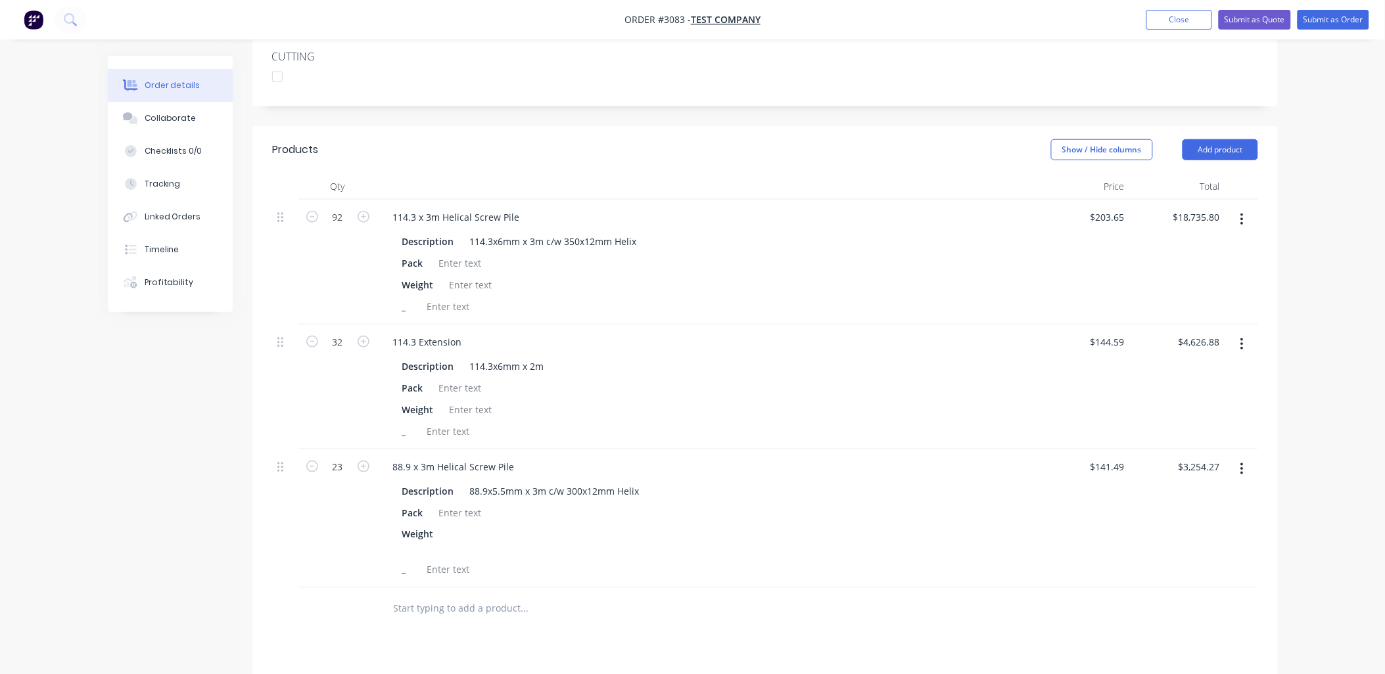
scroll to position [600, 0]
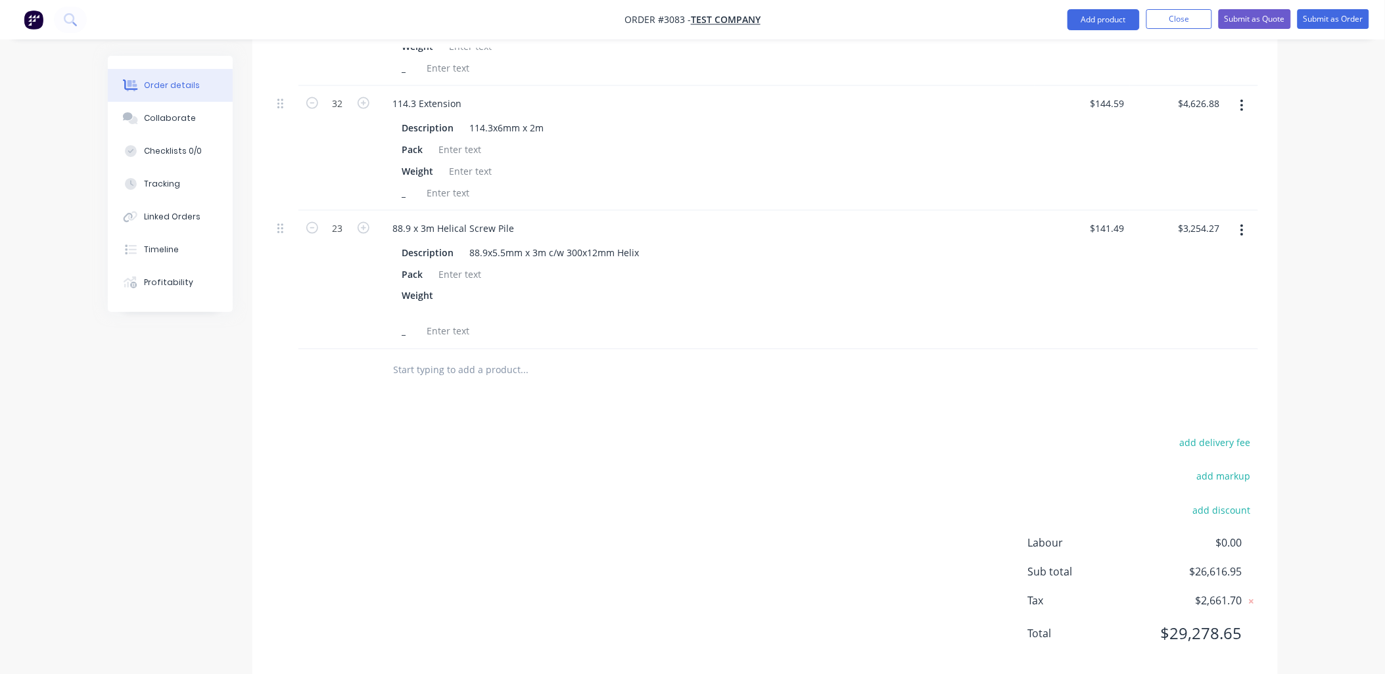
click at [410, 371] on input "text" at bounding box center [524, 370] width 263 height 26
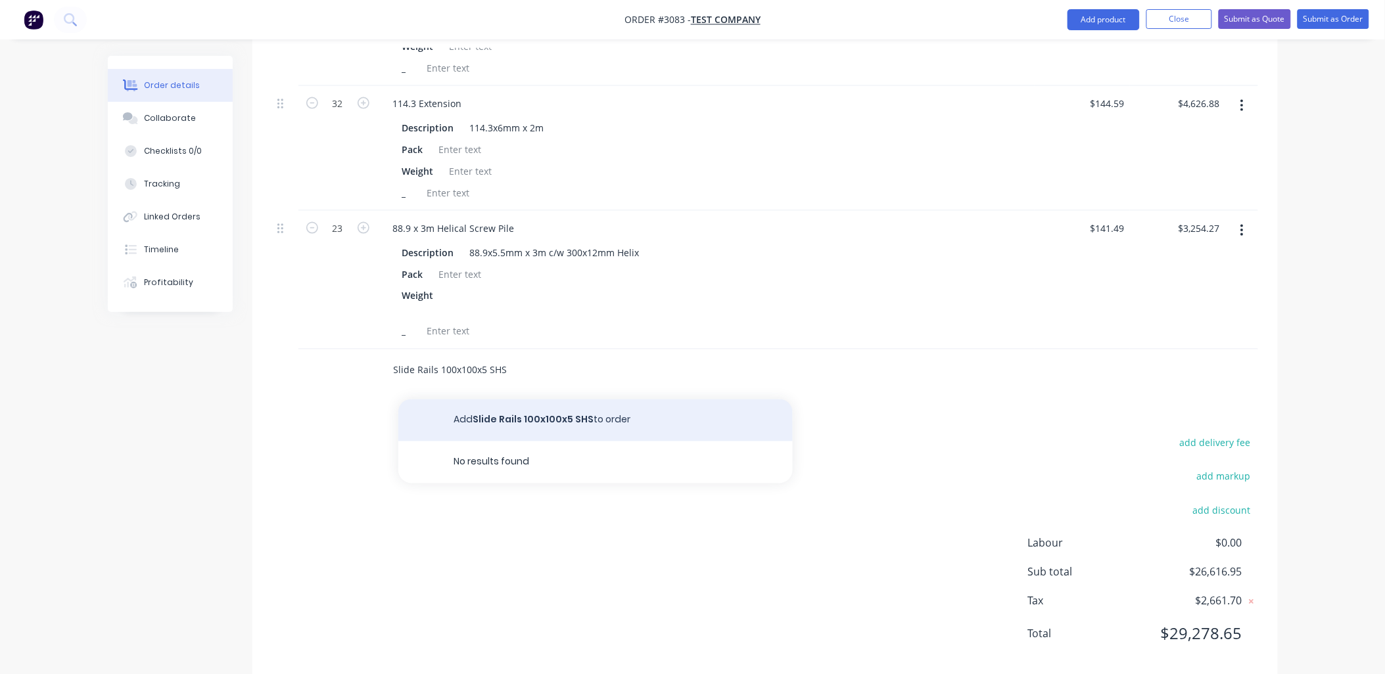
type input "Slide Rails 100x100x5 SHS"
click at [541, 424] on button "Add Slide Rails 100x100x5 SHS to order" at bounding box center [595, 421] width 394 height 42
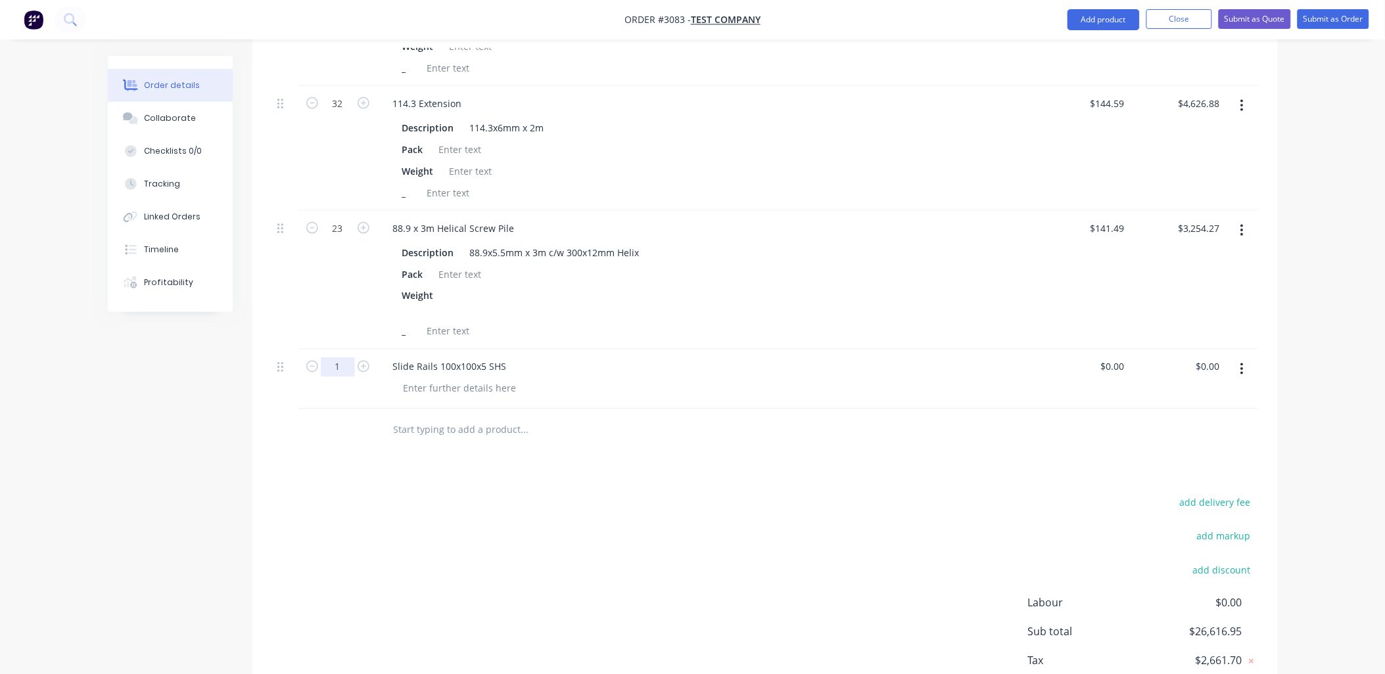
click at [336, 364] on input "1" at bounding box center [338, 367] width 34 height 20
type input "24lm"
click at [457, 498] on div "add delivery fee add markup add discount Labour $0.00 Sub total $26,616.95 Tax …" at bounding box center [765, 606] width 986 height 225
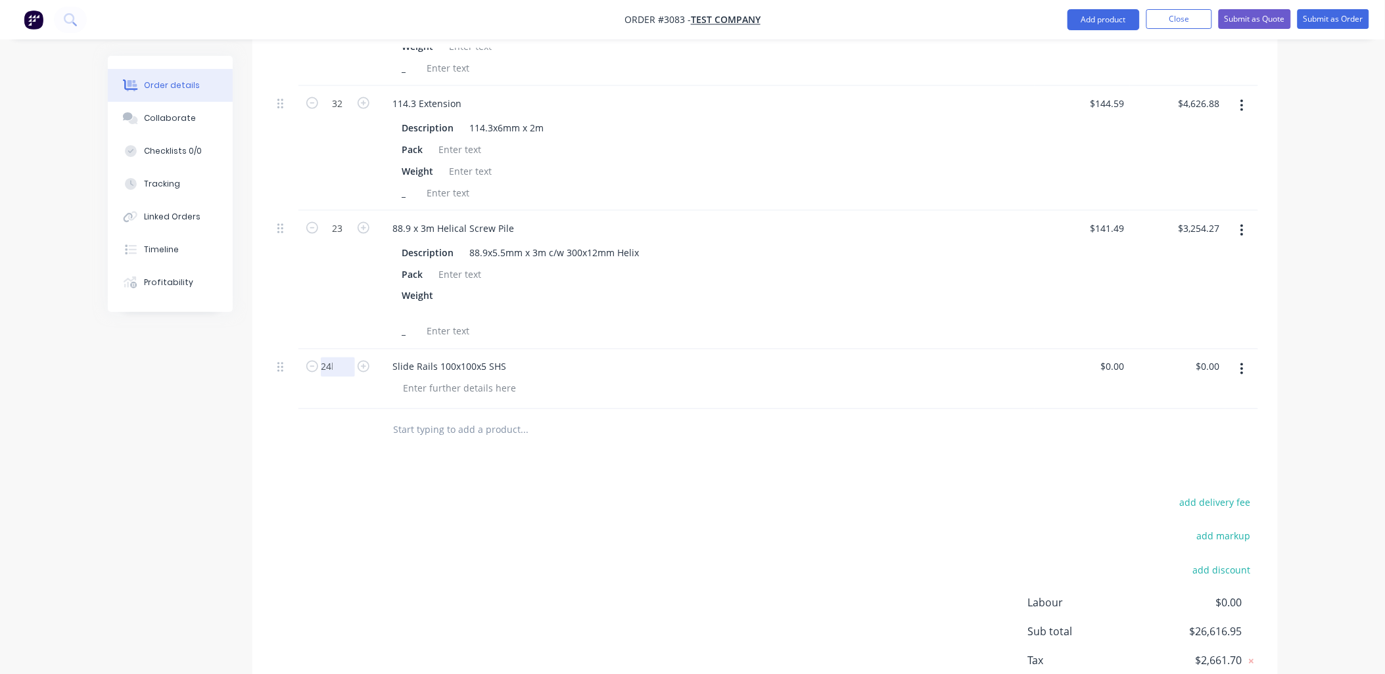
click at [339, 364] on input "24lm" at bounding box center [338, 367] width 34 height 20
click at [502, 363] on div "Slide Rails 100x100x5 SHS" at bounding box center [449, 366] width 135 height 19
type input "1"
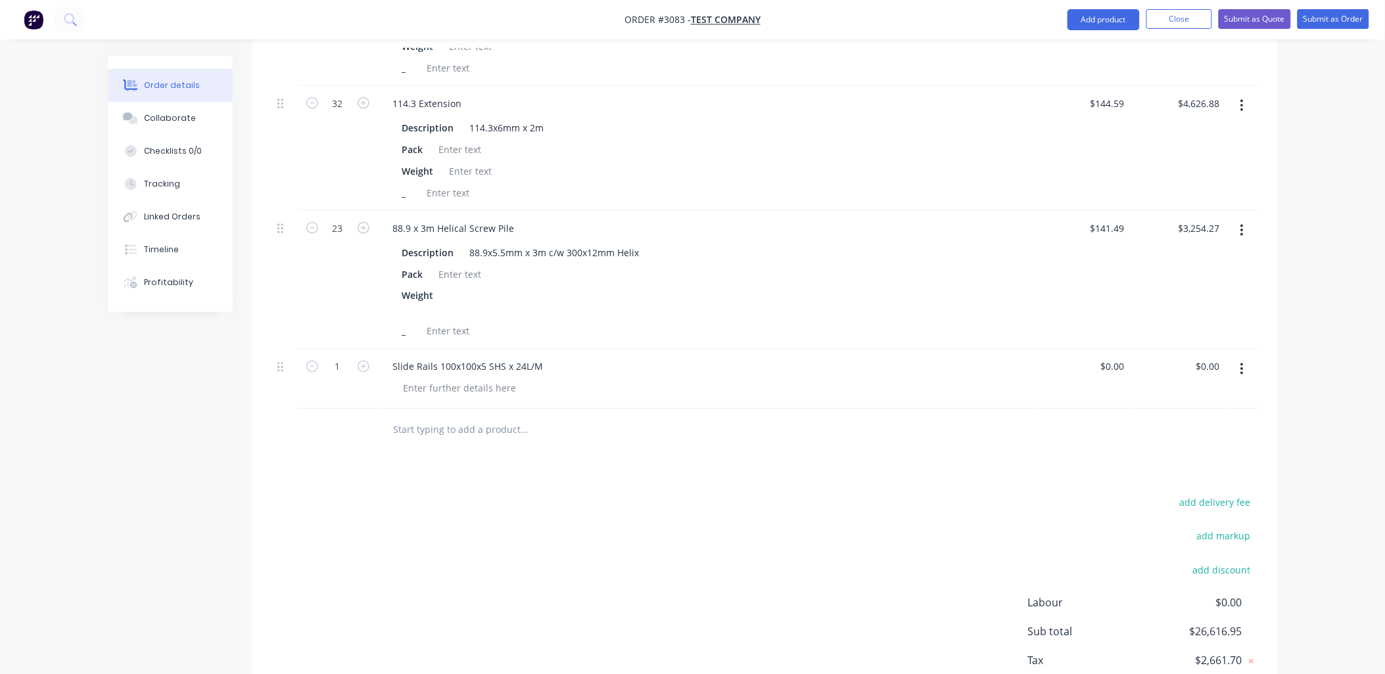
click at [714, 536] on div "add delivery fee add markup add discount Labour $0.00 Sub total $26,616.95 Tax …" at bounding box center [765, 606] width 986 height 225
click at [484, 370] on div "Slide Rails 100x100x5 SHS x 24L/M" at bounding box center [468, 366] width 172 height 19
click at [392, 366] on div "Slide Rails 100x100x5mm SHS x 24L/M" at bounding box center [476, 366] width 189 height 19
drag, startPoint x: 561, startPoint y: 369, endPoint x: 614, endPoint y: 368, distance: 53.9
click at [614, 368] on div "344 L/M Slide Rails 100x100x5mm SHS x 24L/M" at bounding box center [705, 366] width 647 height 19
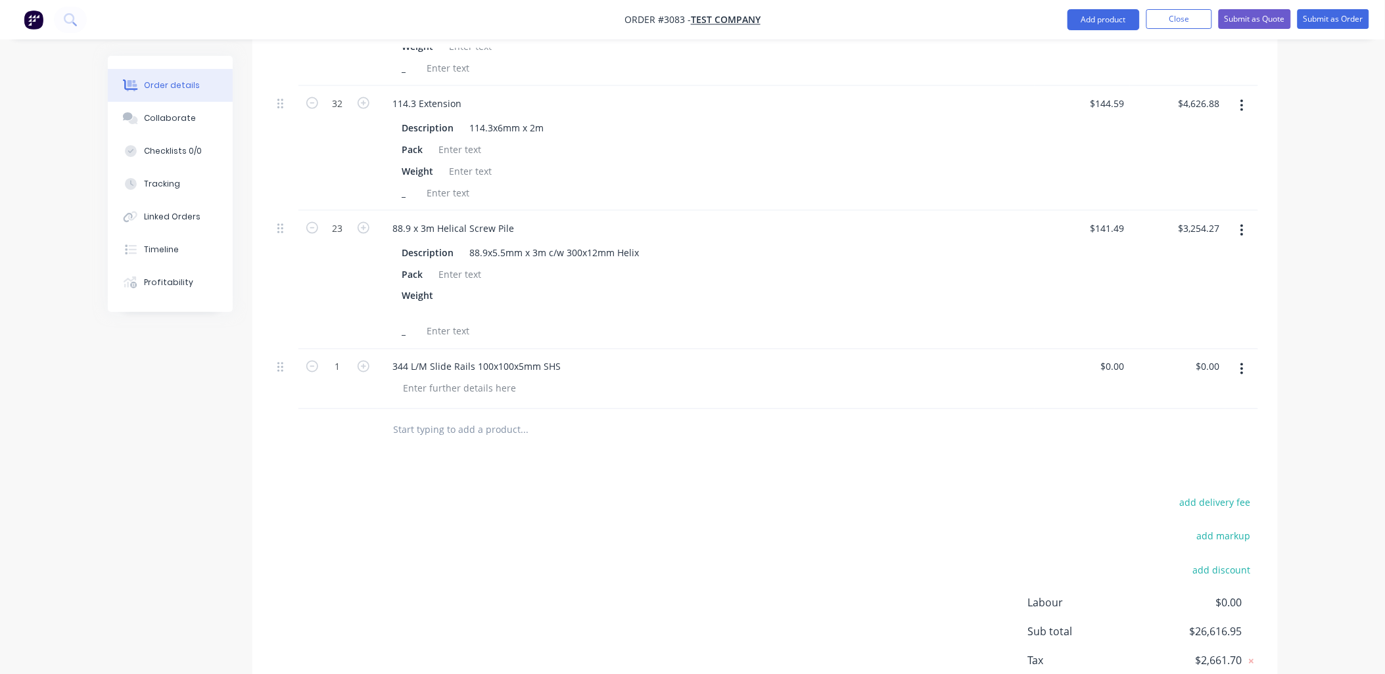
click at [422, 430] on input "text" at bounding box center [524, 430] width 263 height 26
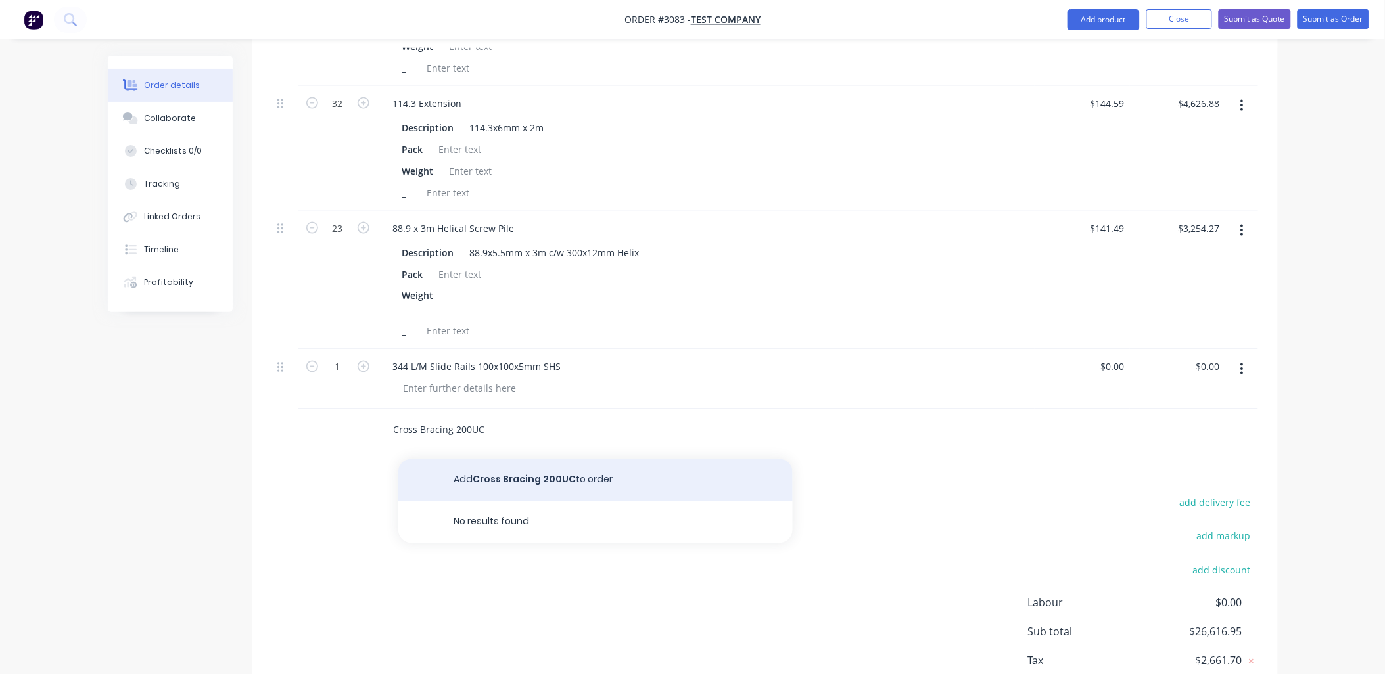
type input "Cross Bracing 200UC"
click at [540, 488] on button "Add Cross Bracing 200UC to order" at bounding box center [595, 480] width 394 height 42
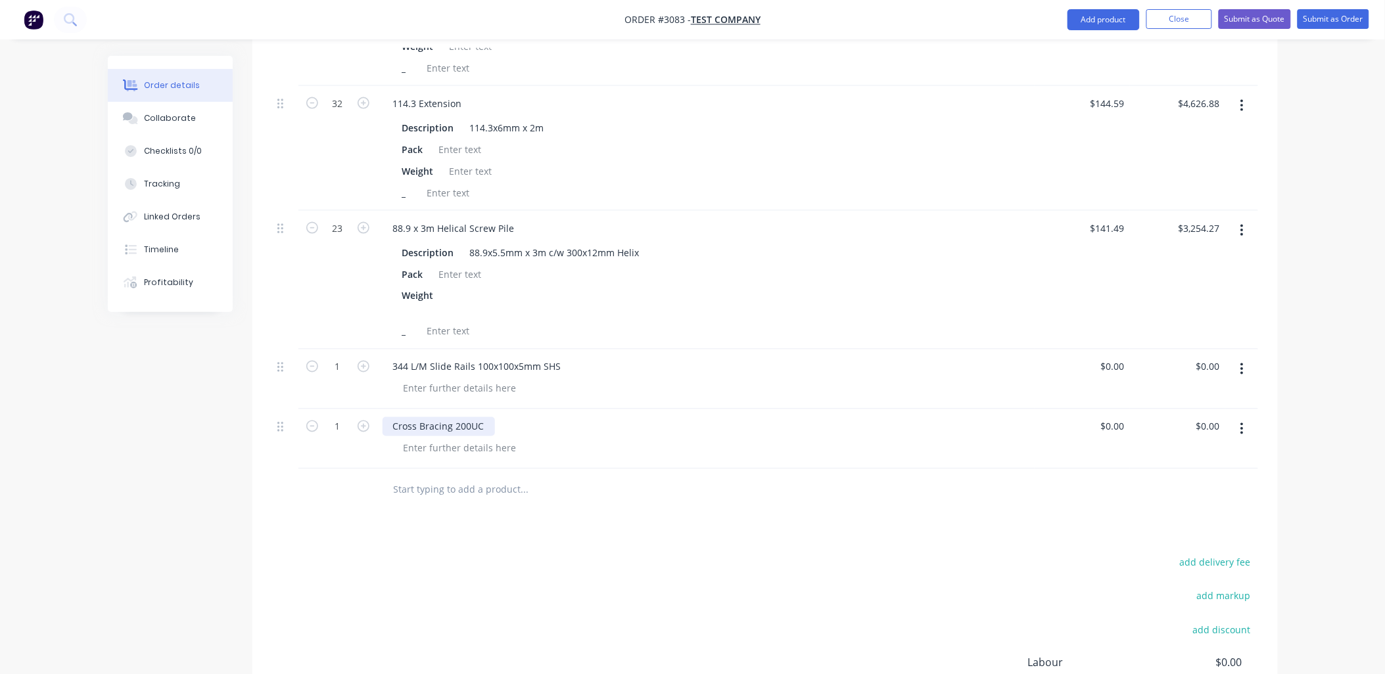
click at [392, 430] on div "Cross Bracing 200UC" at bounding box center [438, 426] width 112 height 19
click at [454, 427] on div "12L/M 200UC" at bounding box center [421, 426] width 79 height 19
click at [403, 363] on div "344 L/M Slide Rails 100x100x5mm SHS" at bounding box center [476, 366] width 189 height 19
click at [407, 364] on div "344 L/M Slide Rails 100x100x5mm SHS" at bounding box center [476, 366] width 189 height 19
click at [469, 444] on div "12L/M 200UC 68 Cross Bracing" at bounding box center [429, 433] width 95 height 33
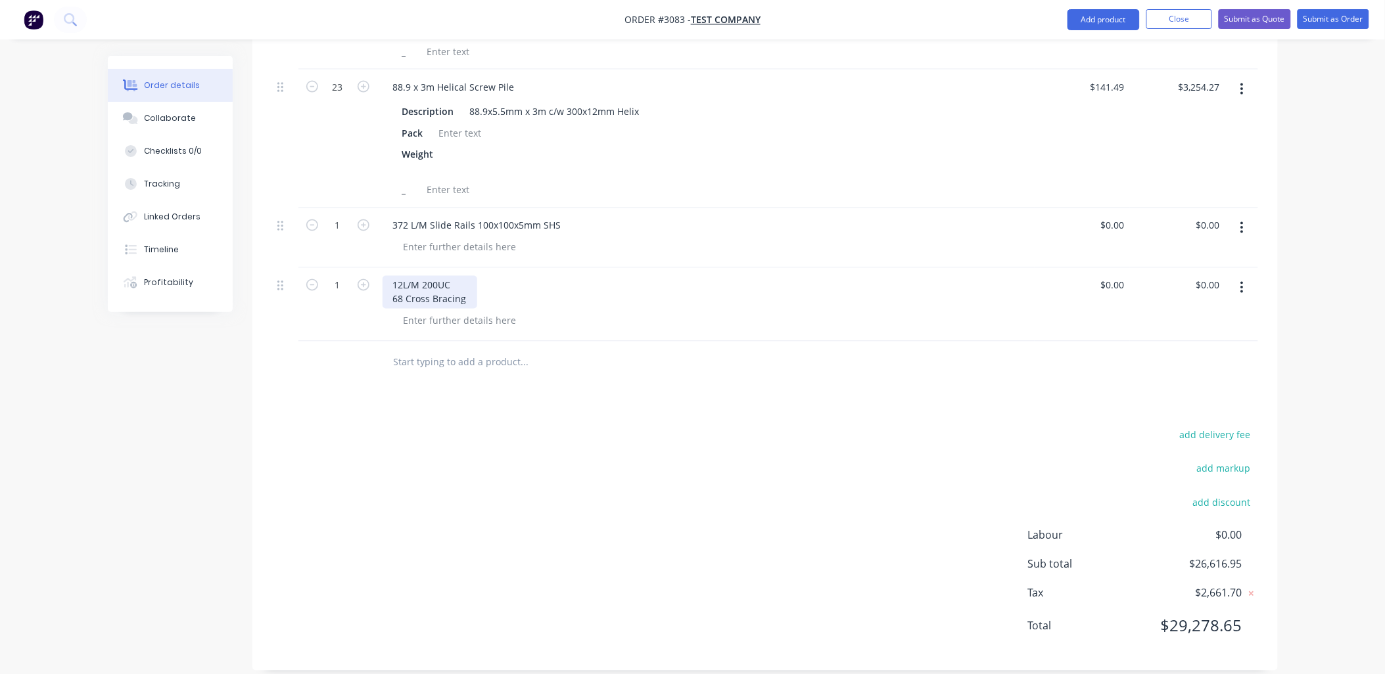
scroll to position [757, 0]
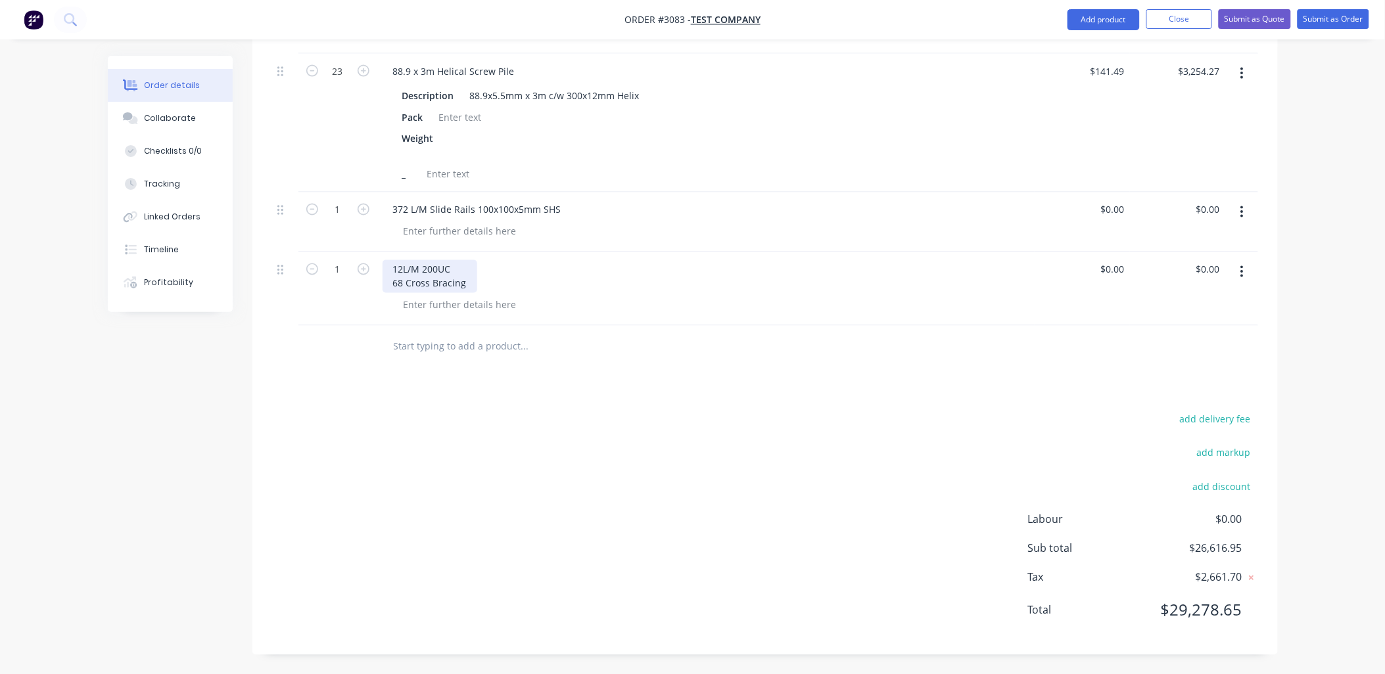
click at [468, 284] on div "12L/M 200UC 68 Cross Bracing" at bounding box center [429, 276] width 95 height 33
click at [463, 449] on div "add delivery fee add markup add discount Labour $0.00 Sub total $26,616.95 Tax …" at bounding box center [765, 523] width 986 height 225
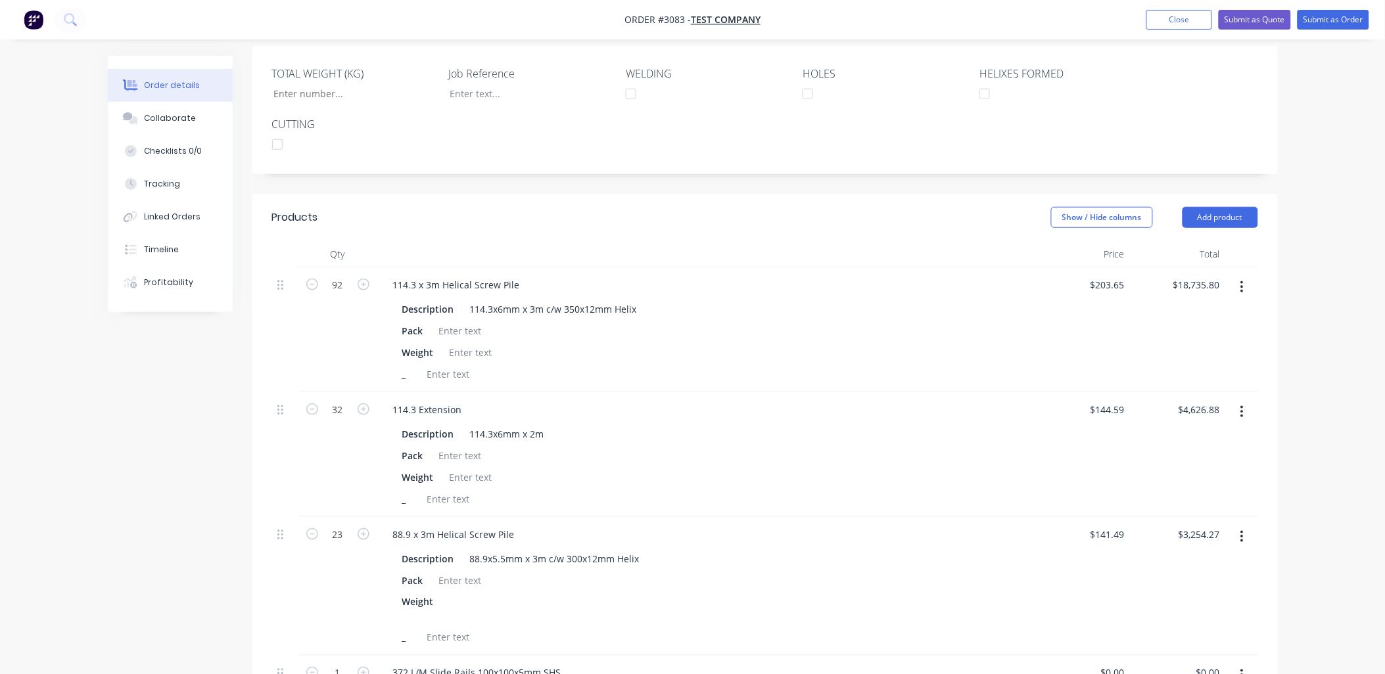
scroll to position [270, 0]
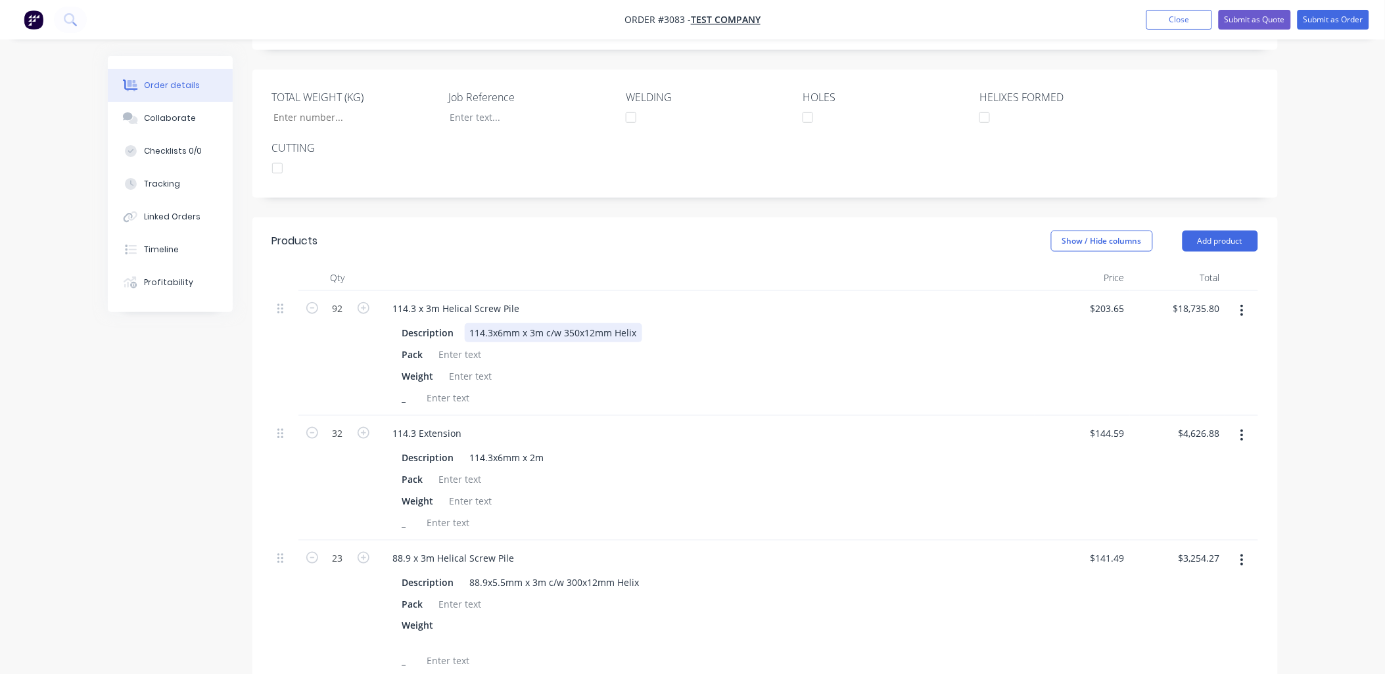
click at [634, 334] on div "114.3x6mm x 3m c/w 350x12mm Helix" at bounding box center [553, 332] width 177 height 19
click at [540, 457] on div "114.3x6mm x 2m" at bounding box center [507, 457] width 85 height 19
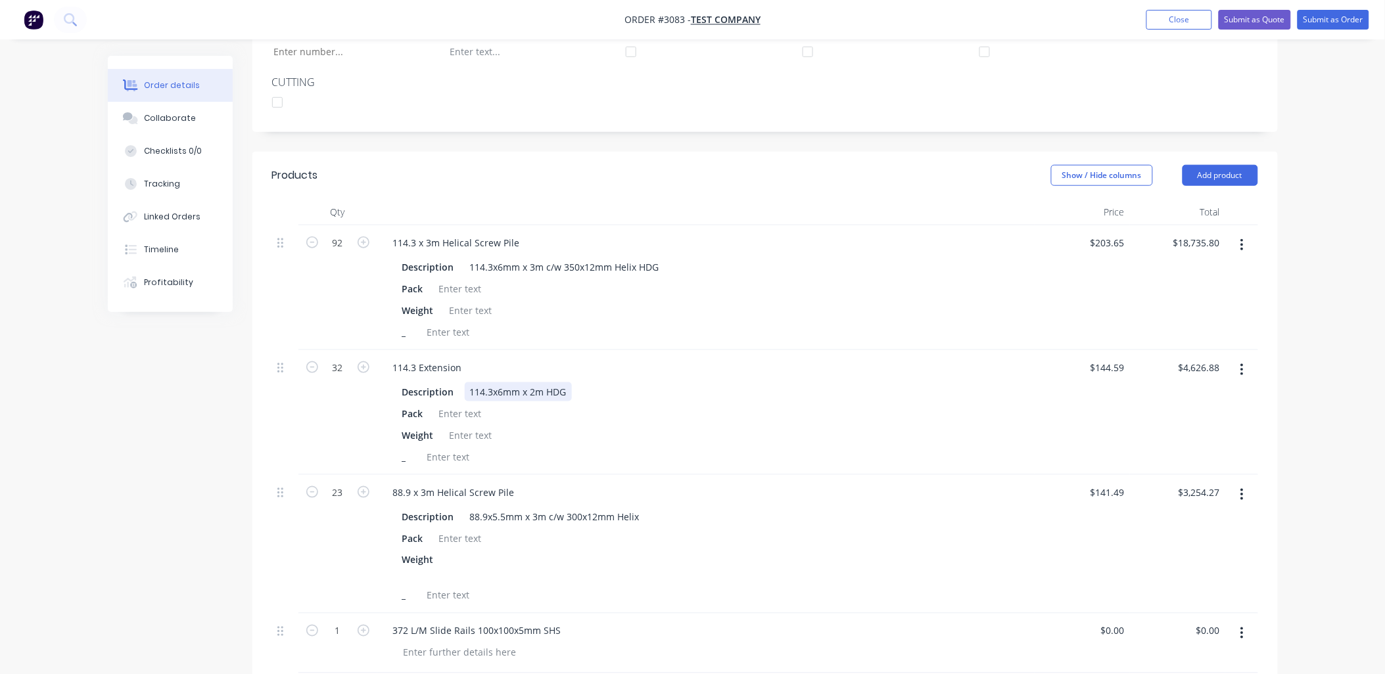
scroll to position [368, 0]
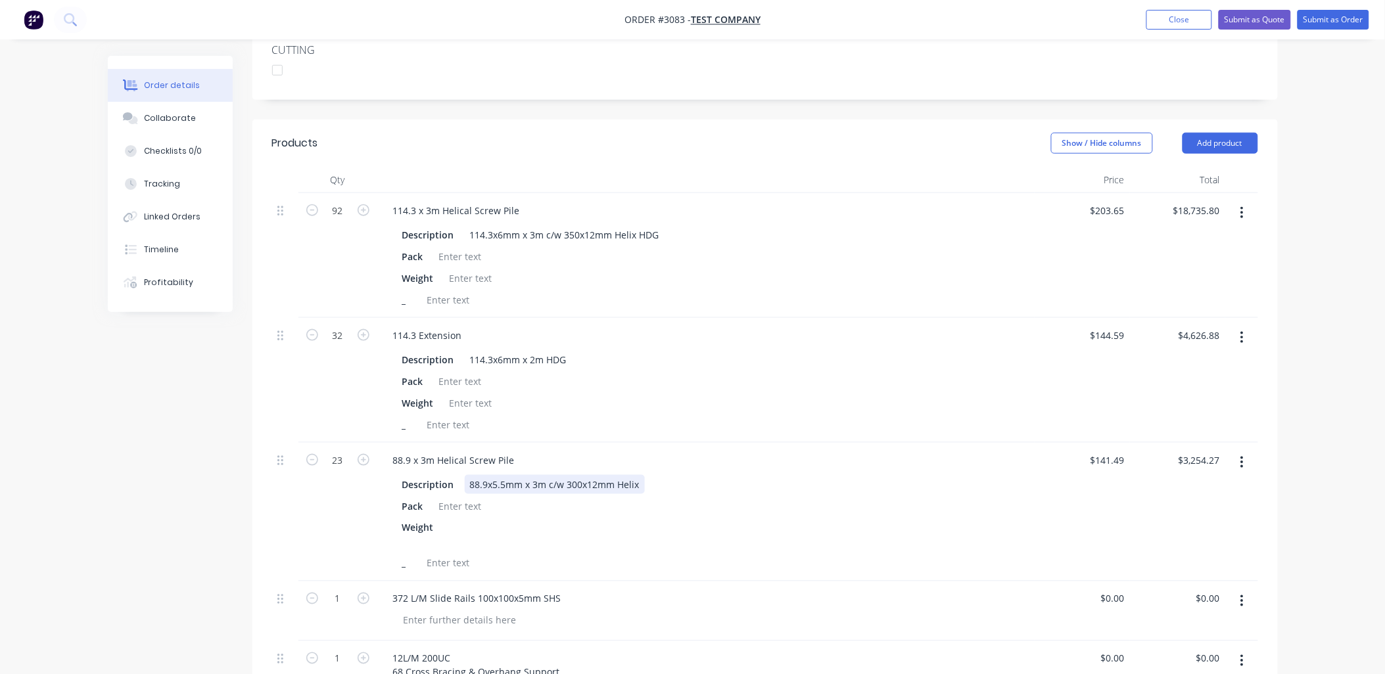
click at [638, 489] on div "88.9x5.5mm x 3m c/w 300x12mm Helix" at bounding box center [555, 484] width 180 height 19
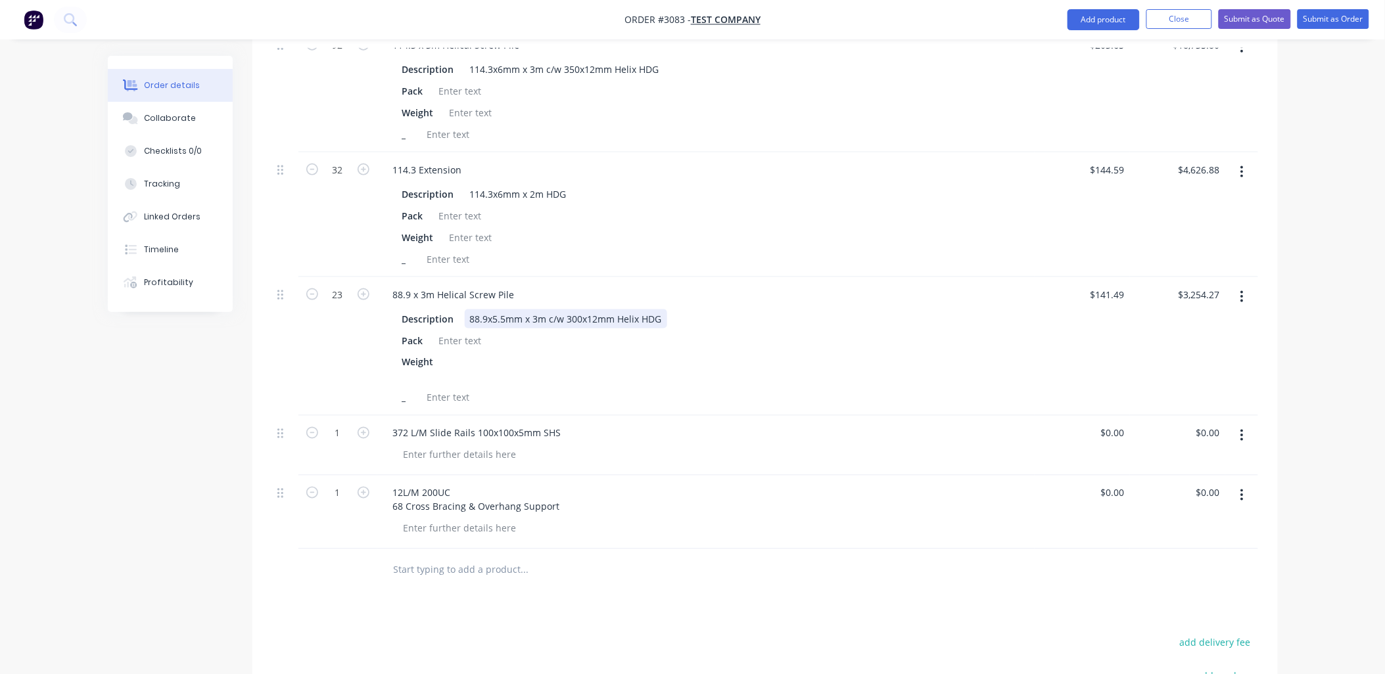
scroll to position [562, 0]
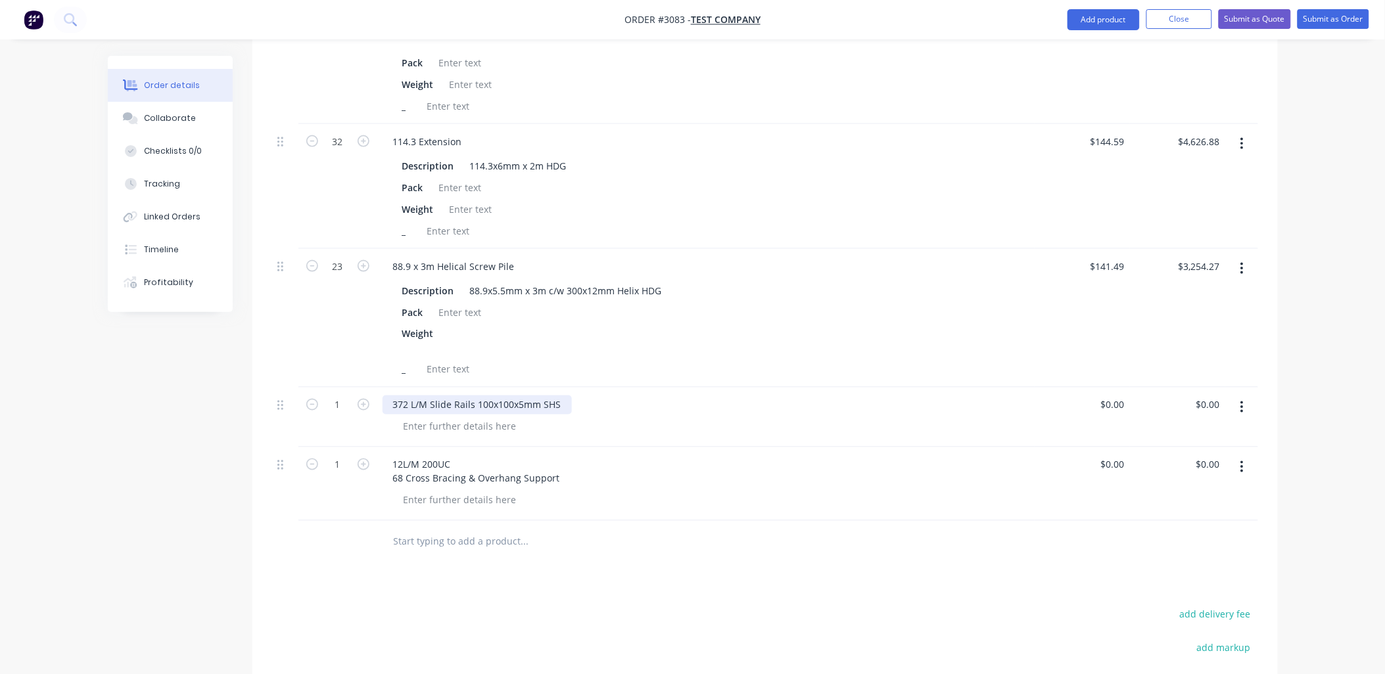
click at [562, 405] on div "372 L/M Slide Rails 100x100x5mm SHS" at bounding box center [476, 405] width 189 height 19
click at [565, 481] on div "12L/M 200UC 68 Cross Bracing & Overhang Support" at bounding box center [705, 471] width 647 height 33
click at [556, 476] on div "12L/M 200UC 68 Cross Bracing & Overhang Support" at bounding box center [476, 471] width 188 height 33
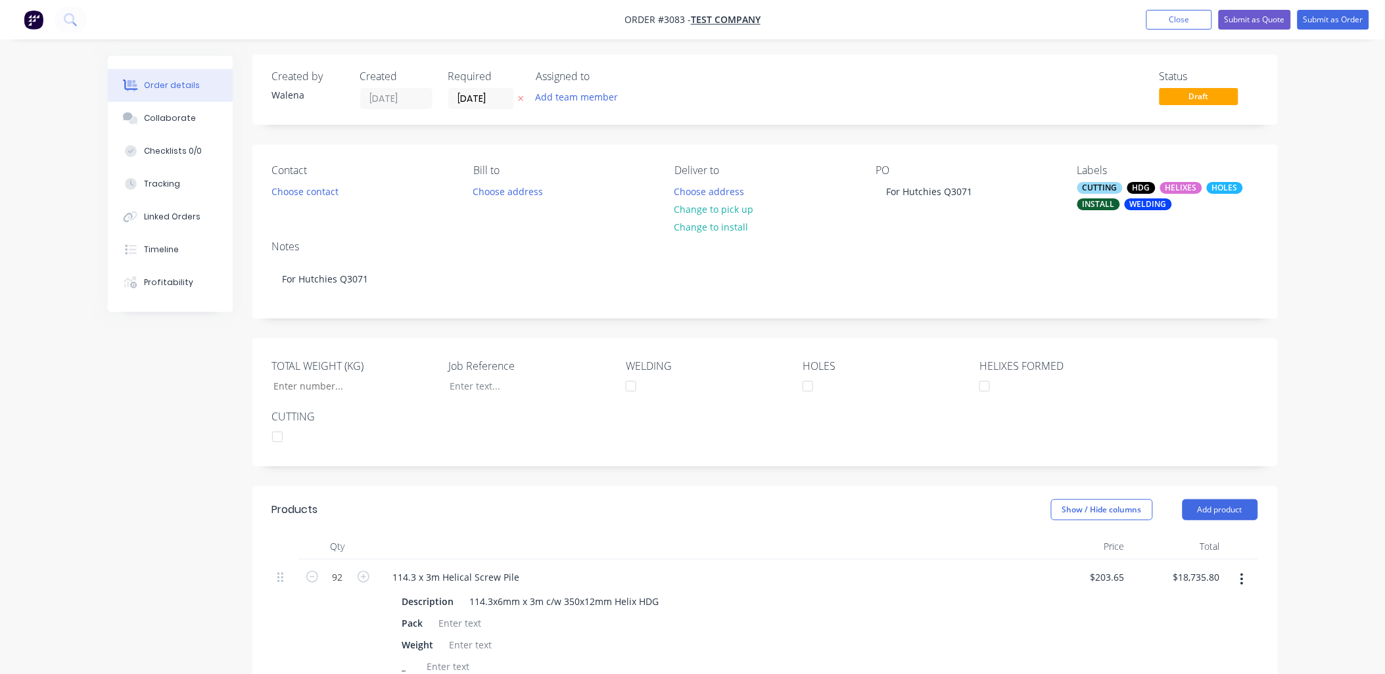
scroll to position [0, 0]
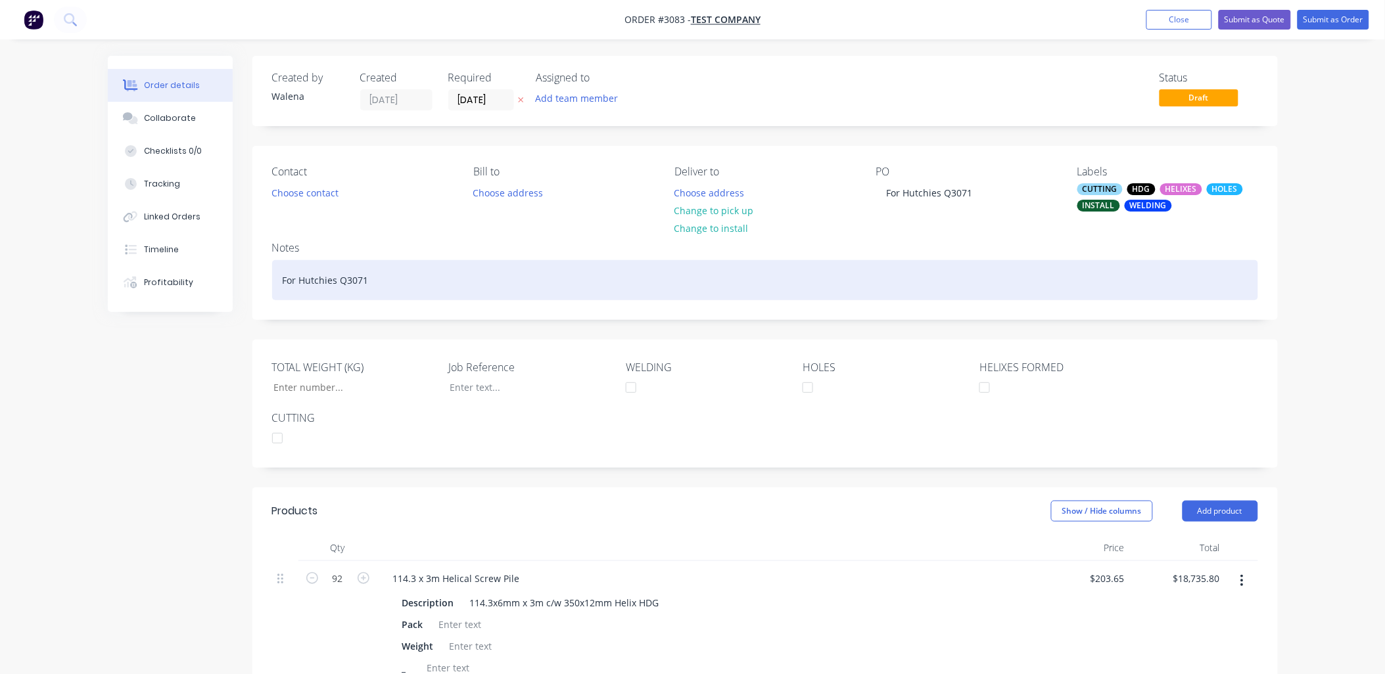
click at [384, 277] on div "For Hutchies Q3071" at bounding box center [765, 280] width 986 height 40
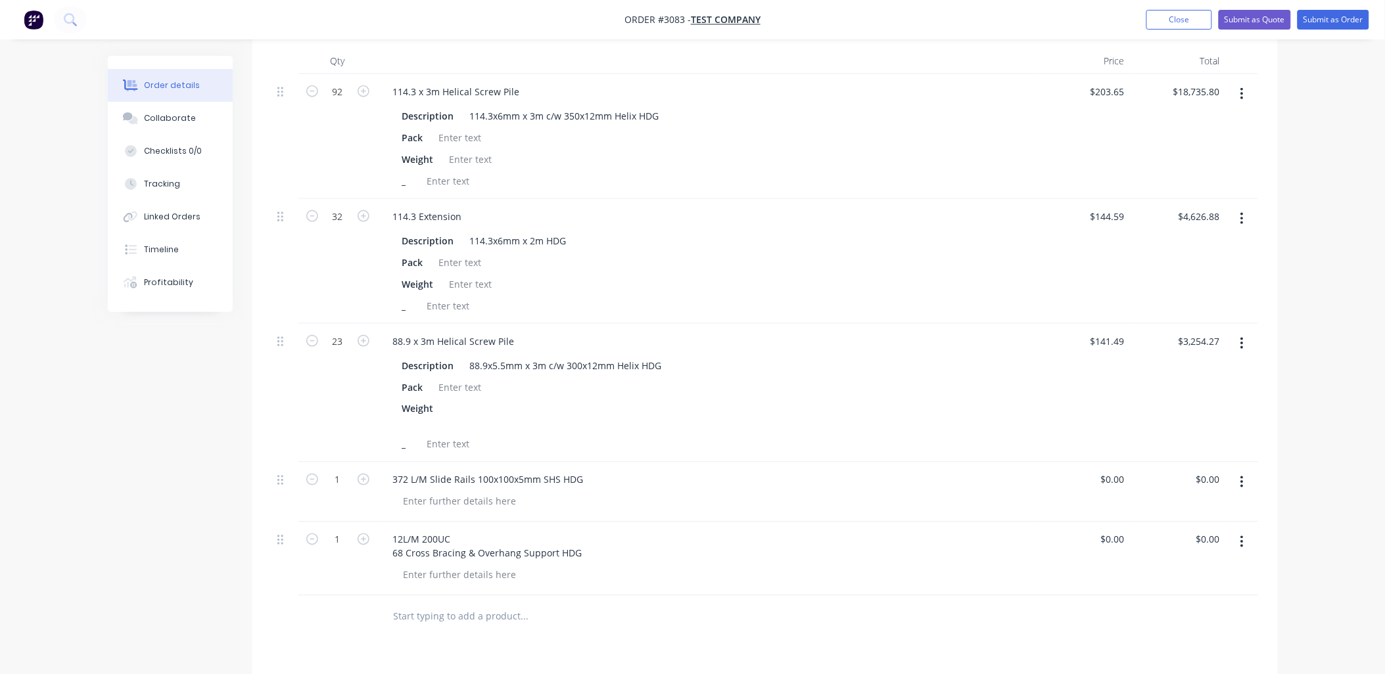
scroll to position [195, 0]
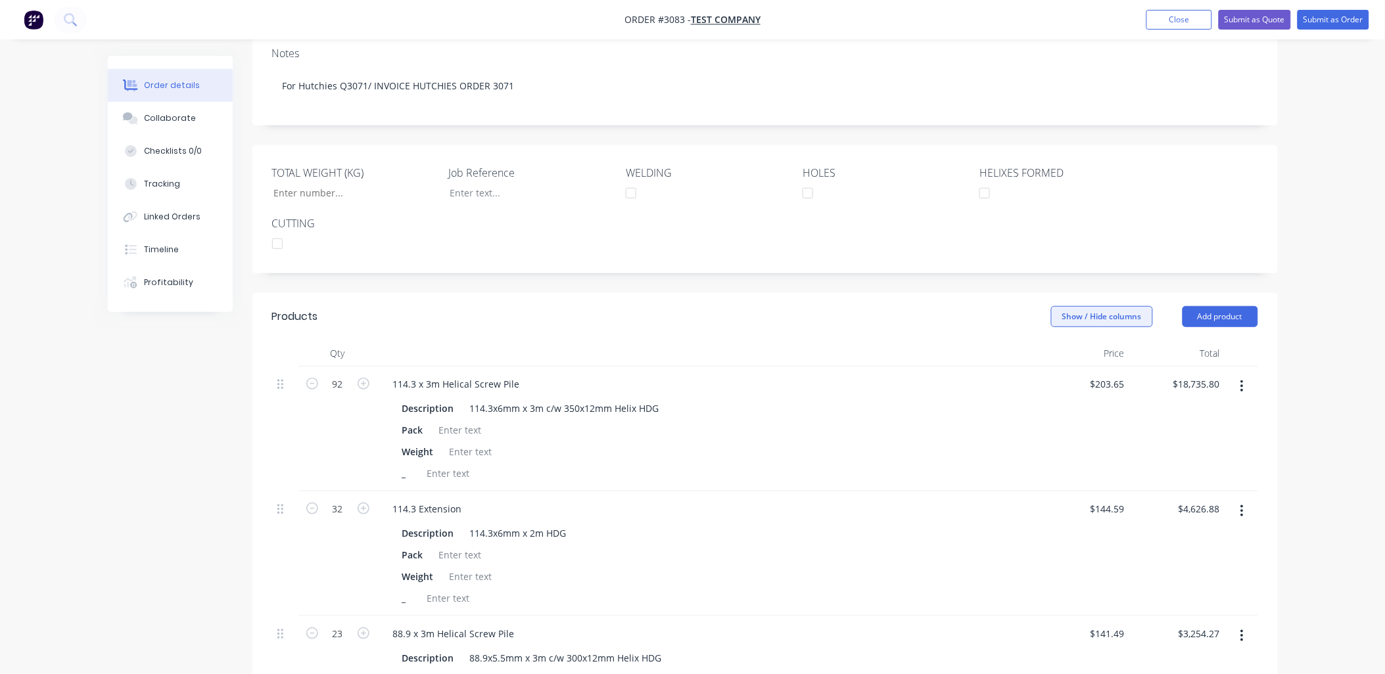
click at [1114, 317] on button "Show / Hide columns" at bounding box center [1102, 316] width 102 height 21
click at [1074, 360] on label "Cost" at bounding box center [1067, 359] width 23 height 11
click at [1056, 354] on input "Cost" at bounding box center [1056, 354] width 0 height 0
click at [988, 443] on div "$0.00 $0.00" at bounding box center [1011, 429] width 85 height 125
click at [1108, 317] on button "Show / Hide columns" at bounding box center [1102, 316] width 102 height 21
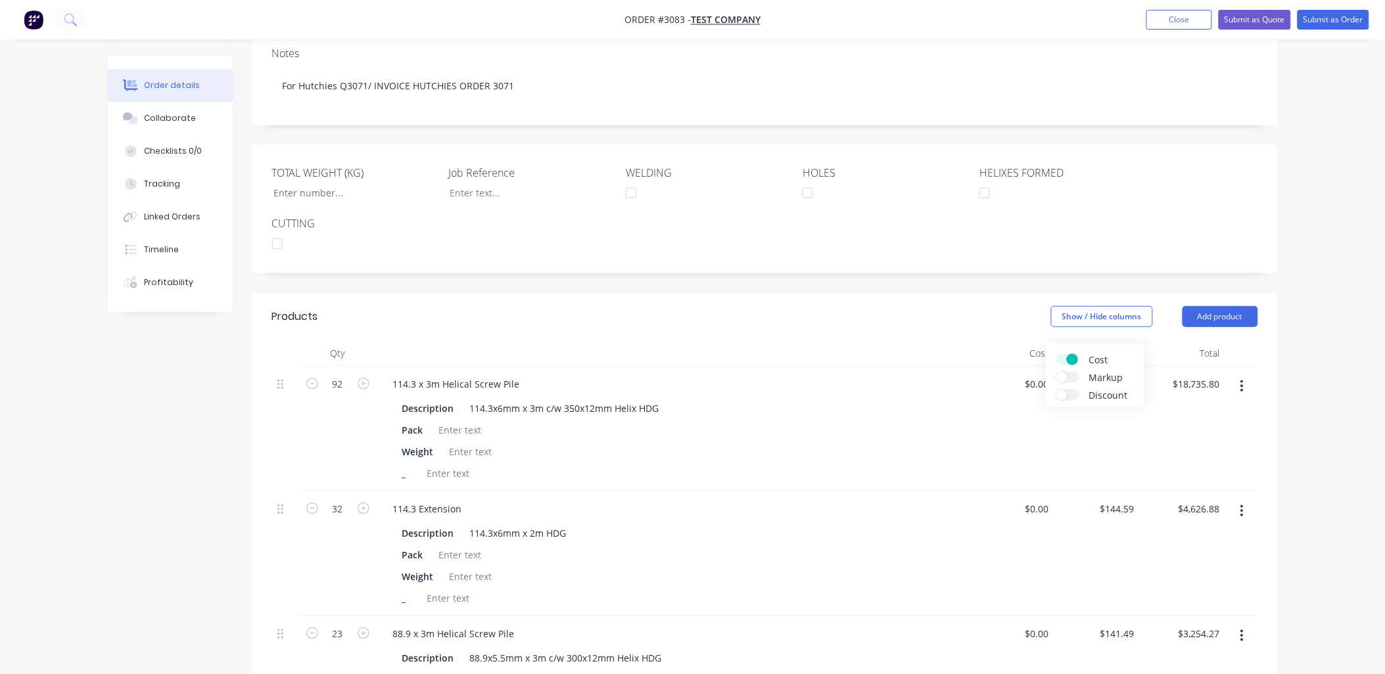
click at [1063, 359] on label "Cost" at bounding box center [1067, 359] width 23 height 11
click at [1056, 354] on input "Cost" at bounding box center [1056, 354] width 0 height 0
click at [1072, 372] on label "Markup" at bounding box center [1067, 377] width 23 height 11
click at [1056, 372] on input "Markup" at bounding box center [1056, 372] width 0 height 0
click at [1060, 377] on label "Markup" at bounding box center [1067, 377] width 23 height 11
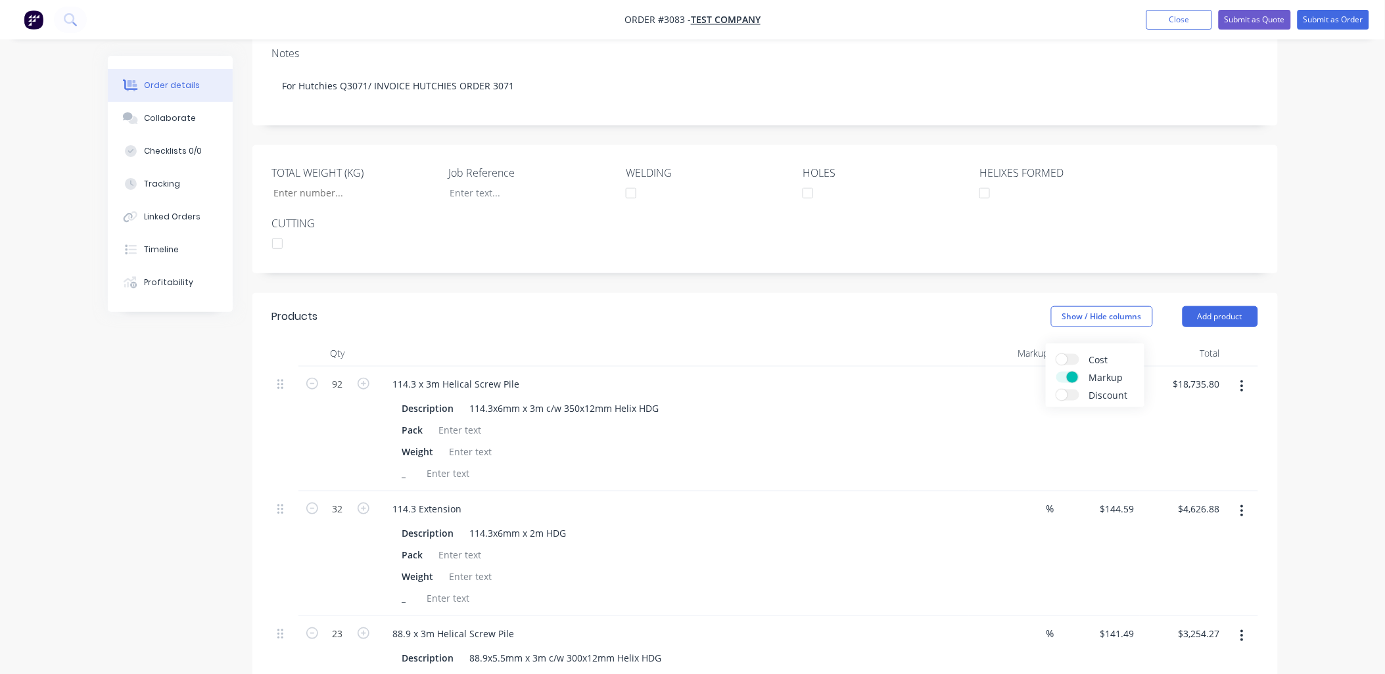
click at [1056, 372] on input "Markup" at bounding box center [1056, 372] width 0 height 0
click at [1000, 474] on div "_" at bounding box center [703, 473] width 612 height 19
click at [1117, 386] on input "203.65" at bounding box center [1111, 384] width 35 height 19
type input "$0.00"
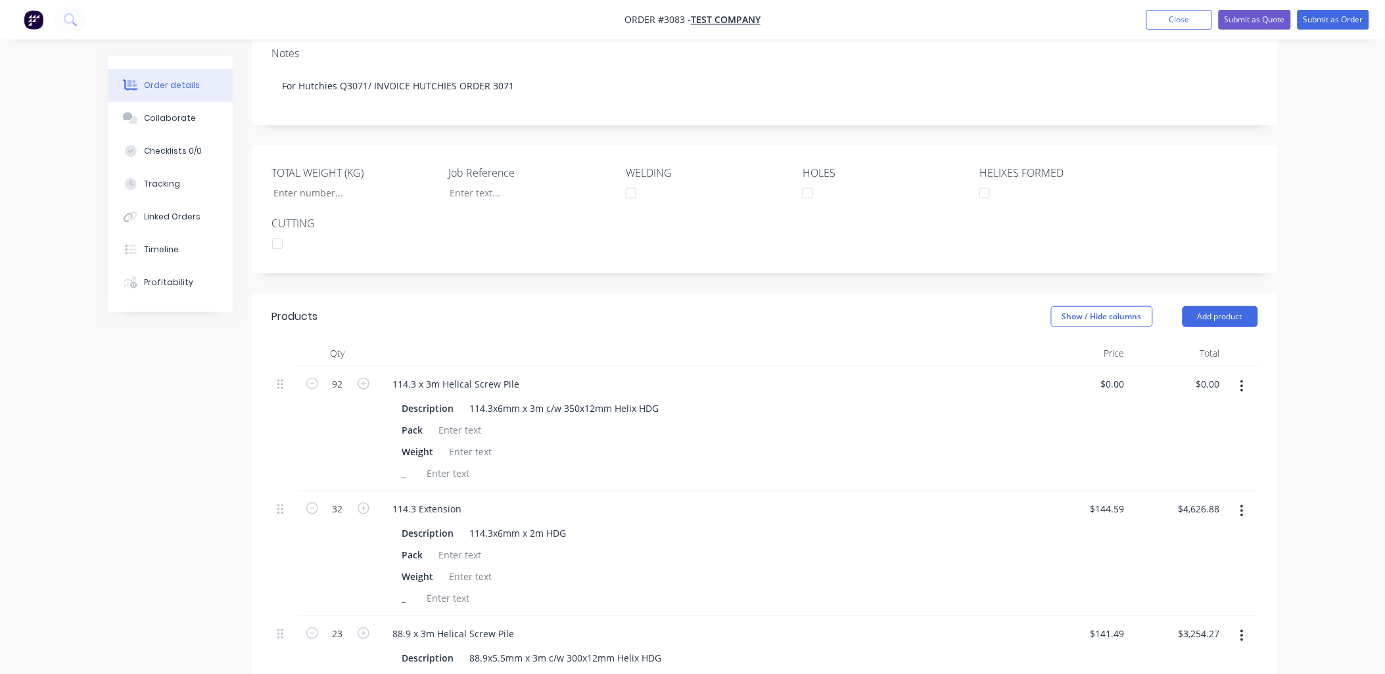
click at [1122, 417] on div "$0.00 $0.00" at bounding box center [1081, 429] width 95 height 125
click at [1114, 517] on input "144.59" at bounding box center [1109, 508] width 41 height 19
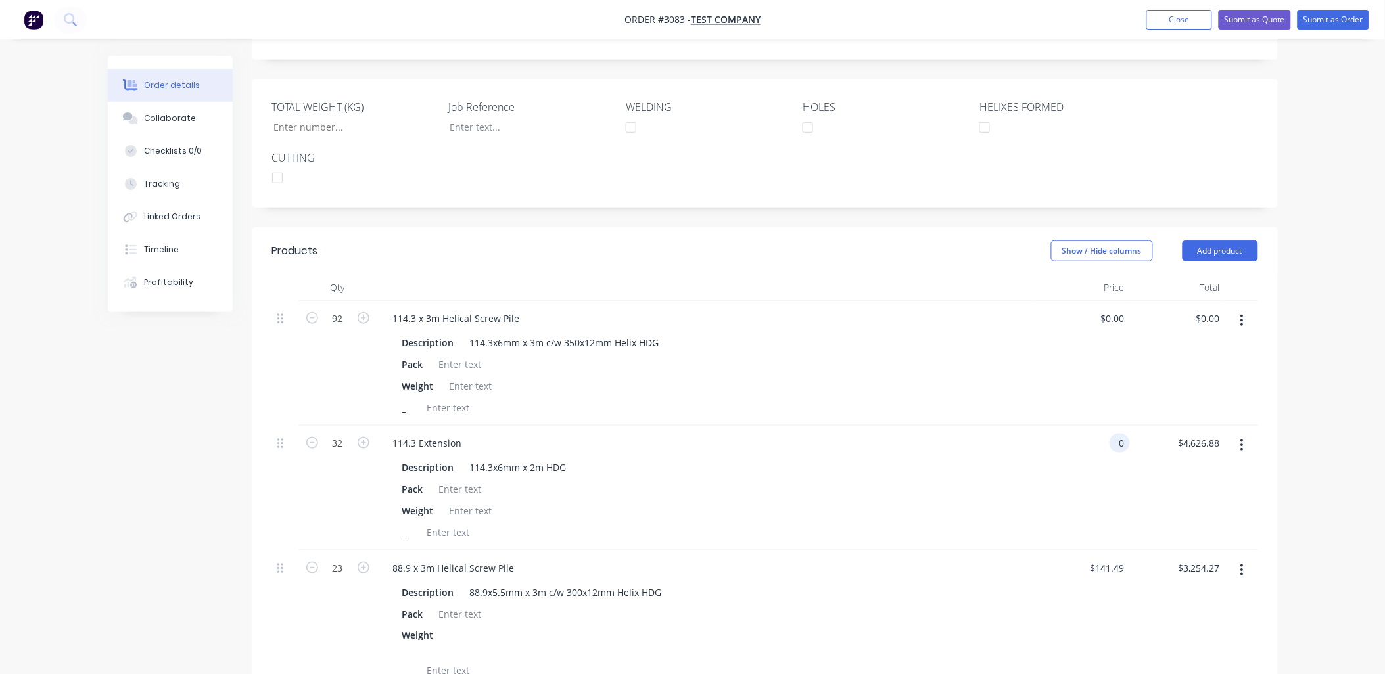
scroll to position [292, 0]
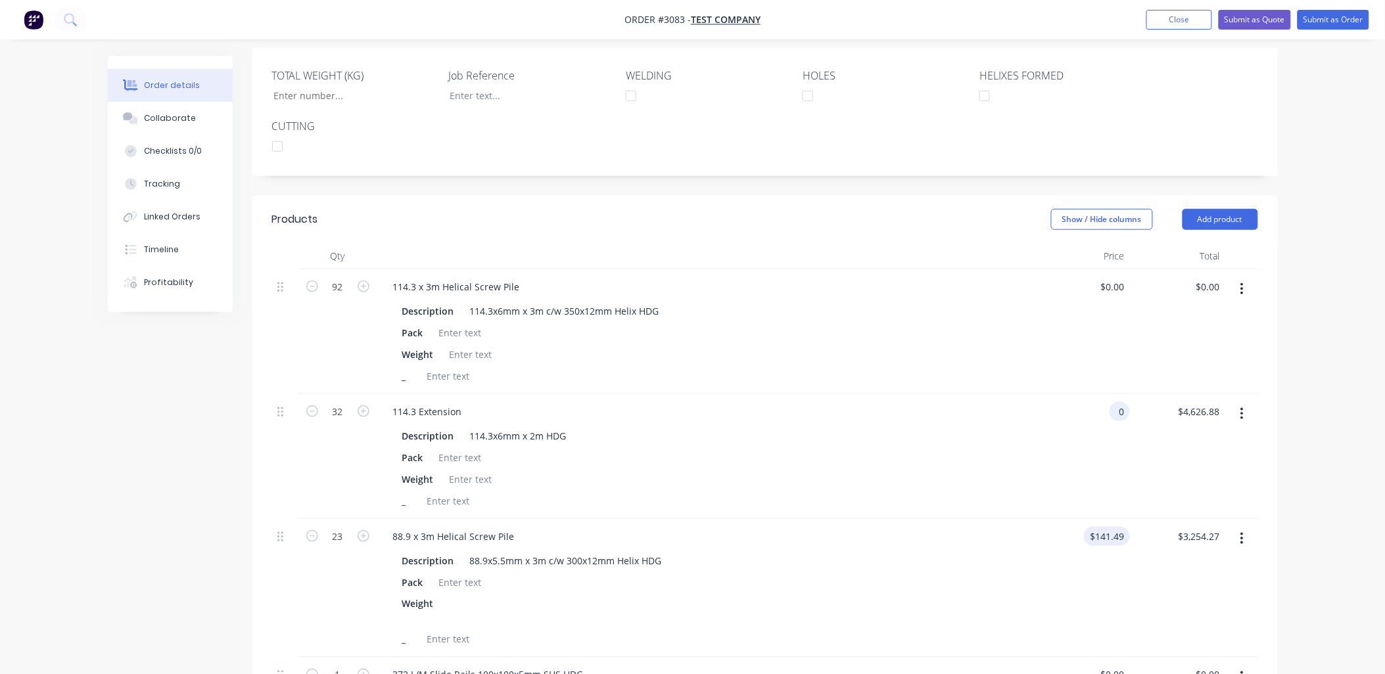
click at [1132, 550] on div "23 88.9 x 3m Helical Screw Pile Description 88.9x5.5mm x 3m c/w 300x12mm Helix …" at bounding box center [765, 588] width 986 height 139
type input "$0.00"
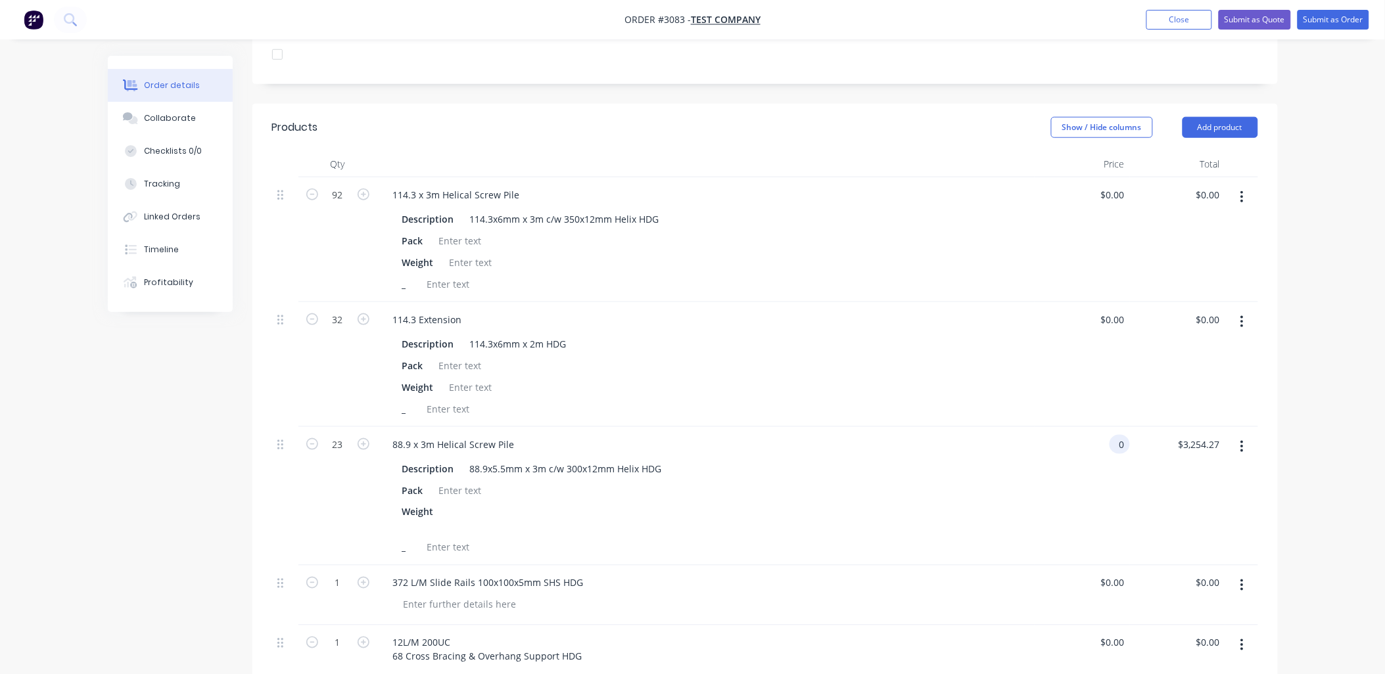
scroll to position [584, 0]
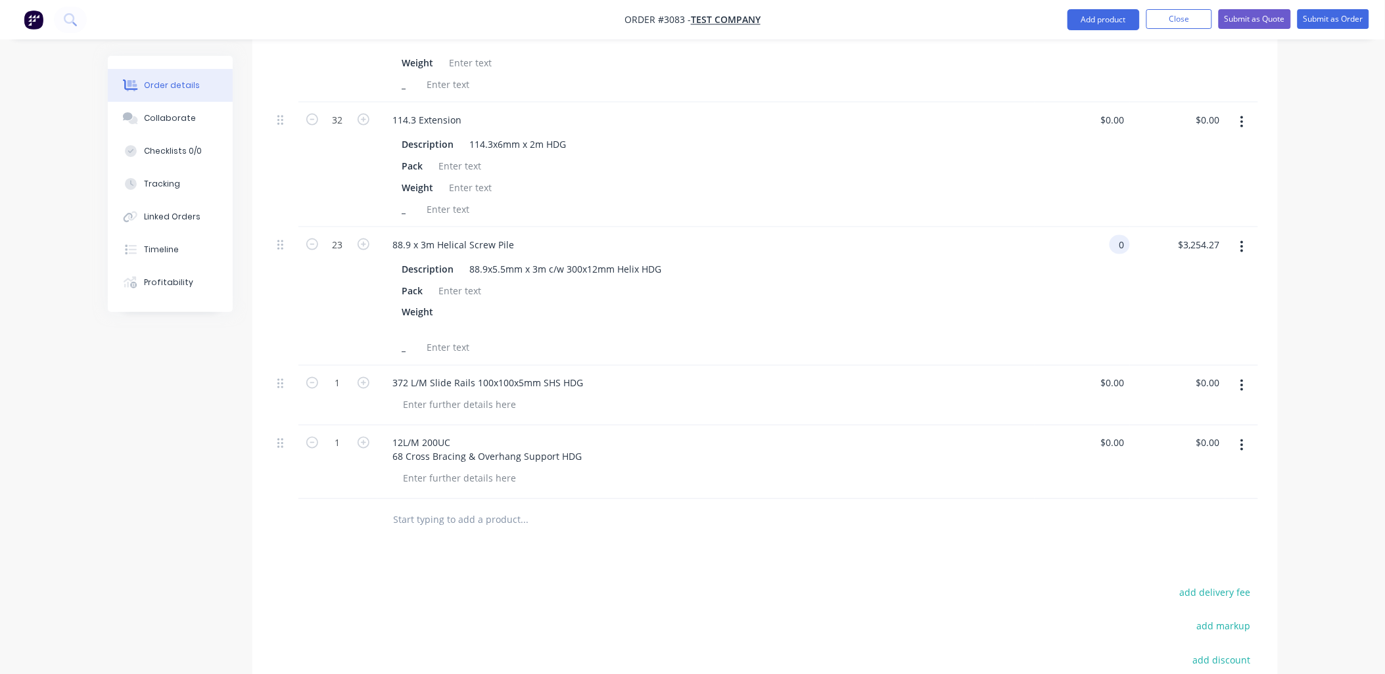
type input "$0.00"
click at [1021, 557] on div "Products Show / Hide columns Add product Qty Price Total 92 114.3 x 3m Helical …" at bounding box center [764, 366] width 1025 height 925
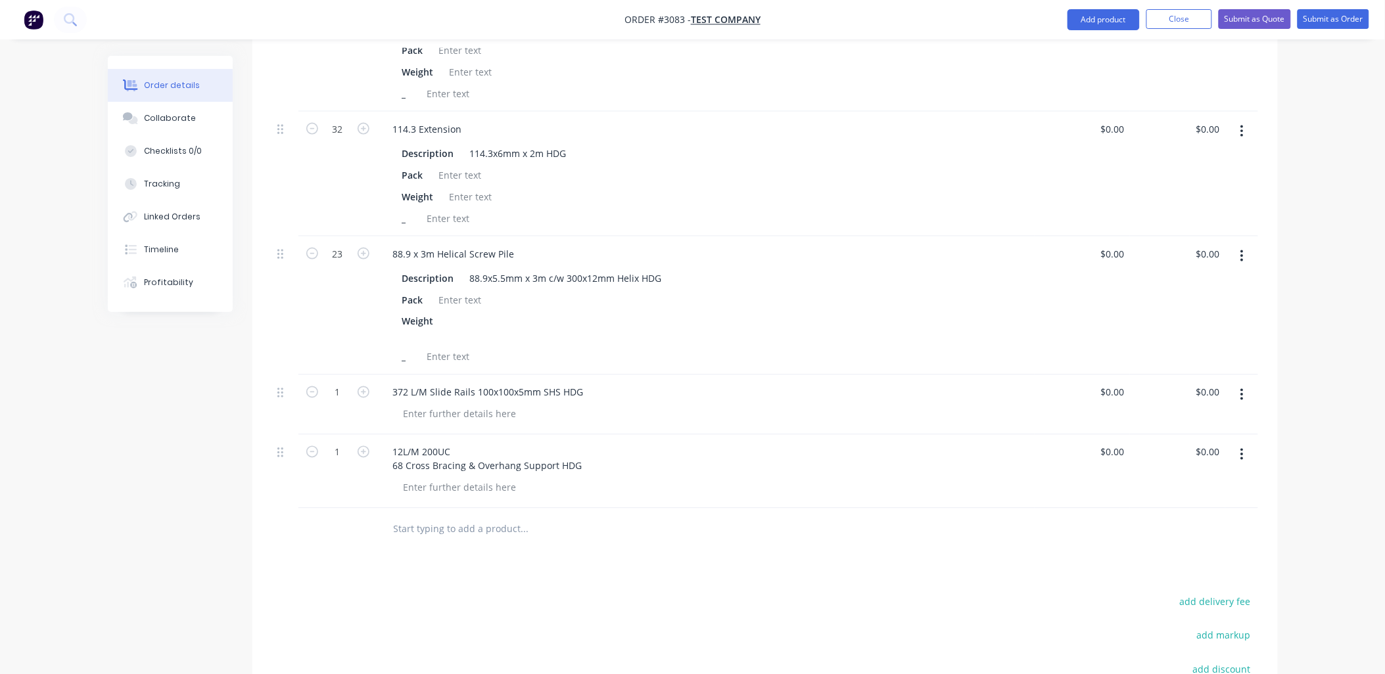
scroll to position [681, 0]
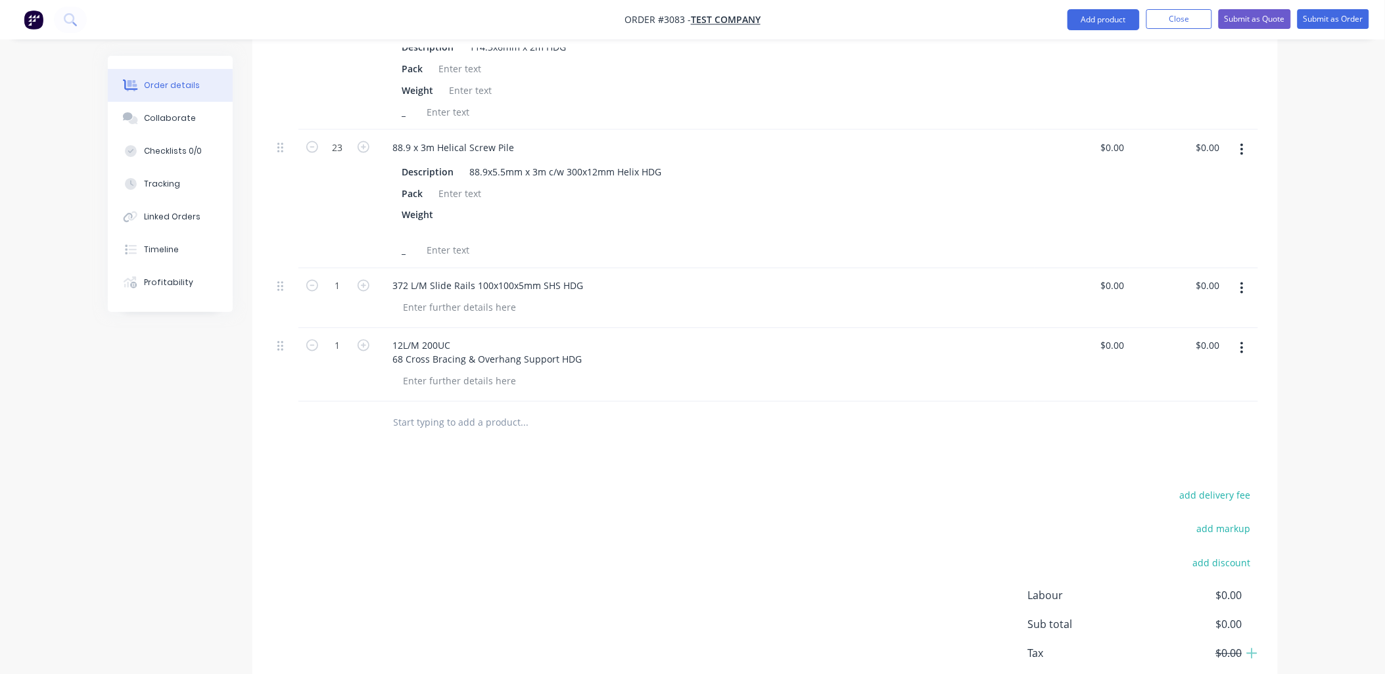
click at [465, 423] on input "text" at bounding box center [524, 423] width 263 height 26
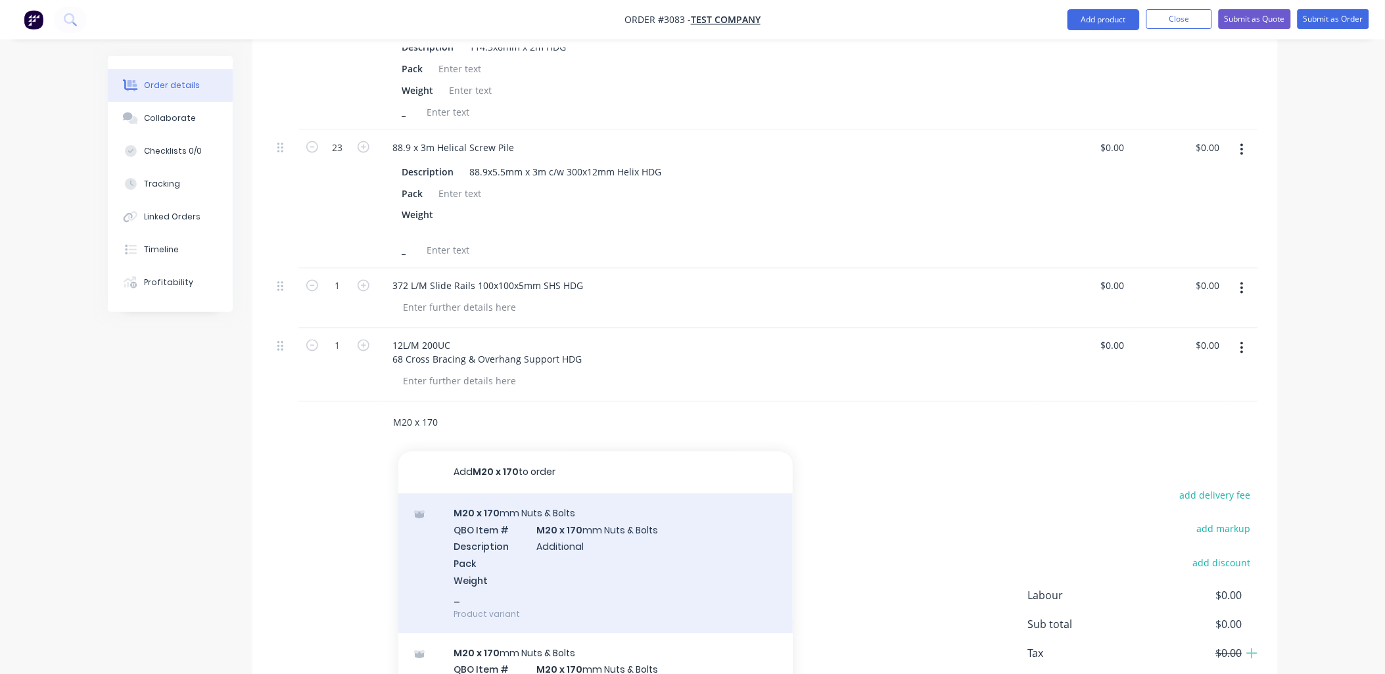
type input "M20 x 170"
click at [524, 508] on div "M20 x 170 mm Nuts & Bolts QBO Item # M20 x 170 mm Nuts & Bolts Description Addi…" at bounding box center [595, 564] width 394 height 140
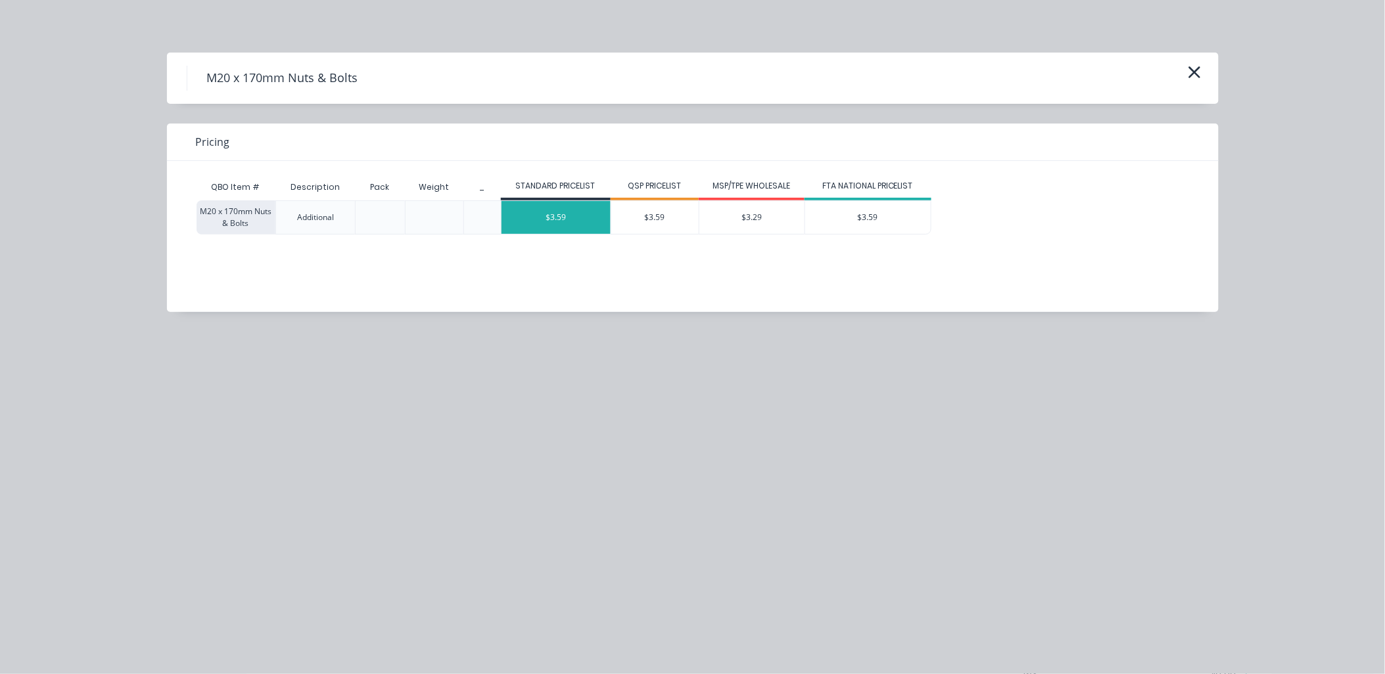
click at [557, 227] on div "$3.59" at bounding box center [555, 217] width 109 height 33
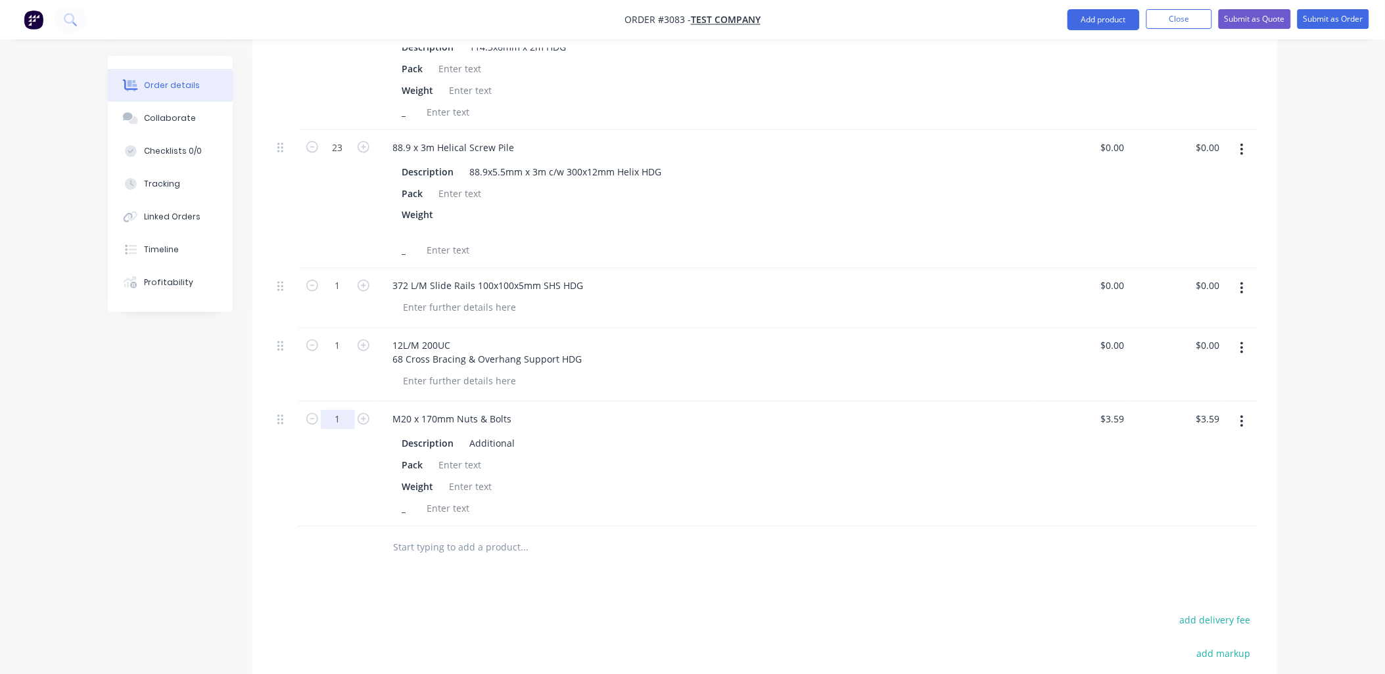
click at [340, 417] on input "1" at bounding box center [338, 420] width 34 height 20
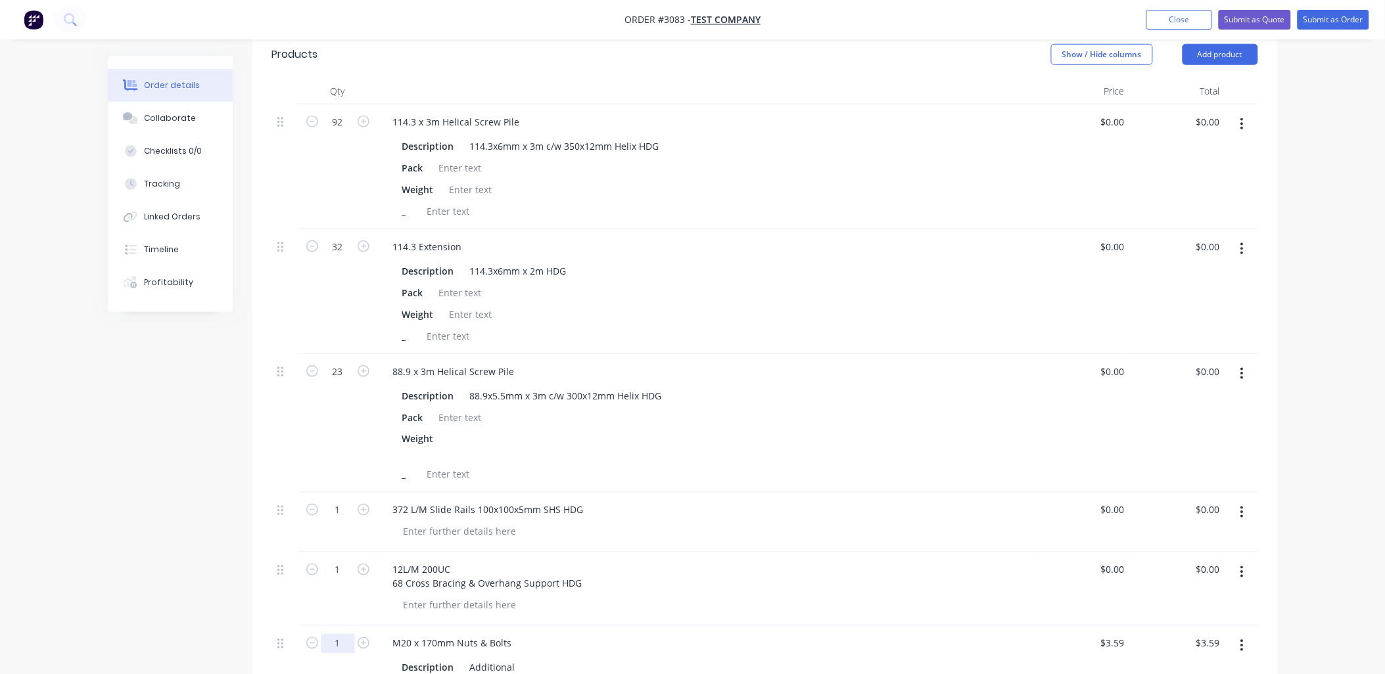
scroll to position [487, 0]
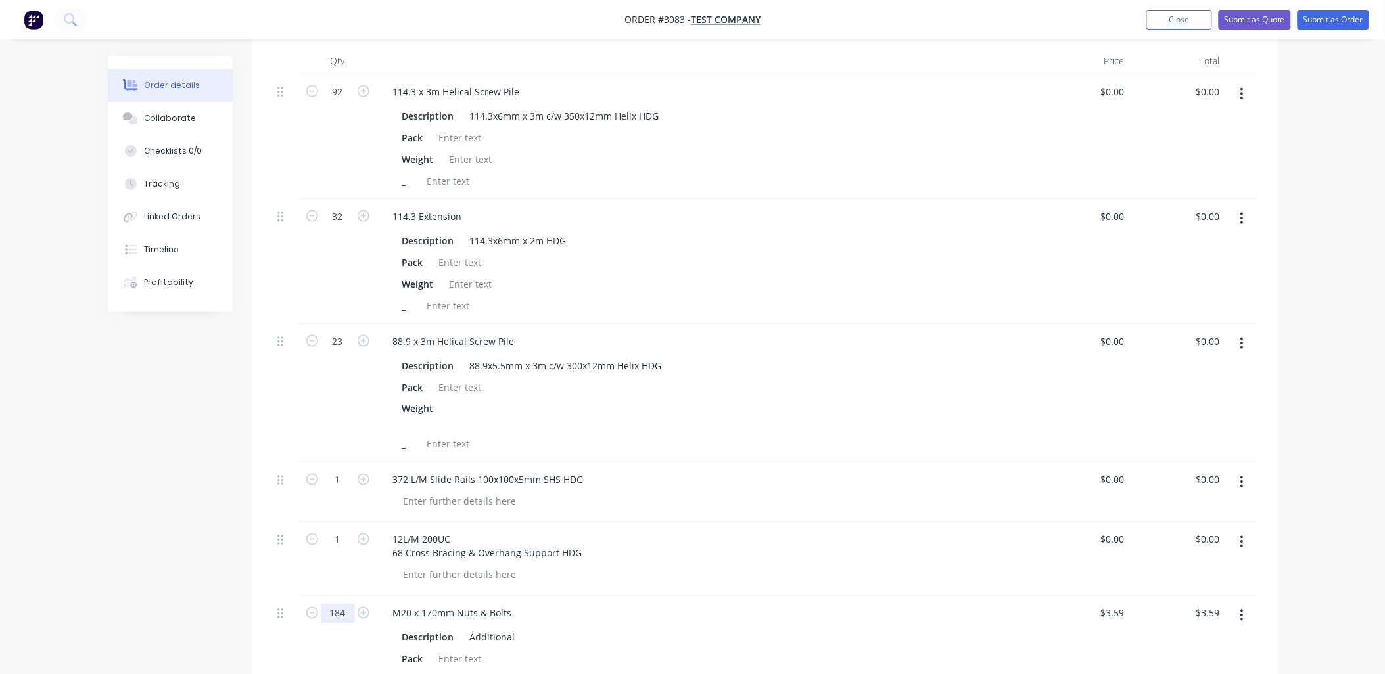
type input "184"
type input "$660.56"
click at [858, 181] on div "_" at bounding box center [703, 181] width 612 height 19
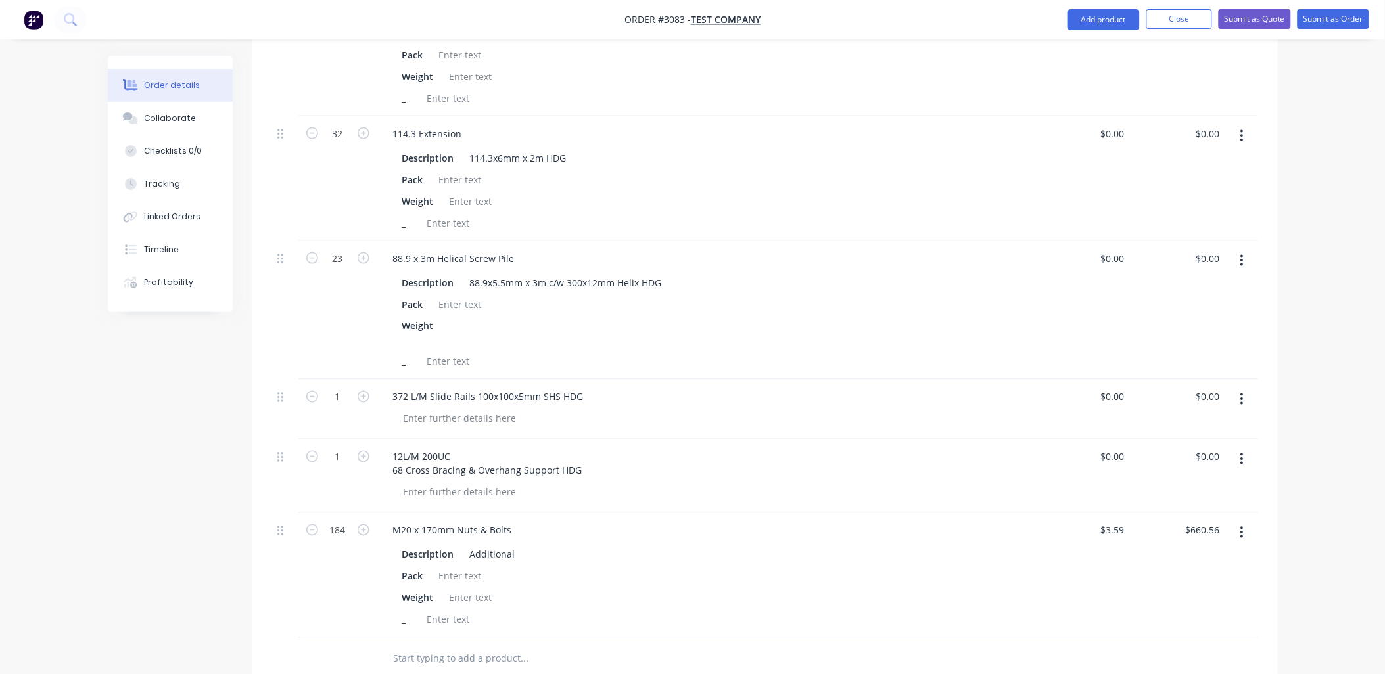
scroll to position [779, 0]
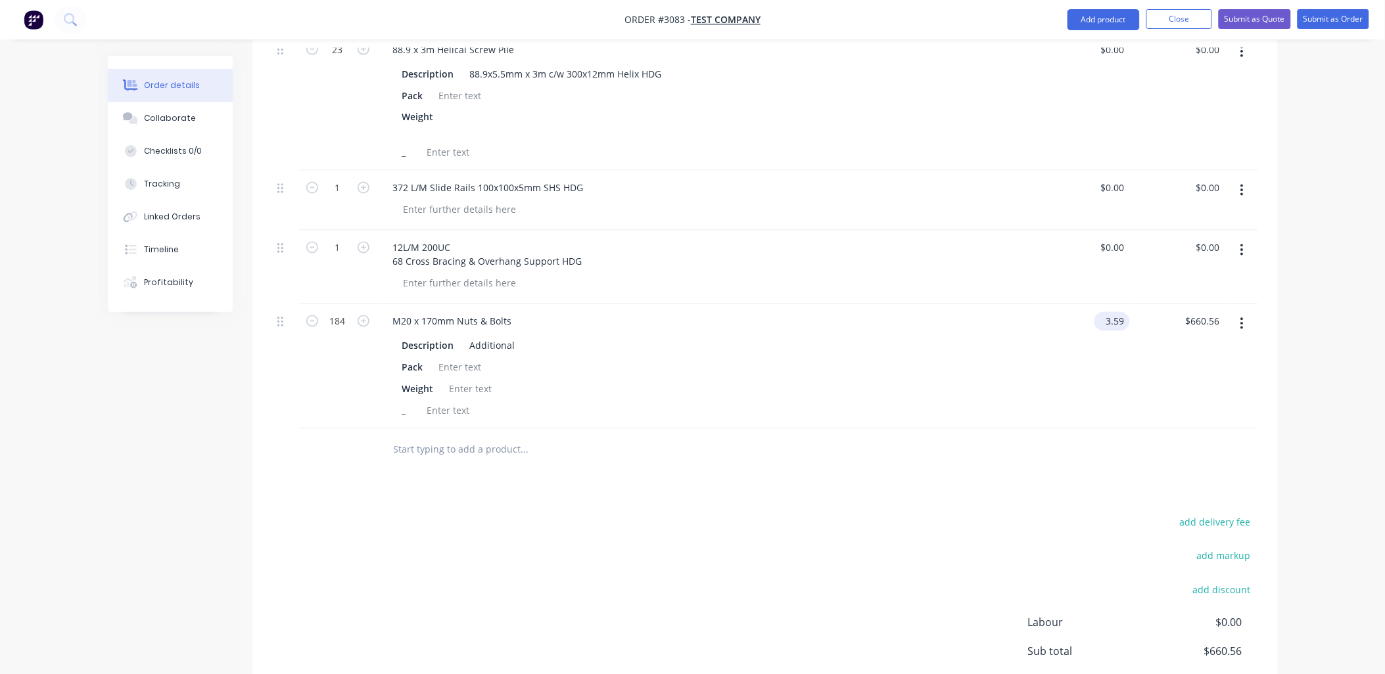
click at [1113, 317] on input "3.59" at bounding box center [1114, 321] width 30 height 19
type input "$0.00"
click at [425, 455] on input "text" at bounding box center [524, 450] width 263 height 26
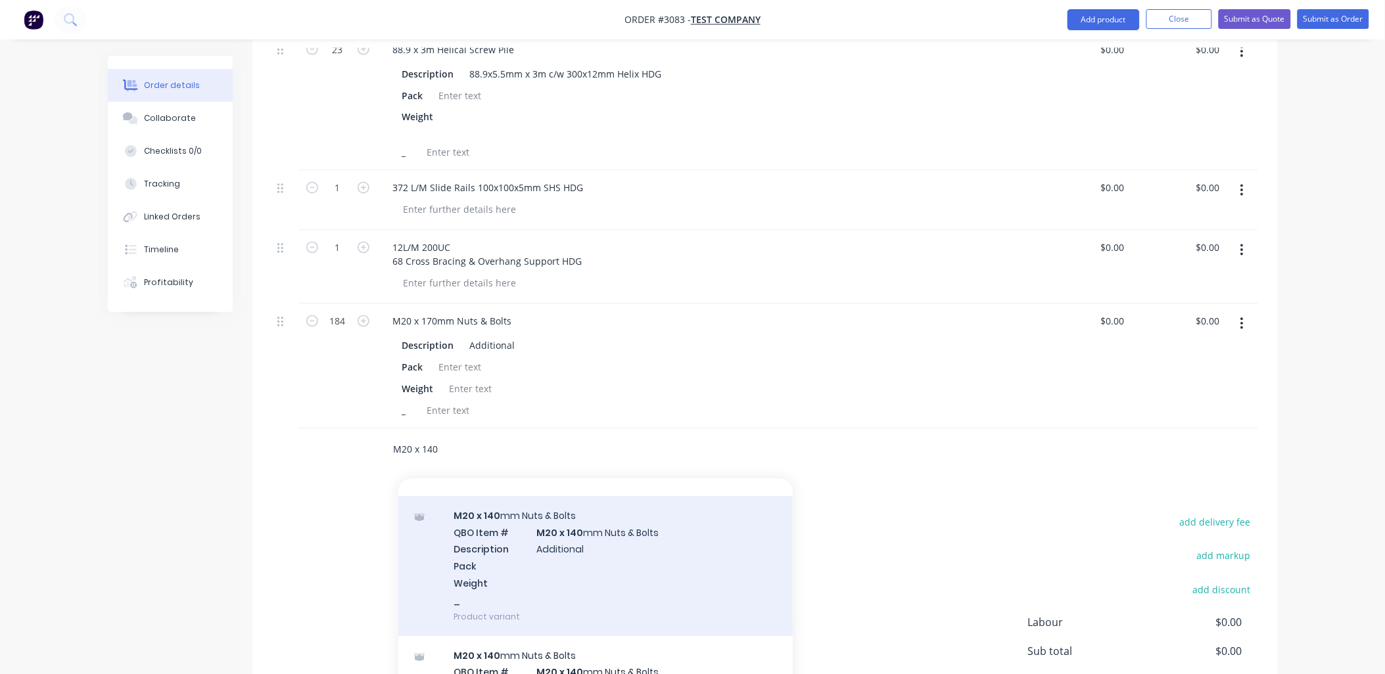
scroll to position [0, 0]
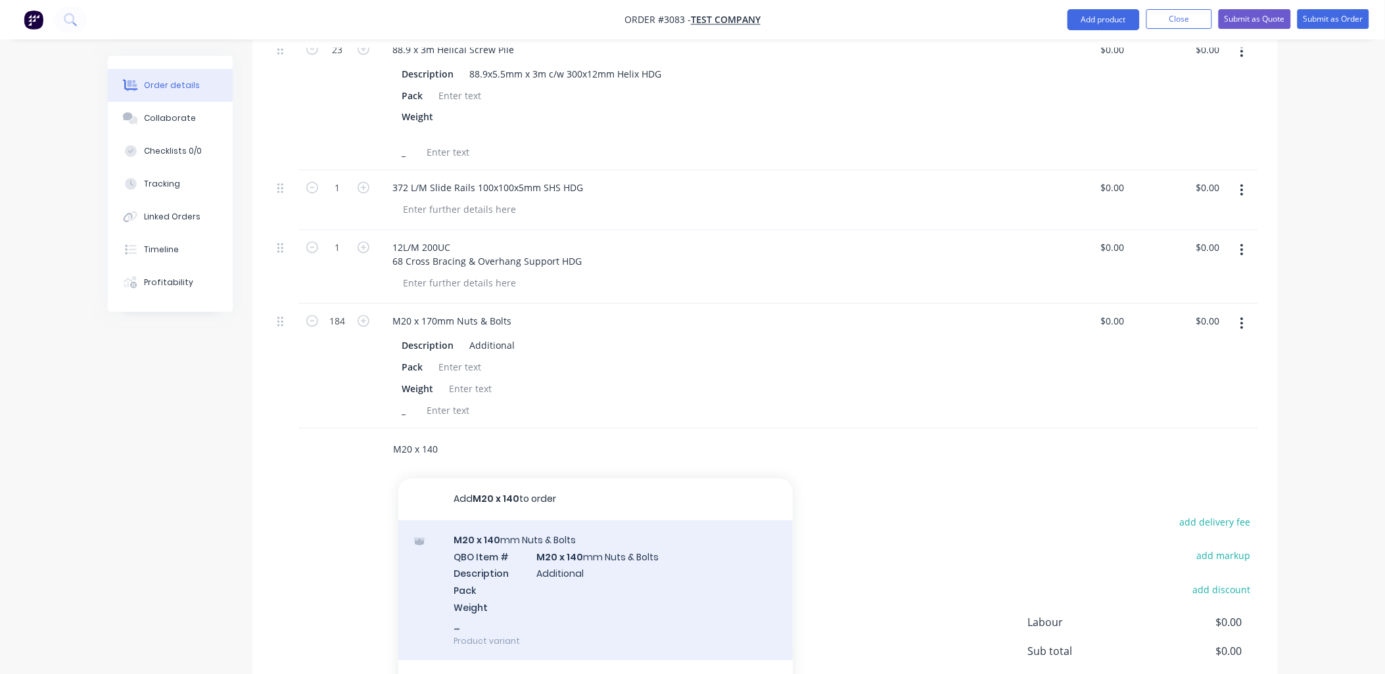
type input "M20 x 140"
click at [472, 541] on div "M20 x 140 mm Nuts & Bolts QBO Item # M20 x 140 mm Nuts & Bolts Description Addi…" at bounding box center [595, 591] width 394 height 140
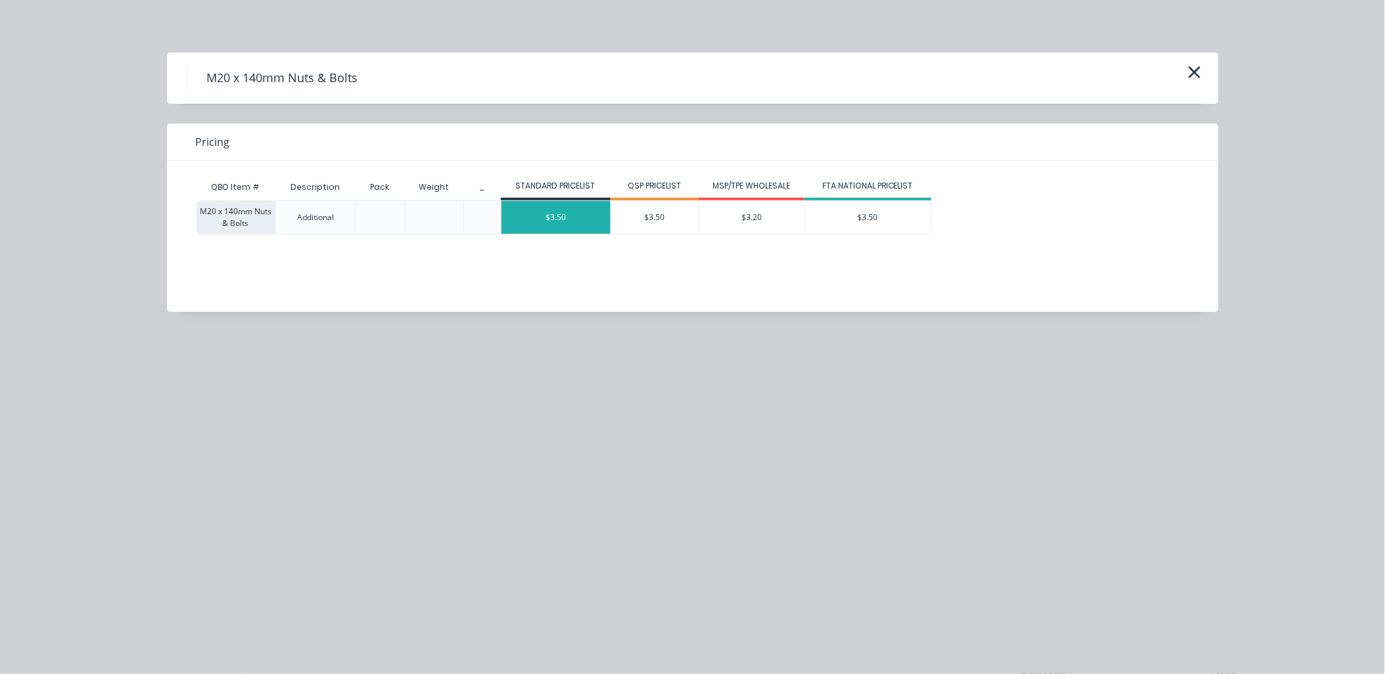
click at [562, 211] on div "$3.50" at bounding box center [555, 217] width 109 height 33
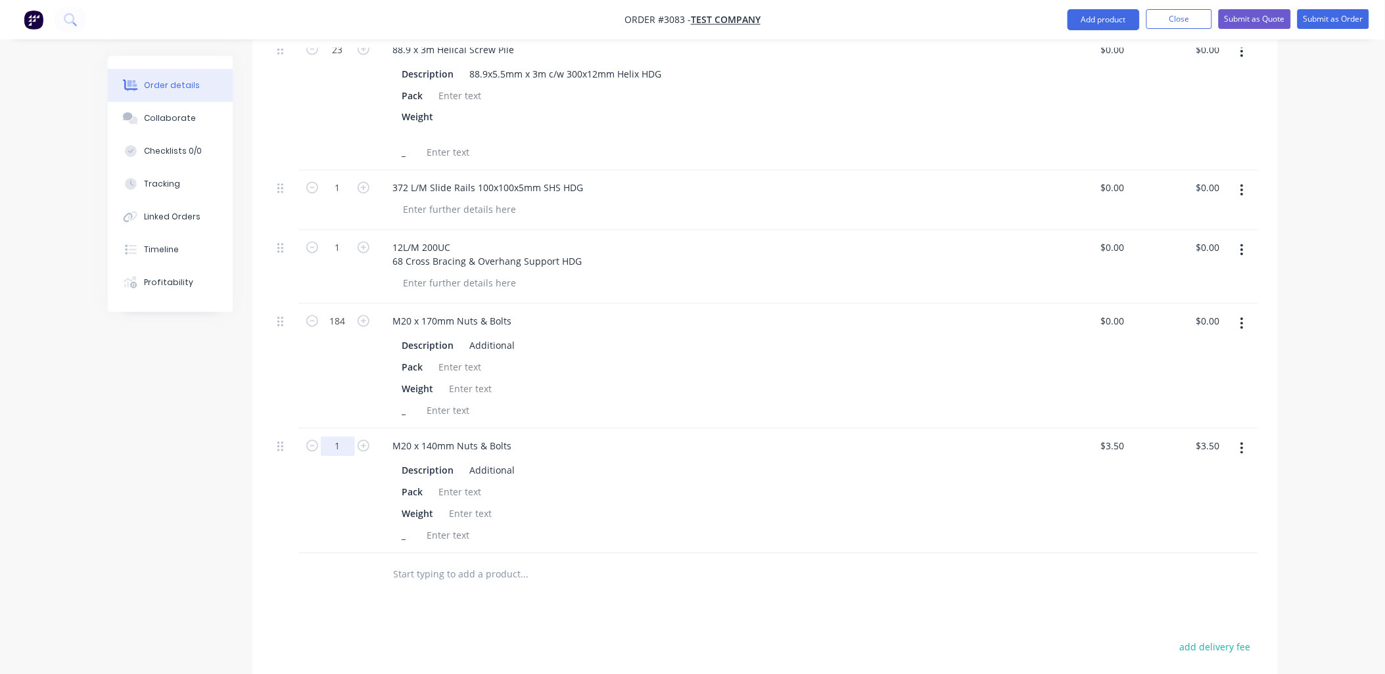
click at [340, 451] on input "1" at bounding box center [338, 447] width 34 height 20
type input "46"
type input "3.5"
type input "$161.00"
click at [1118, 450] on input "3.5" at bounding box center [1120, 446] width 20 height 19
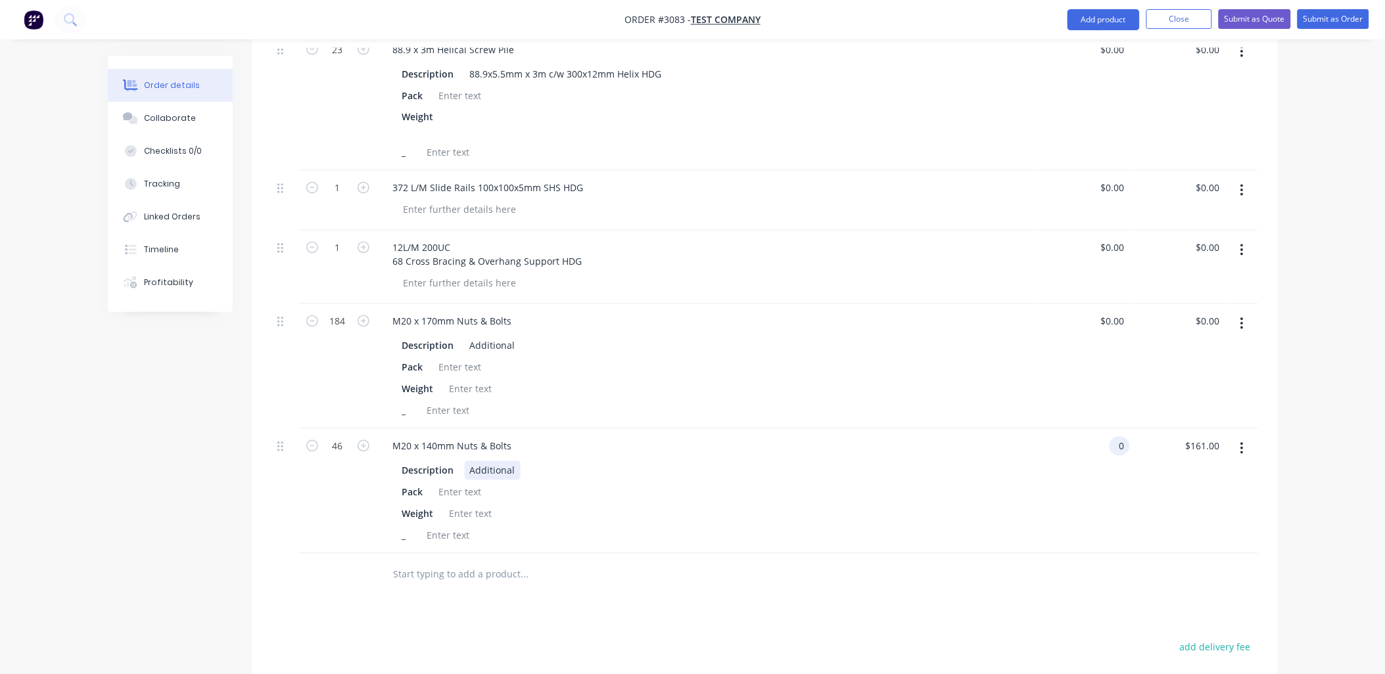
type input "$0.00"
click at [982, 473] on div "Description Additional" at bounding box center [703, 470] width 612 height 19
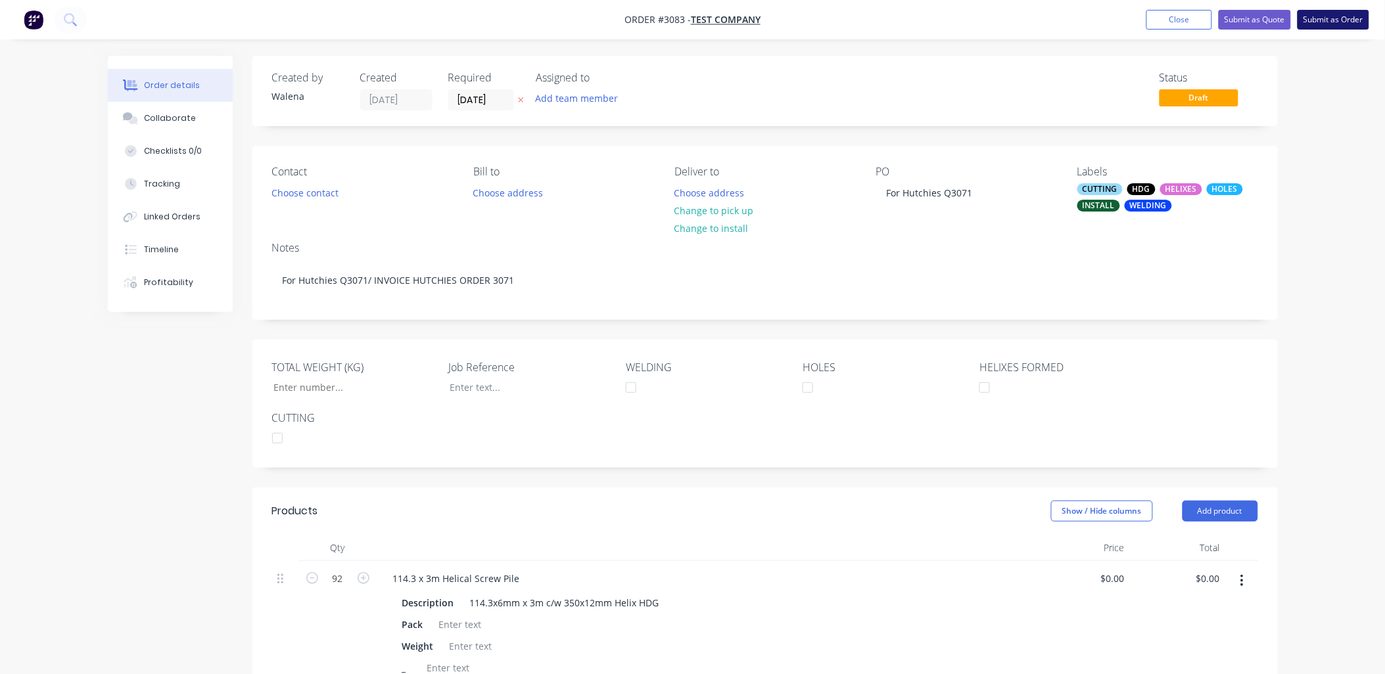
click at [1355, 15] on button "Submit as Order" at bounding box center [1333, 20] width 72 height 20
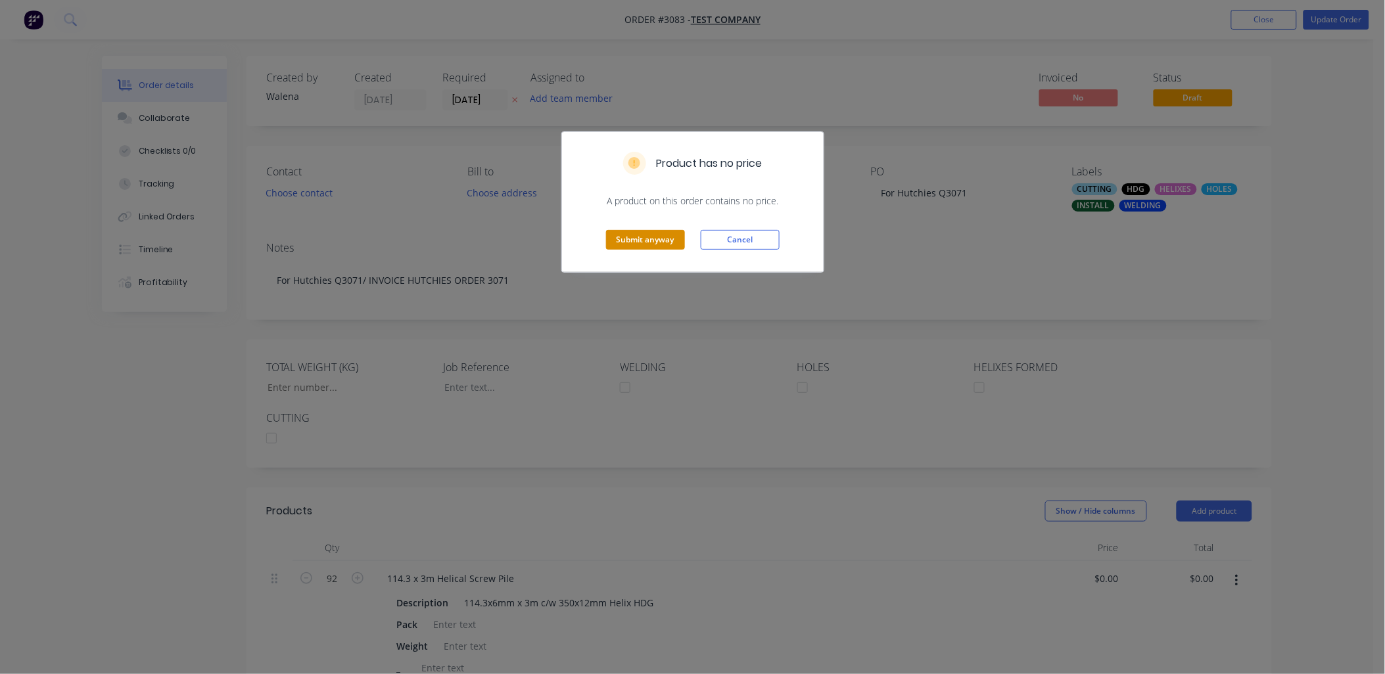
click at [658, 239] on button "Submit anyway" at bounding box center [645, 240] width 79 height 20
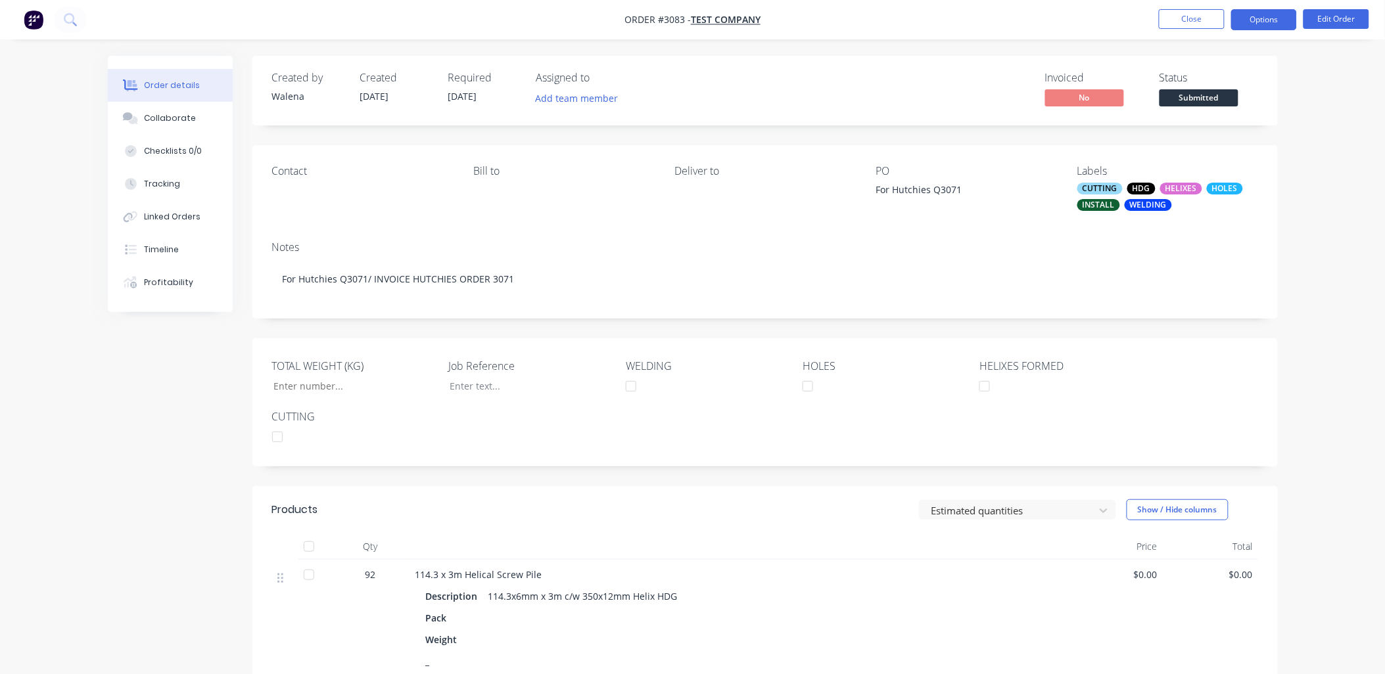
click at [1274, 17] on button "Options" at bounding box center [1264, 19] width 66 height 21
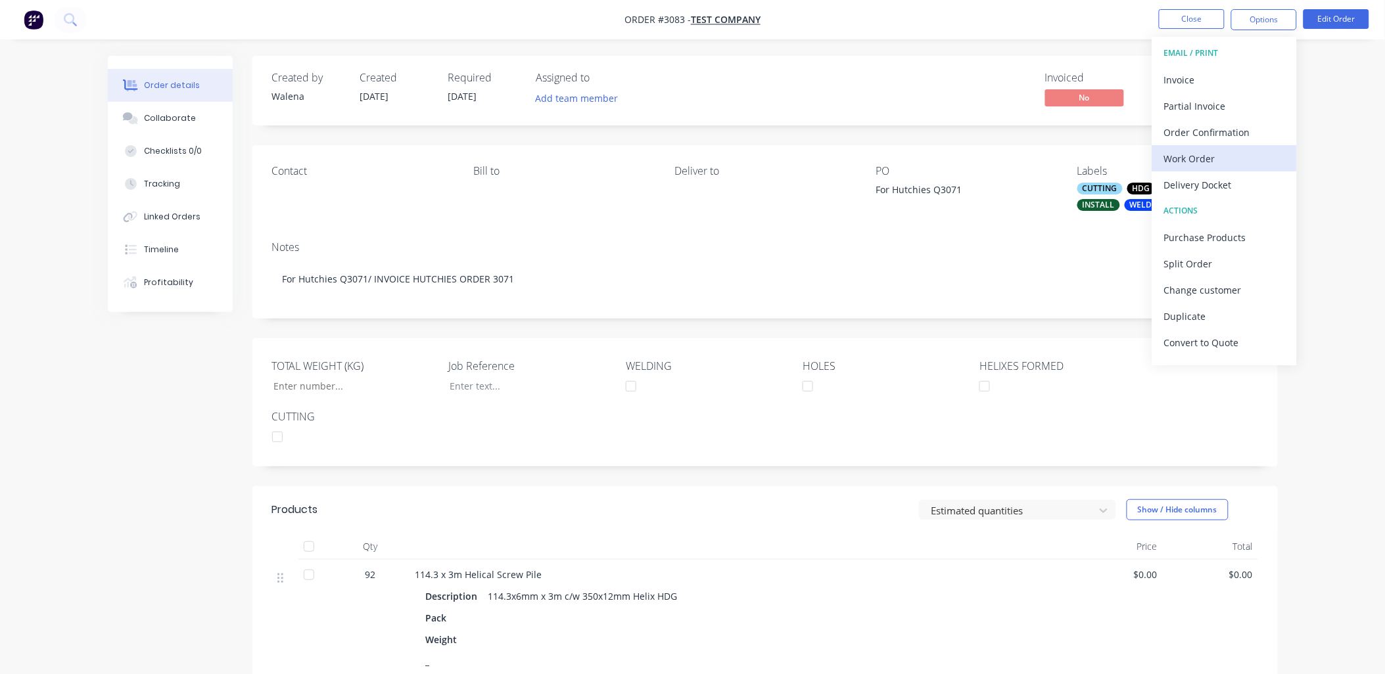
click at [1187, 150] on div "Work Order" at bounding box center [1224, 158] width 121 height 19
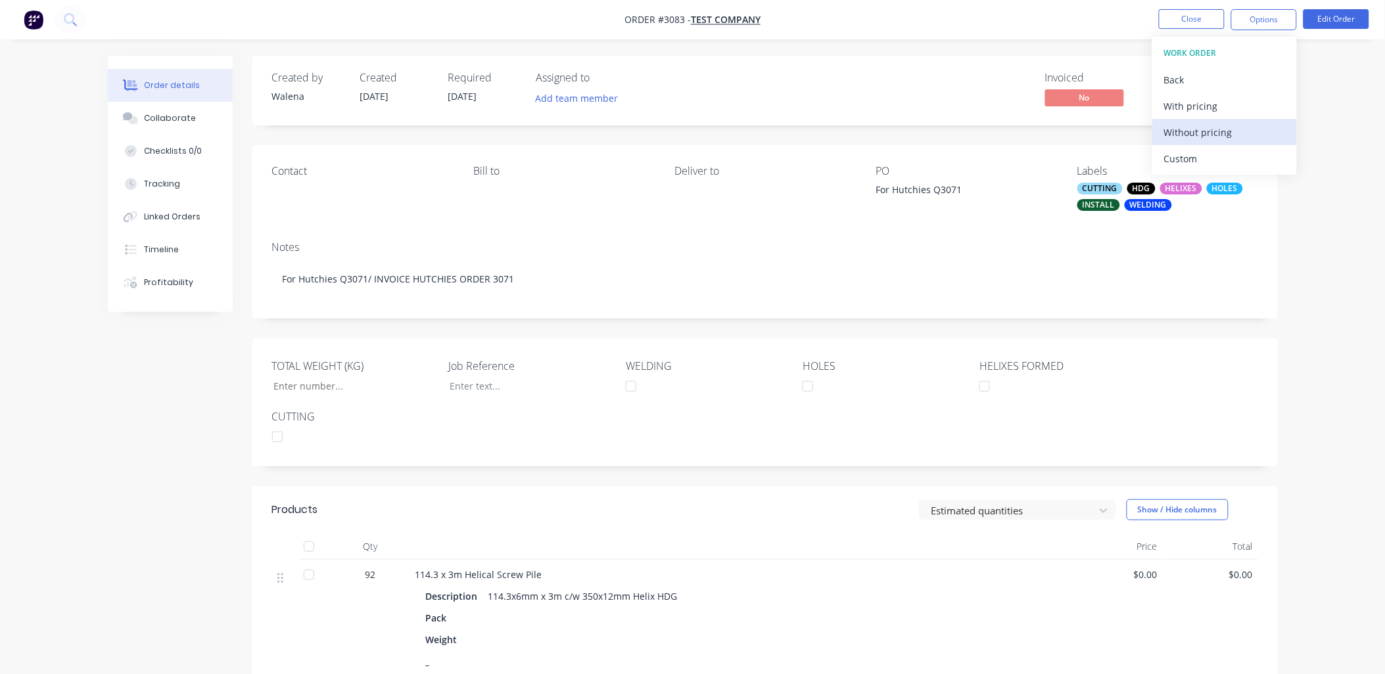
click at [1211, 127] on div "Without pricing" at bounding box center [1224, 132] width 121 height 19
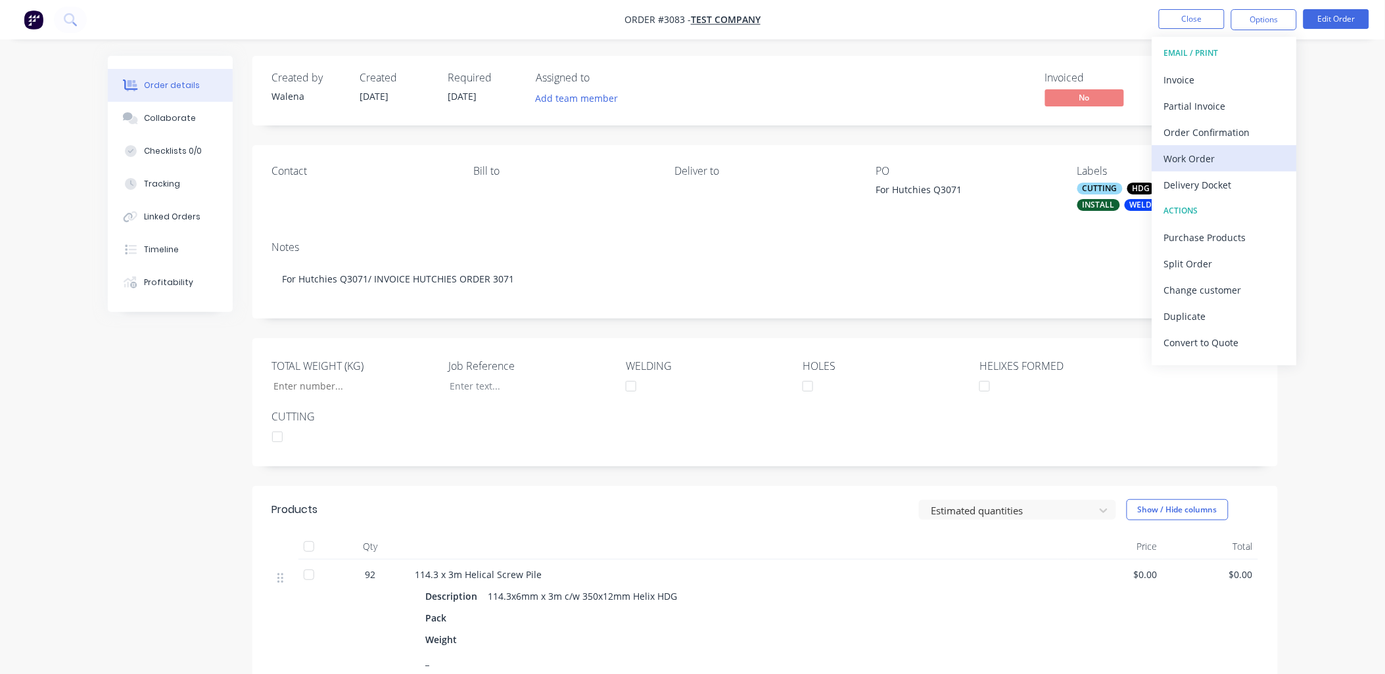
click at [1216, 155] on div "Work Order" at bounding box center [1224, 158] width 121 height 19
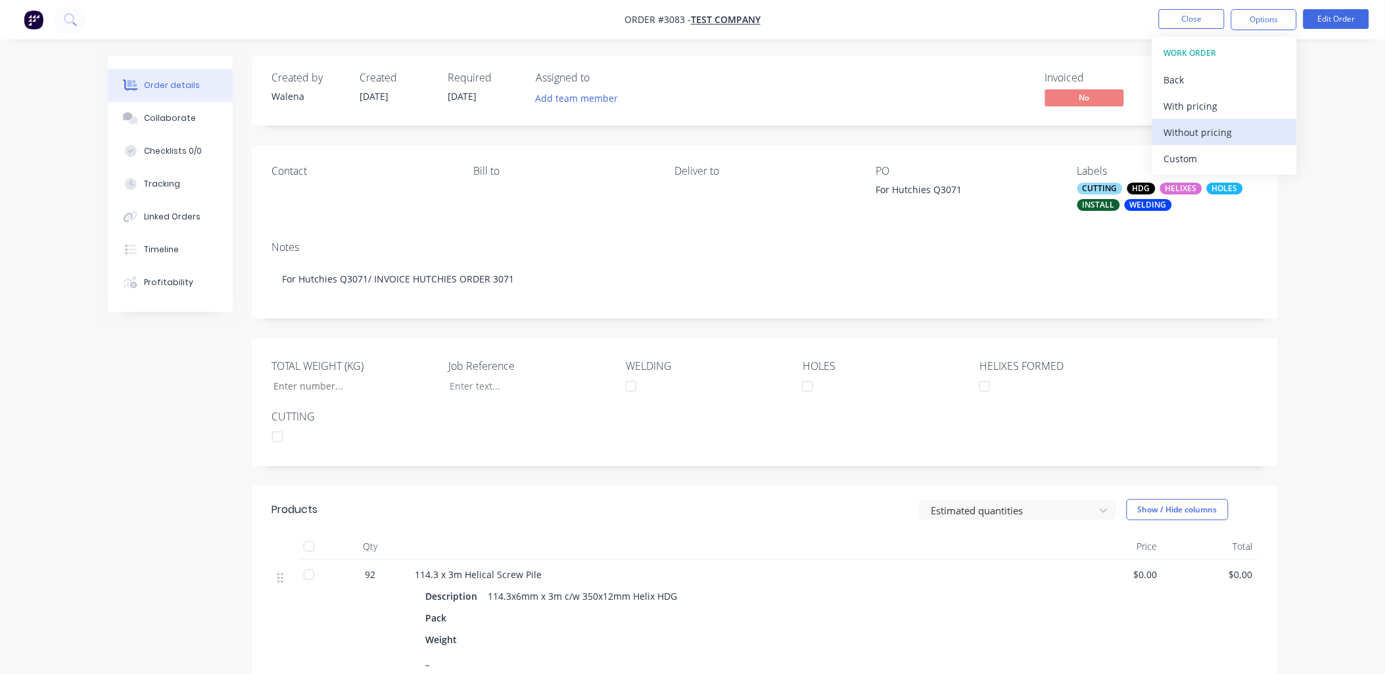
click at [1224, 138] on div "Without pricing" at bounding box center [1224, 132] width 121 height 19
